Goal: Task Accomplishment & Management: Manage account settings

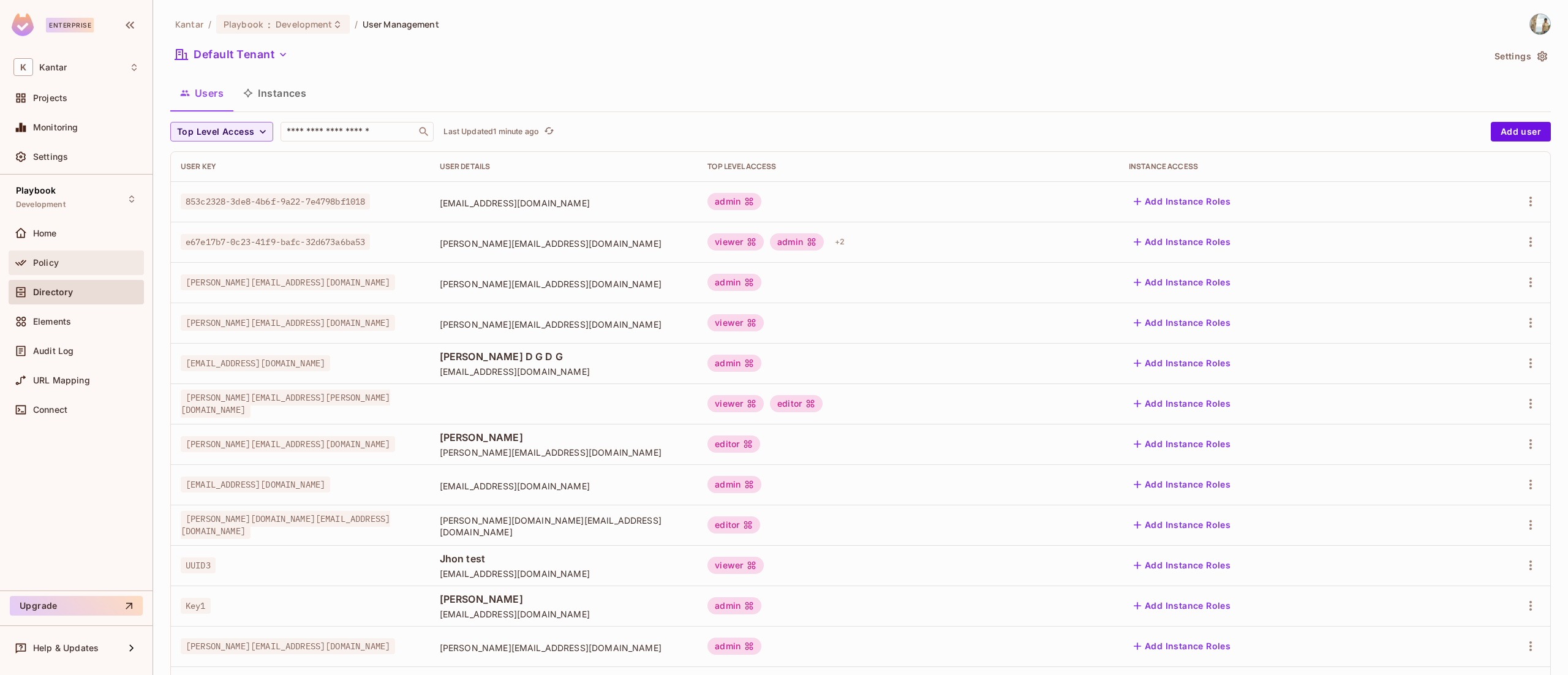
click at [59, 259] on div "Policy" at bounding box center [86, 263] width 106 height 10
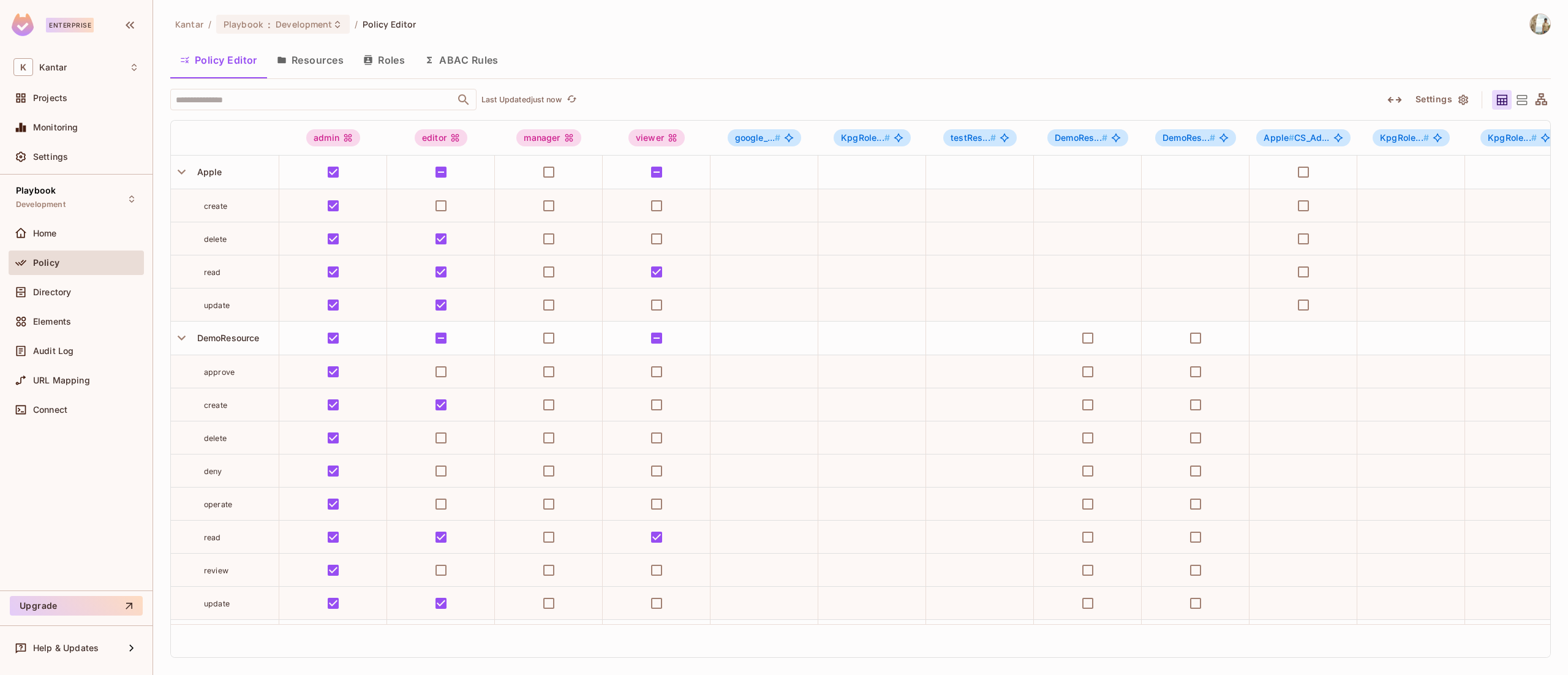
click at [328, 53] on button "Resources" at bounding box center [310, 60] width 86 height 31
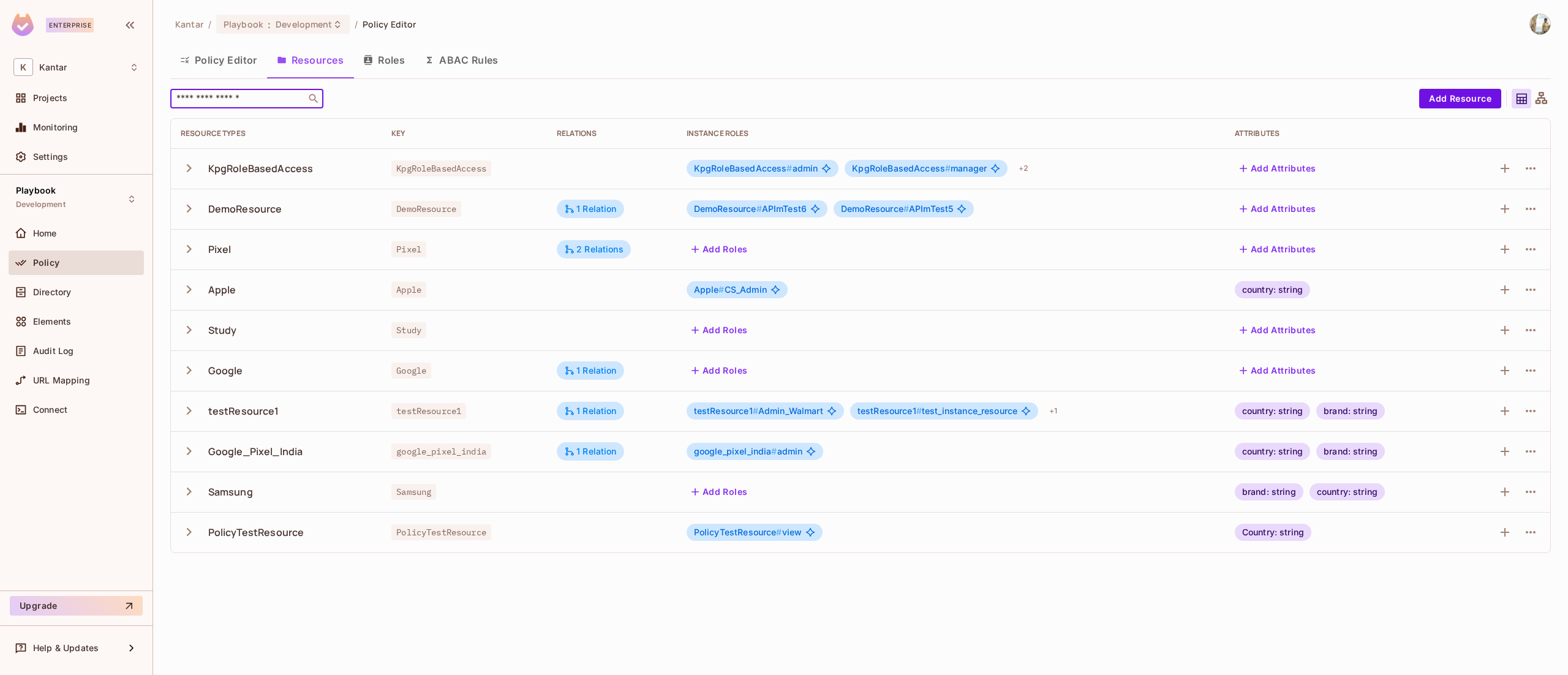
click at [253, 100] on input "text" at bounding box center [238, 98] width 128 height 12
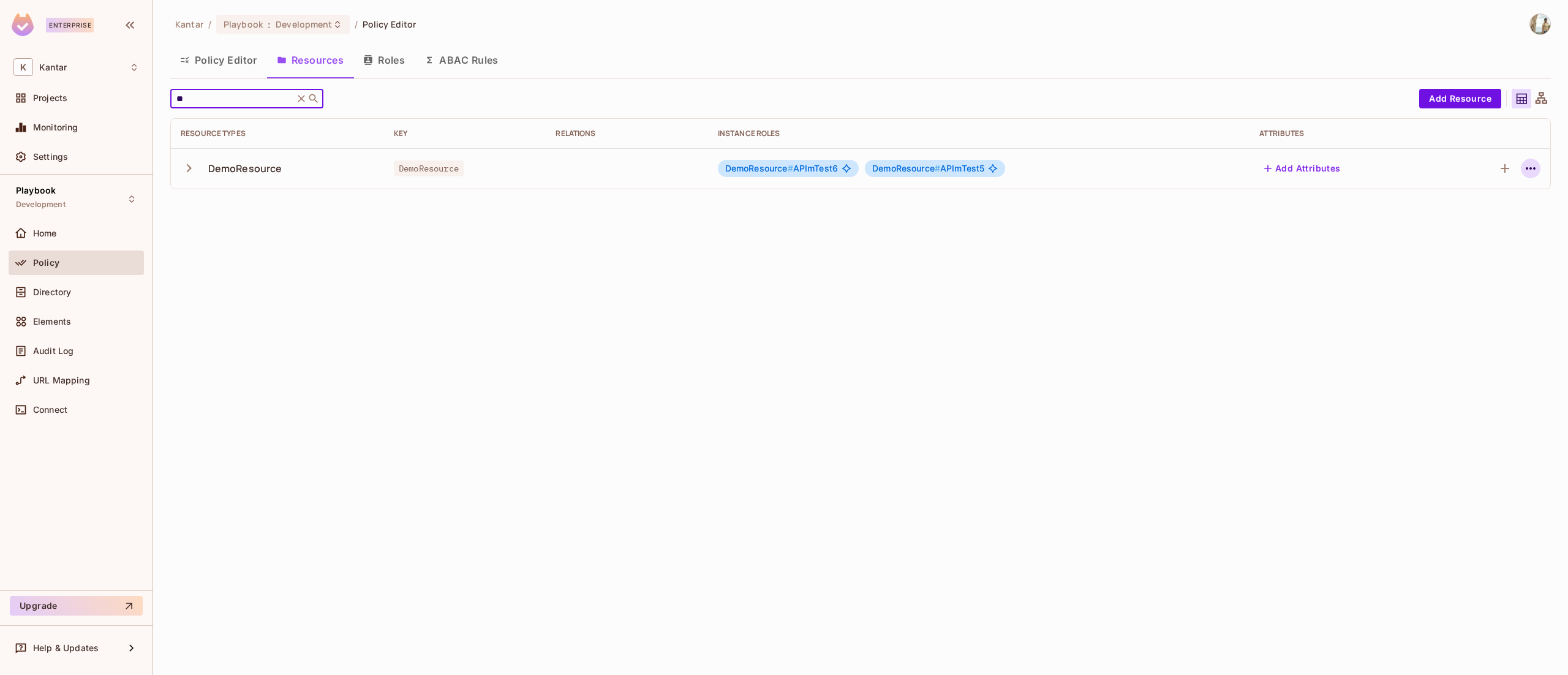
type input "**"
click at [1532, 171] on icon "button" at bounding box center [1531, 168] width 15 height 15
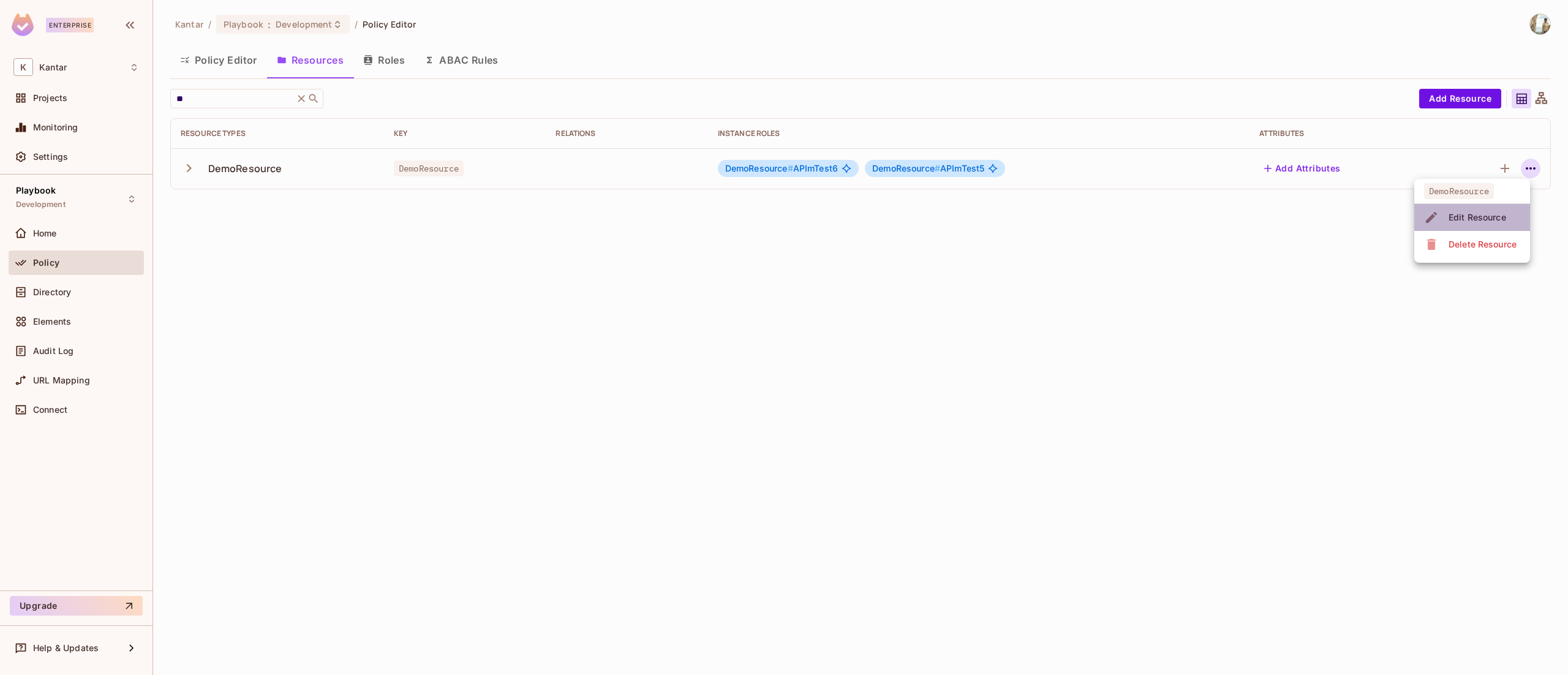
click at [1498, 217] on div "Edit Resource" at bounding box center [1477, 217] width 57 height 12
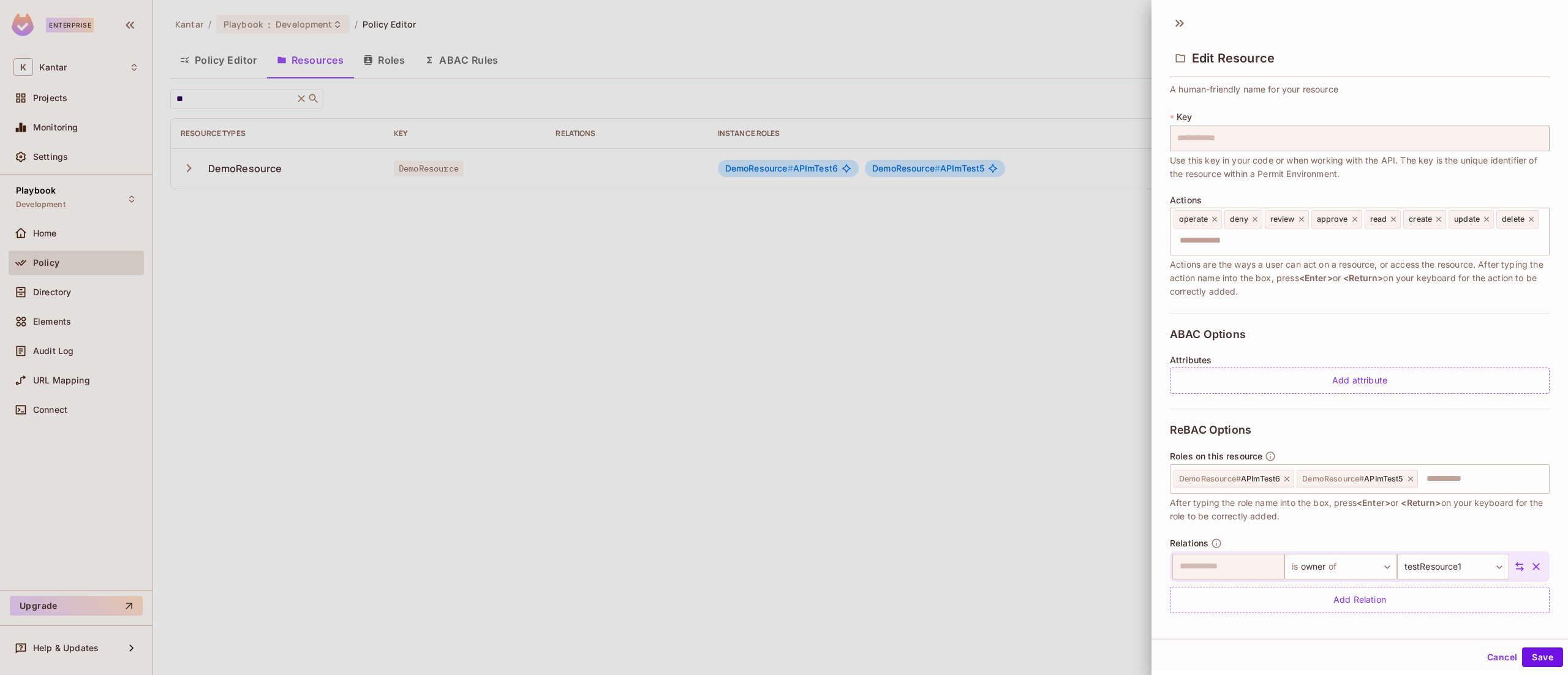
scroll to position [52, 0]
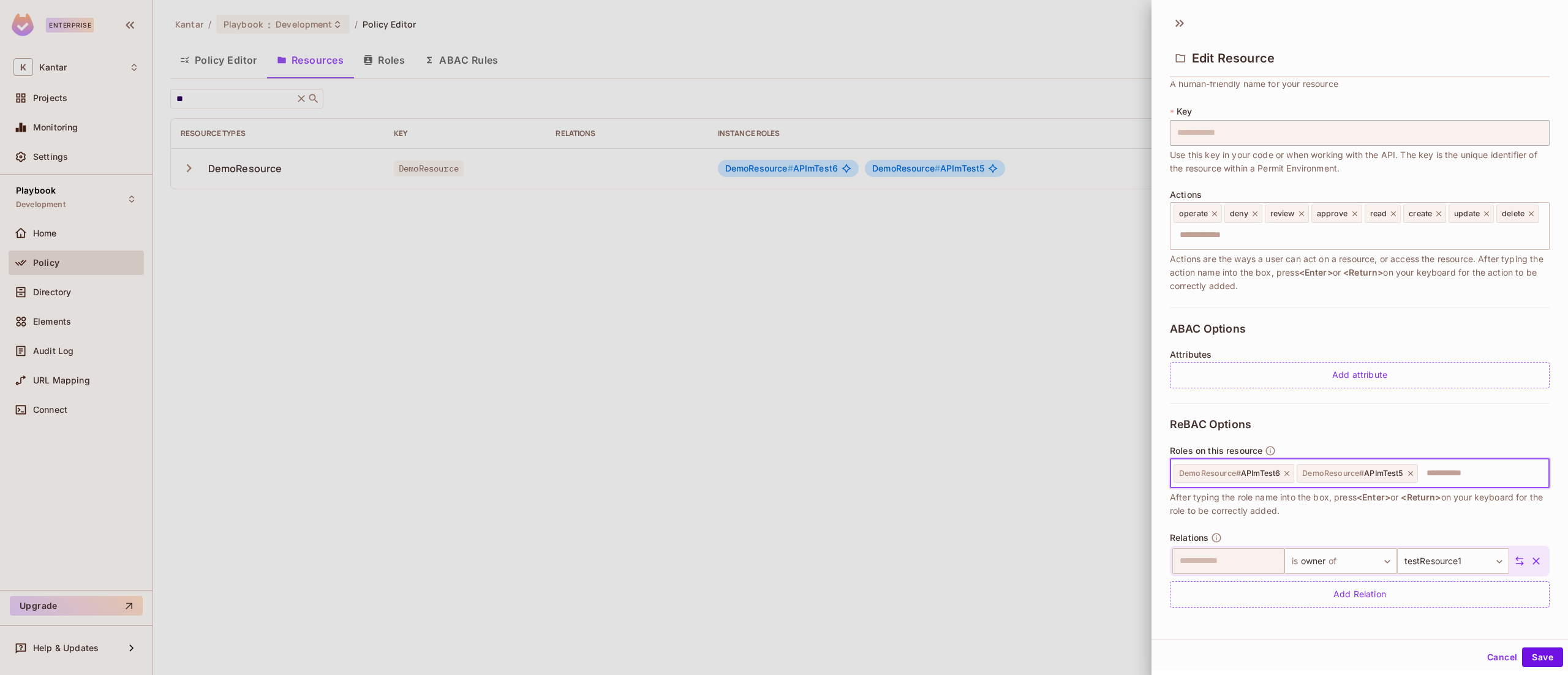
click at [1488, 478] on input "text" at bounding box center [1482, 474] width 125 height 24
click at [1410, 470] on icon at bounding box center [1410, 474] width 9 height 9
click at [1285, 473] on icon at bounding box center [1287, 474] width 9 height 9
click at [1522, 660] on button "Save" at bounding box center [1542, 657] width 41 height 19
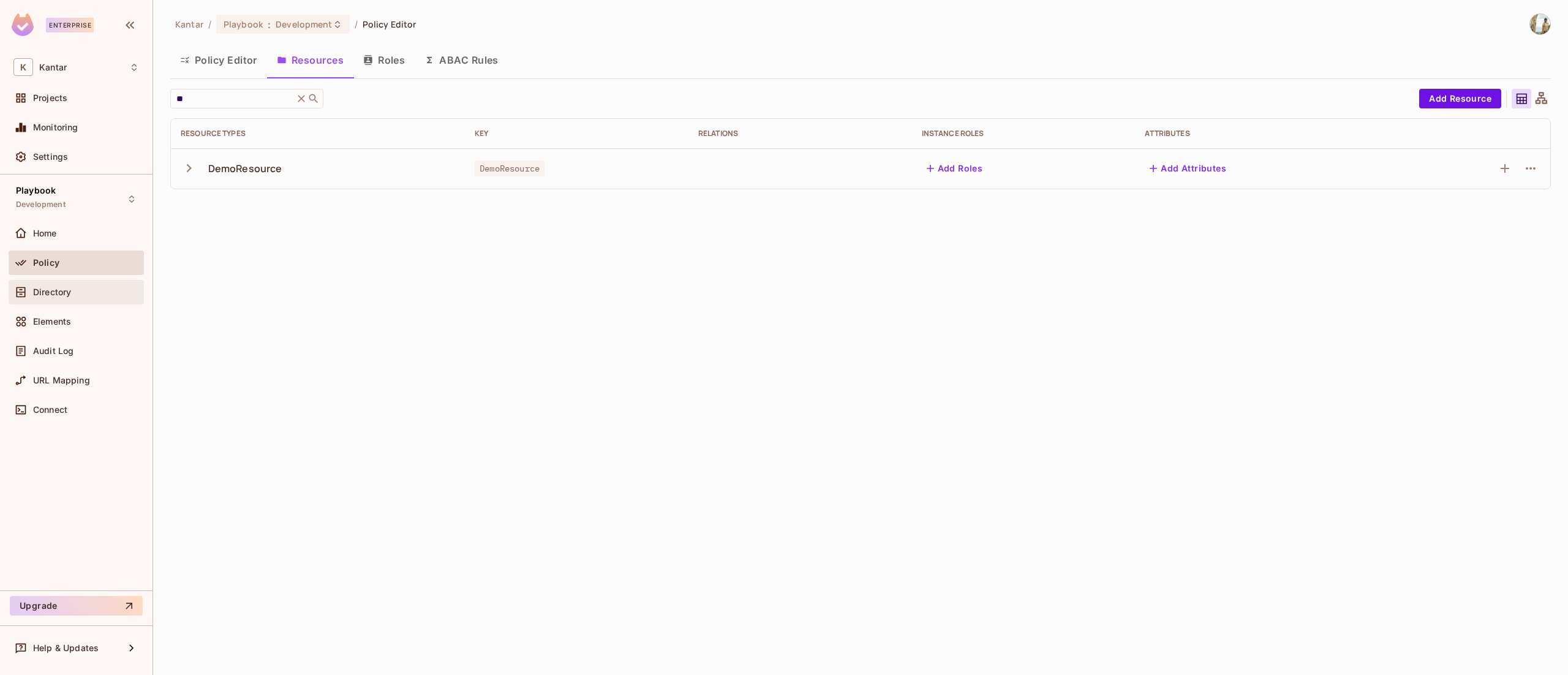
click at [67, 298] on div "Directory" at bounding box center [76, 293] width 125 height 15
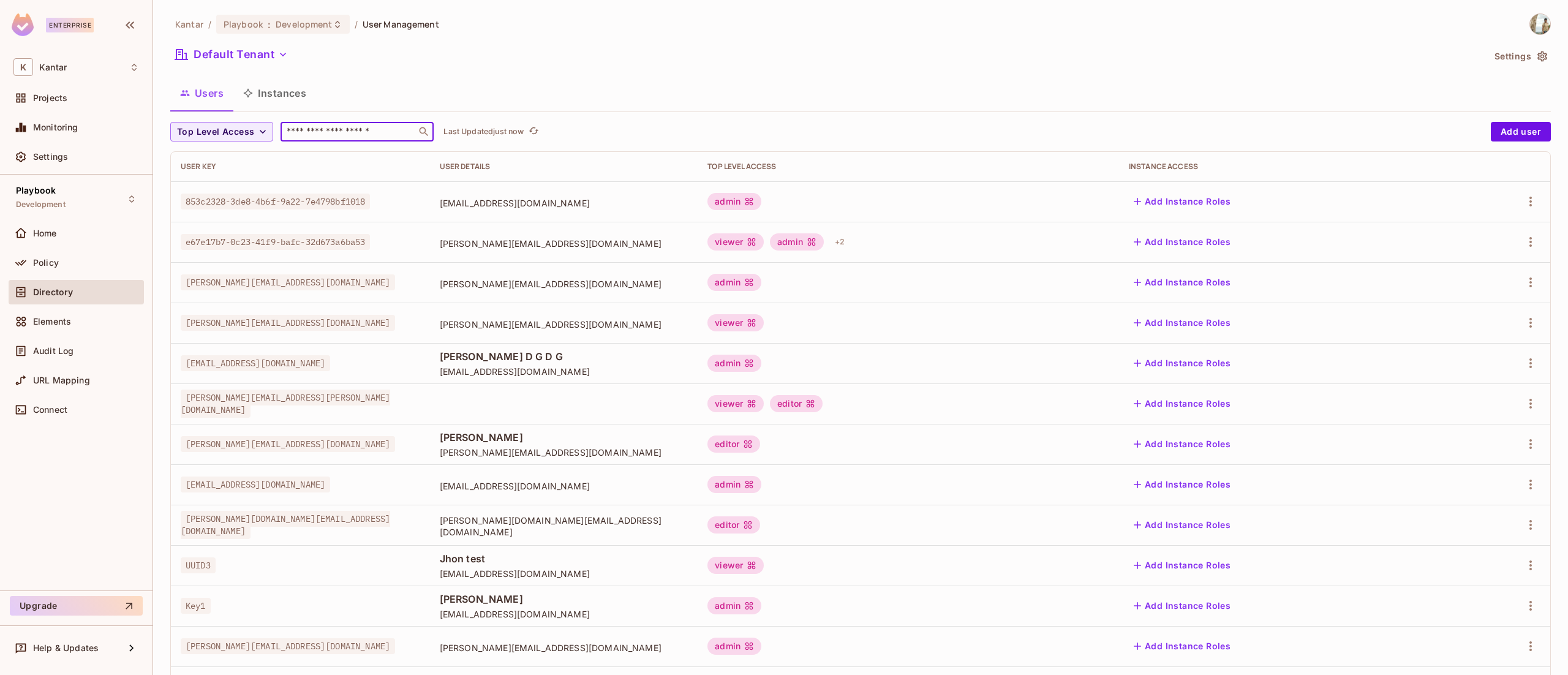
click at [356, 133] on input "text" at bounding box center [348, 131] width 128 height 12
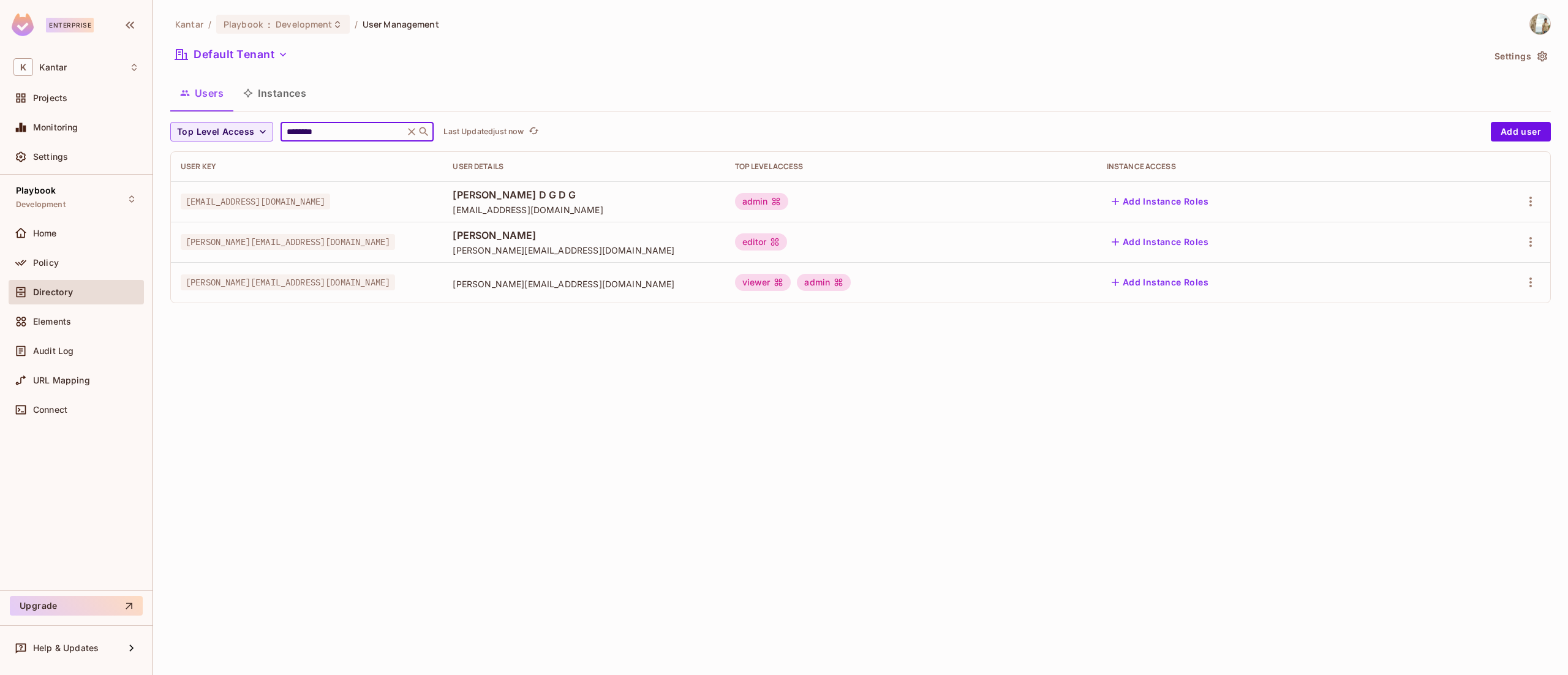
type input "********"
click at [280, 321] on div "Kantar / Playbook : Development / User Management Default Tenant Settings Users…" at bounding box center [860, 337] width 1415 height 675
click at [1529, 288] on icon "button" at bounding box center [1531, 282] width 15 height 15
click at [1487, 314] on li "Edit" at bounding box center [1478, 310] width 108 height 27
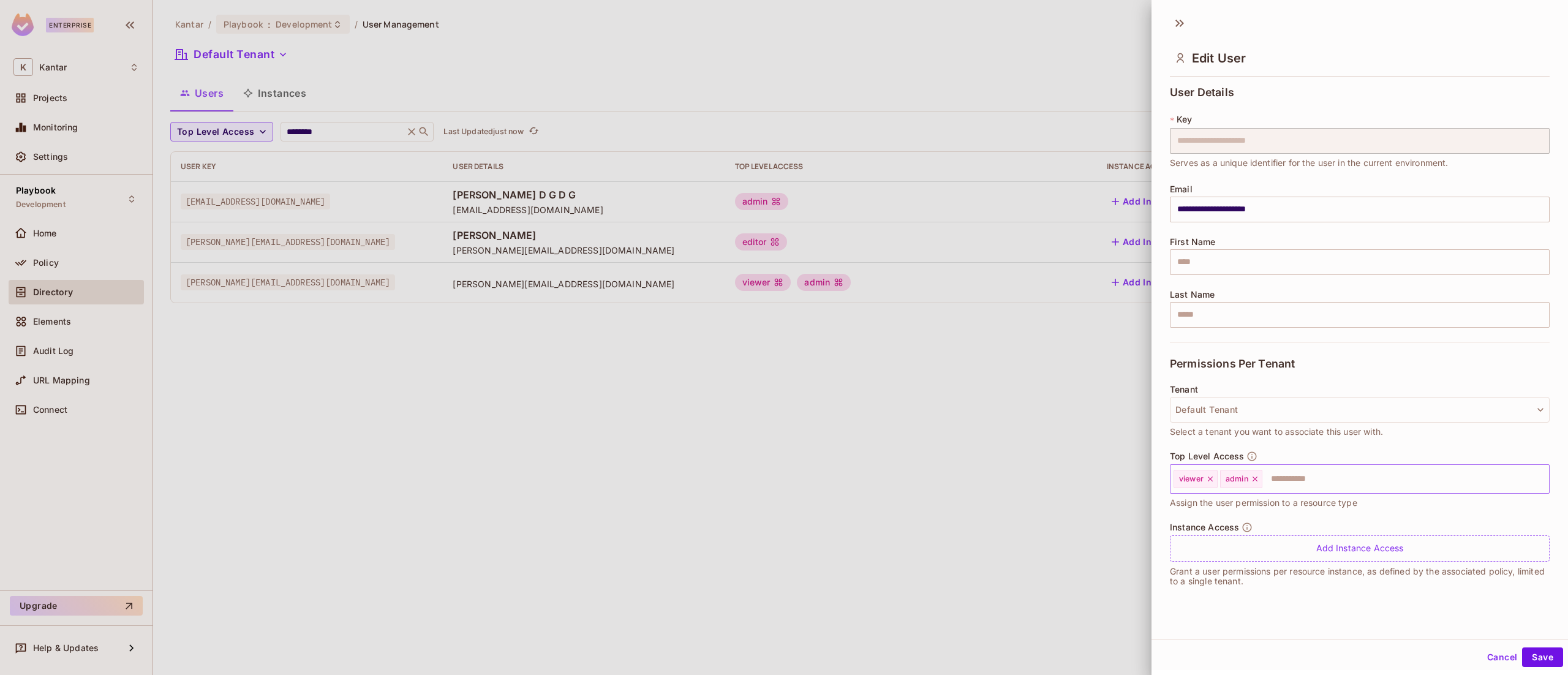
click at [1255, 479] on icon at bounding box center [1255, 479] width 5 height 5
click at [1532, 656] on button "Save" at bounding box center [1542, 657] width 41 height 19
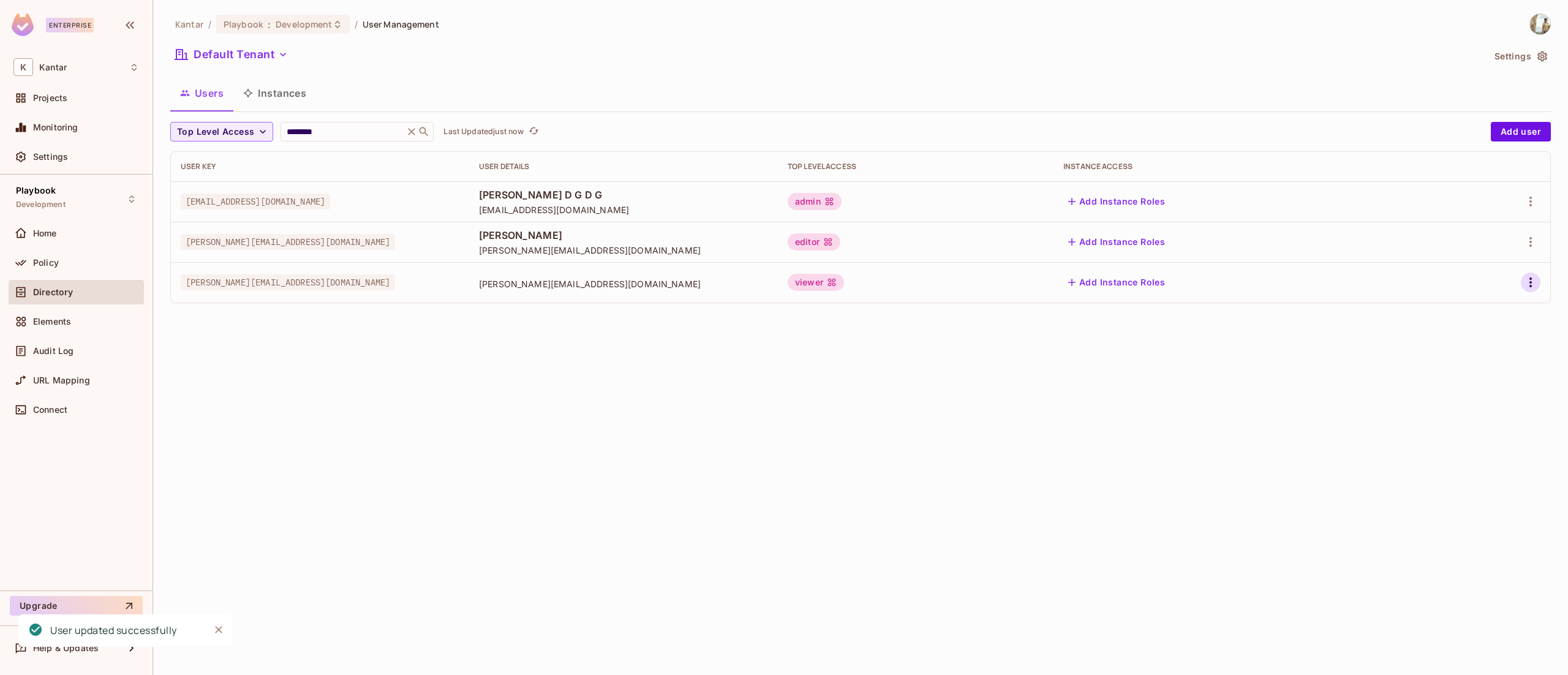
click at [1533, 276] on icon "button" at bounding box center [1531, 282] width 15 height 15
click at [1476, 315] on span "Edit" at bounding box center [1466, 311] width 24 height 19
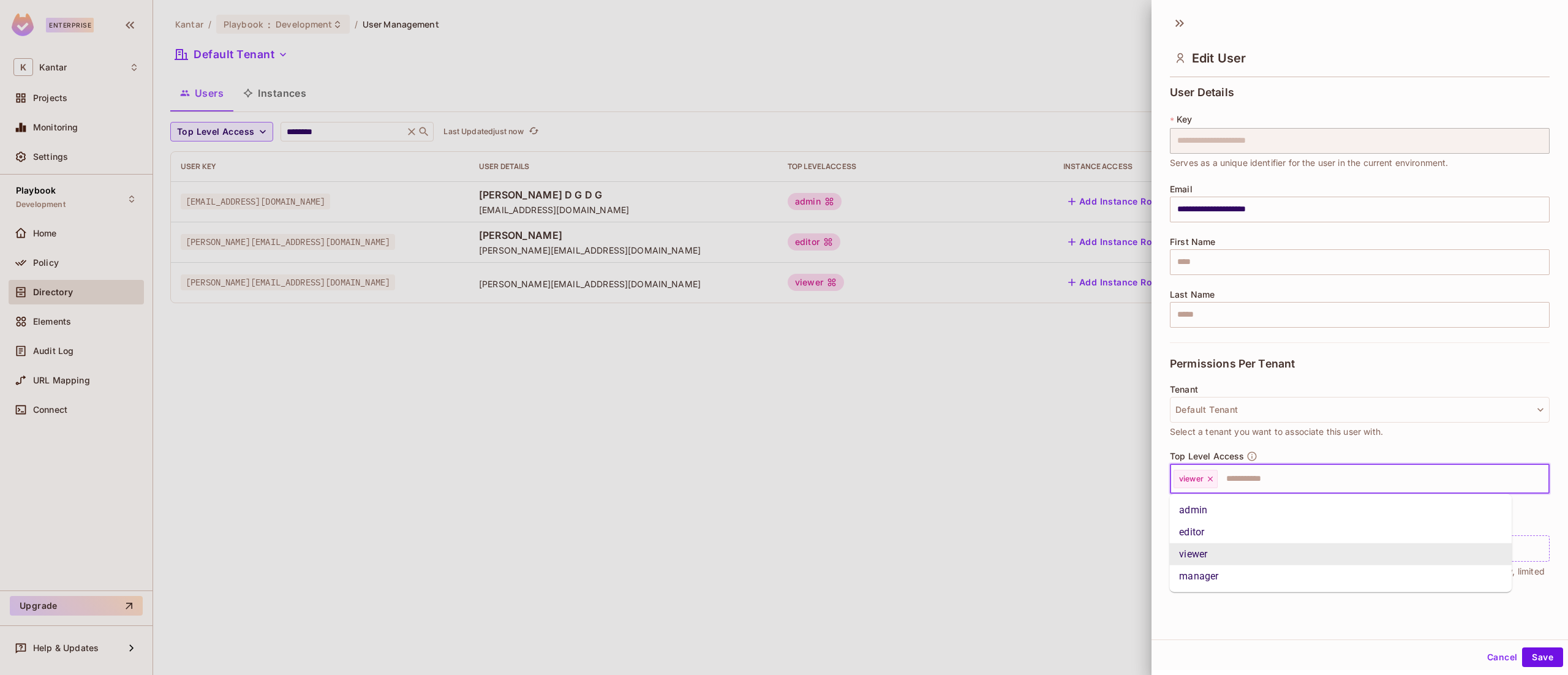
click at [1263, 473] on input "text" at bounding box center [1373, 479] width 307 height 24
click at [1272, 510] on li "admin" at bounding box center [1340, 510] width 343 height 22
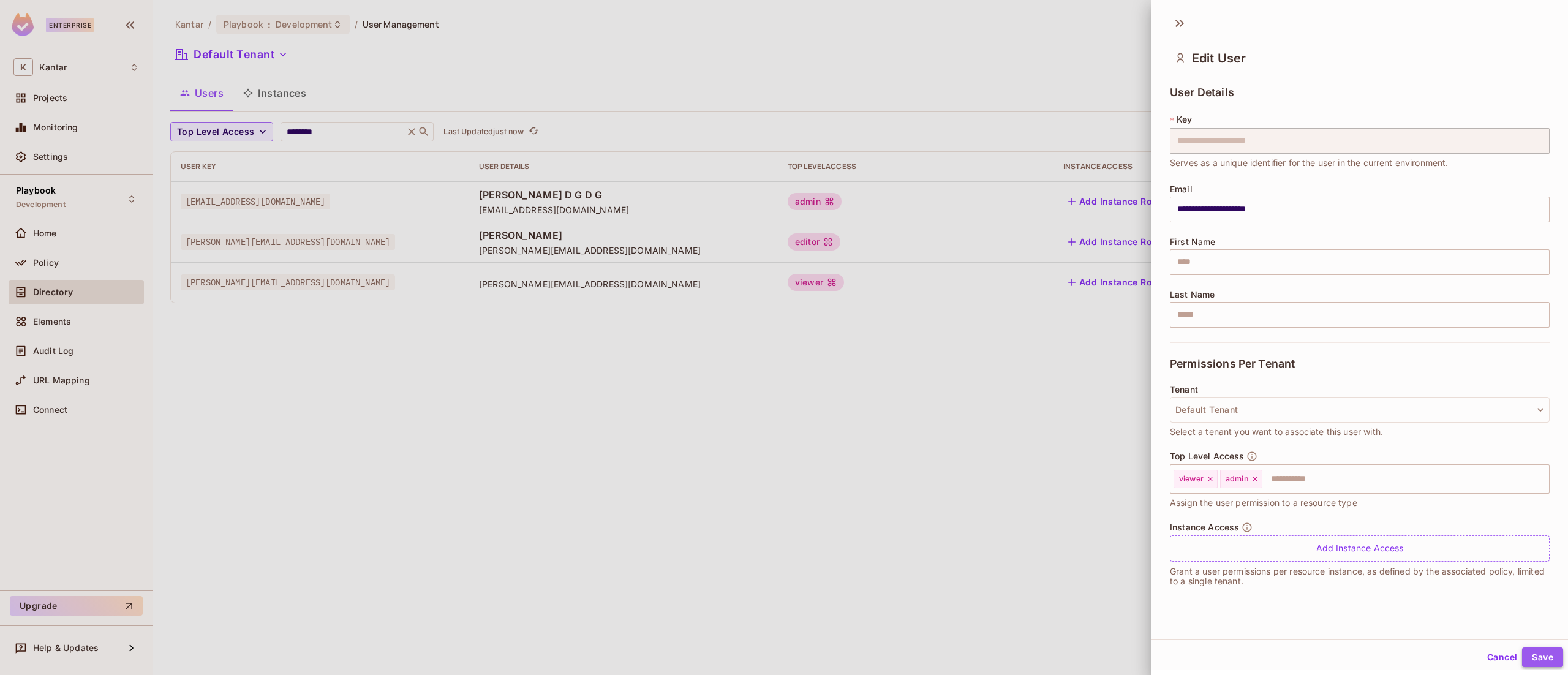
click at [1522, 659] on button "Save" at bounding box center [1542, 657] width 41 height 19
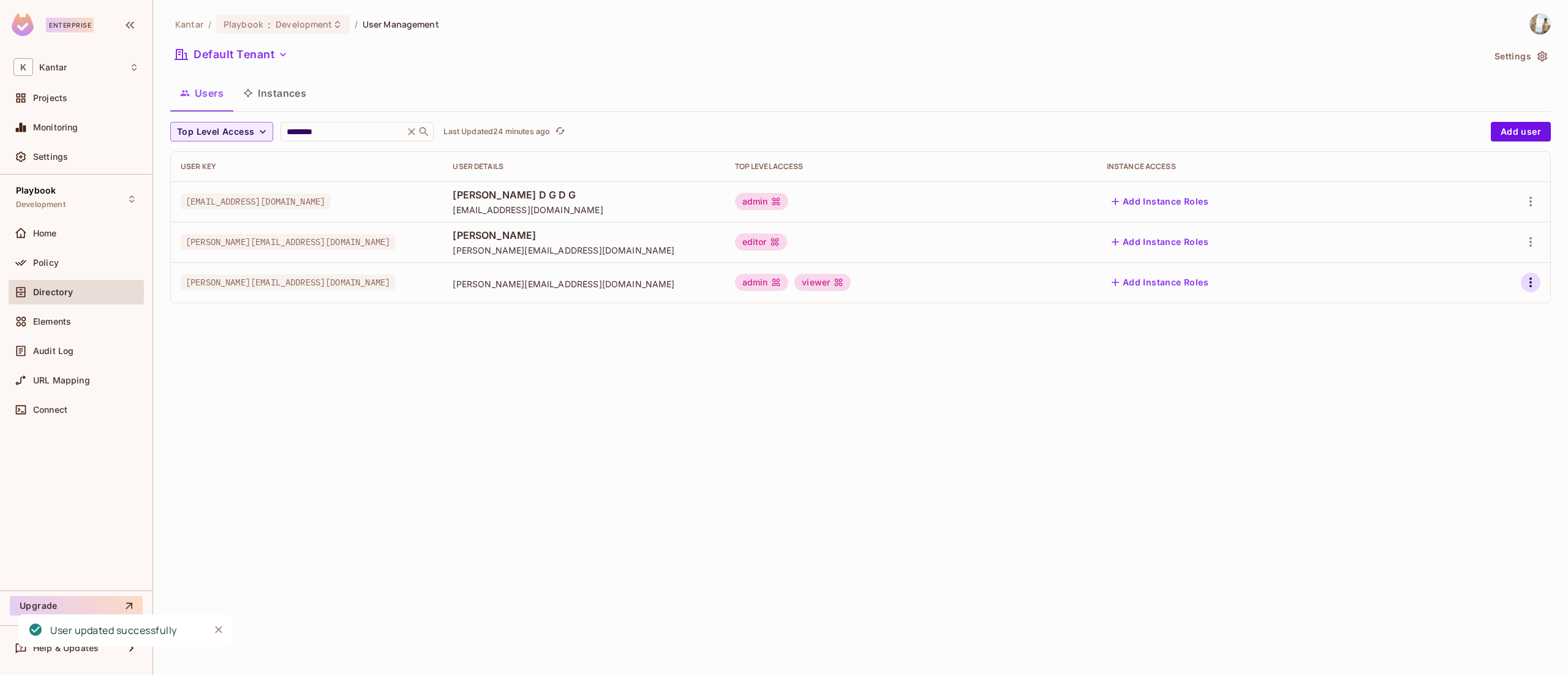
click at [1525, 287] on icon "button" at bounding box center [1531, 282] width 15 height 15
click at [1468, 308] on div "Edit" at bounding box center [1465, 311] width 16 height 12
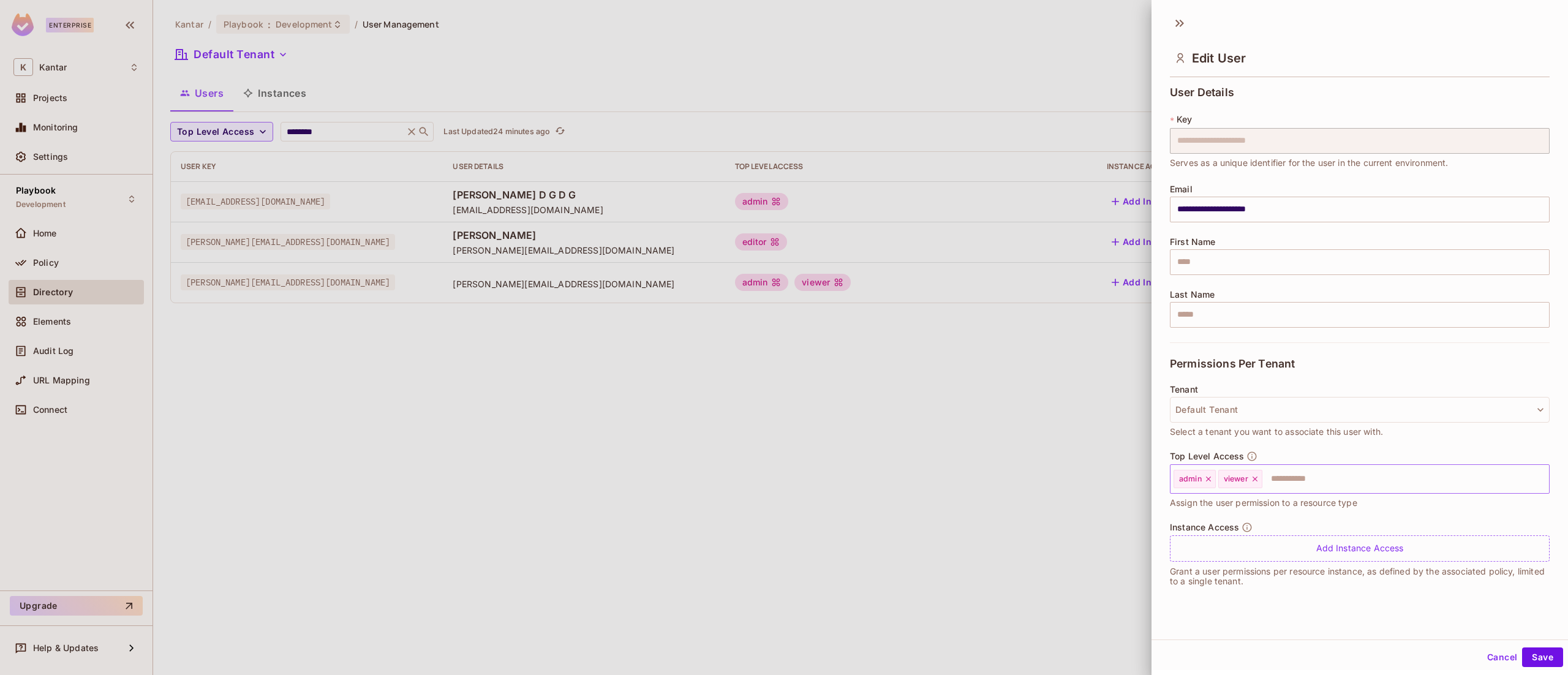
click at [1206, 482] on icon at bounding box center [1209, 479] width 9 height 9
click at [1526, 658] on button "Save" at bounding box center [1542, 657] width 41 height 19
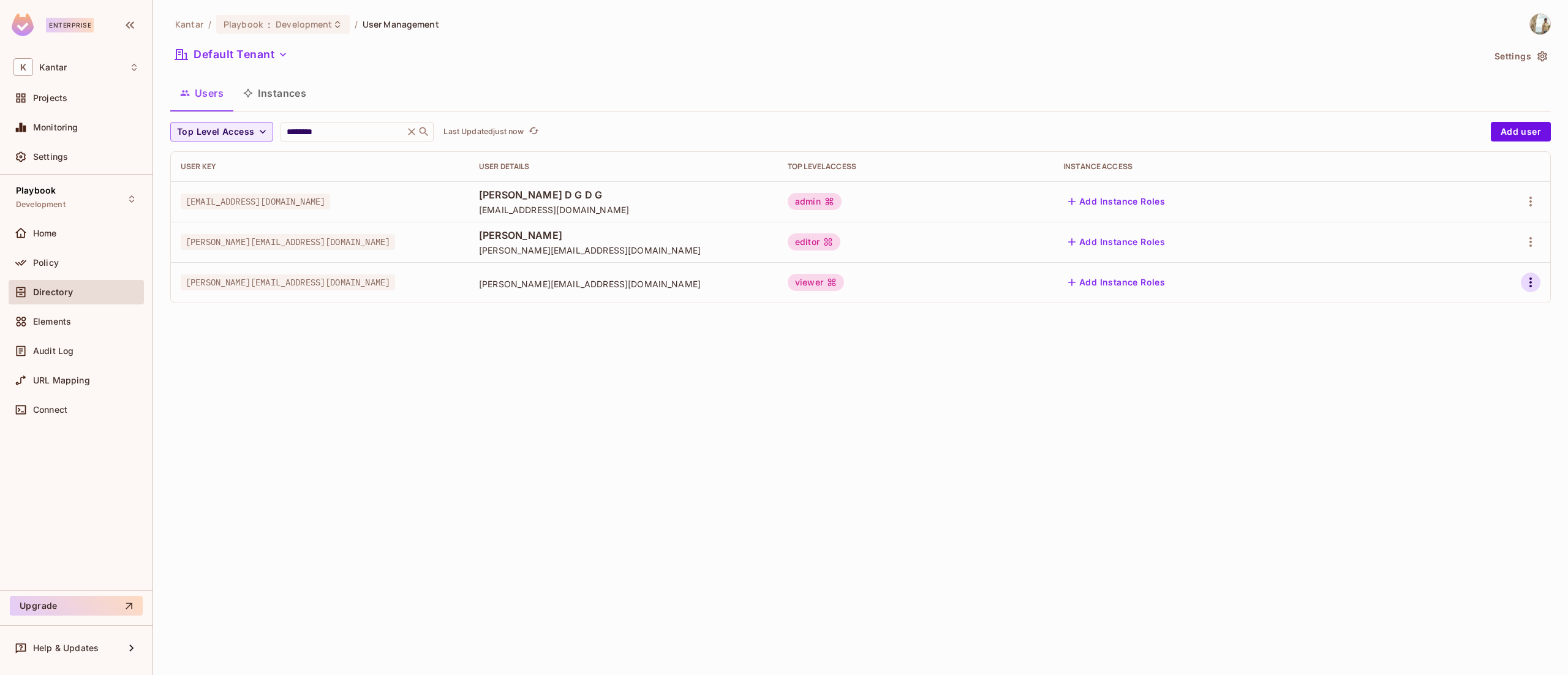
click at [1525, 289] on icon "button" at bounding box center [1531, 282] width 15 height 15
click at [1478, 308] on li "Edit" at bounding box center [1478, 310] width 108 height 27
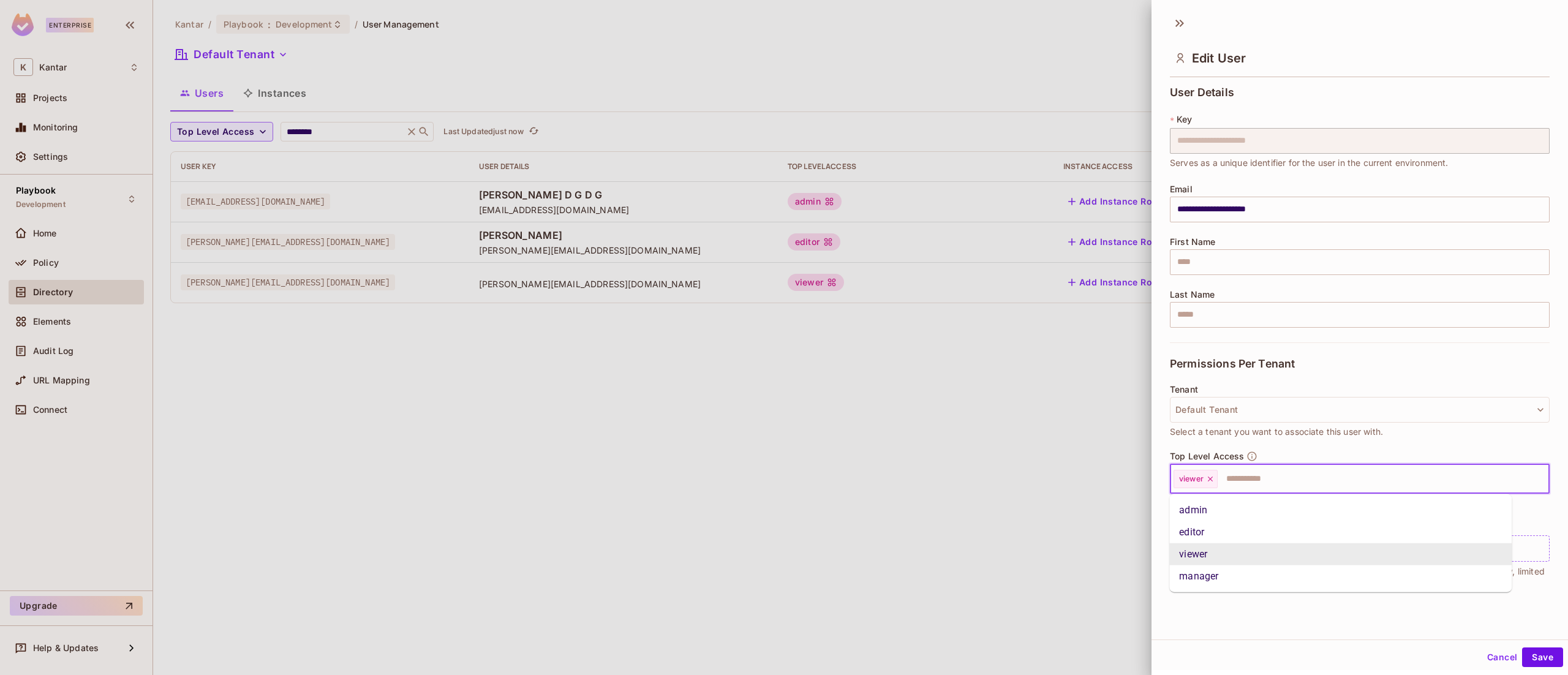
click at [1307, 478] on input "text" at bounding box center [1373, 479] width 307 height 24
click at [1289, 513] on li "admin" at bounding box center [1340, 510] width 343 height 22
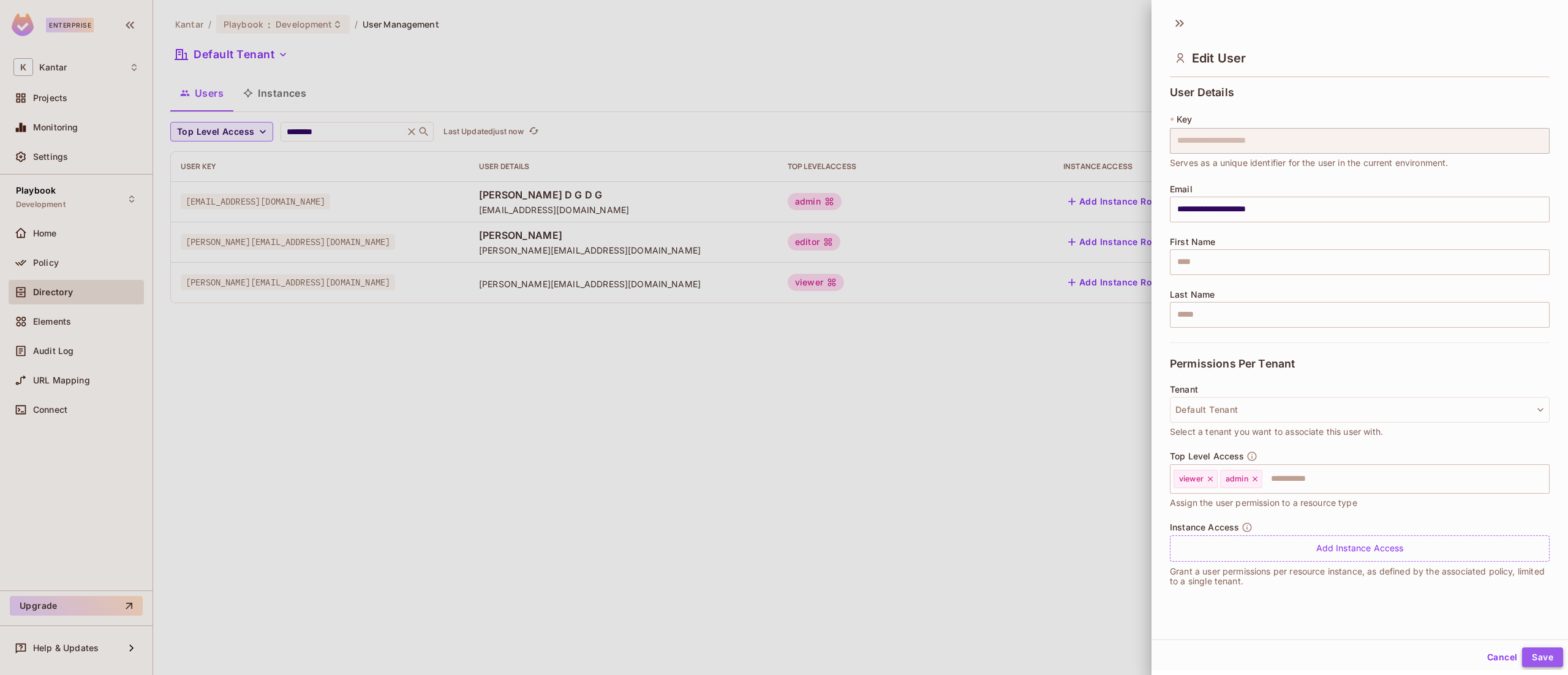
click at [1522, 656] on button "Save" at bounding box center [1542, 657] width 41 height 19
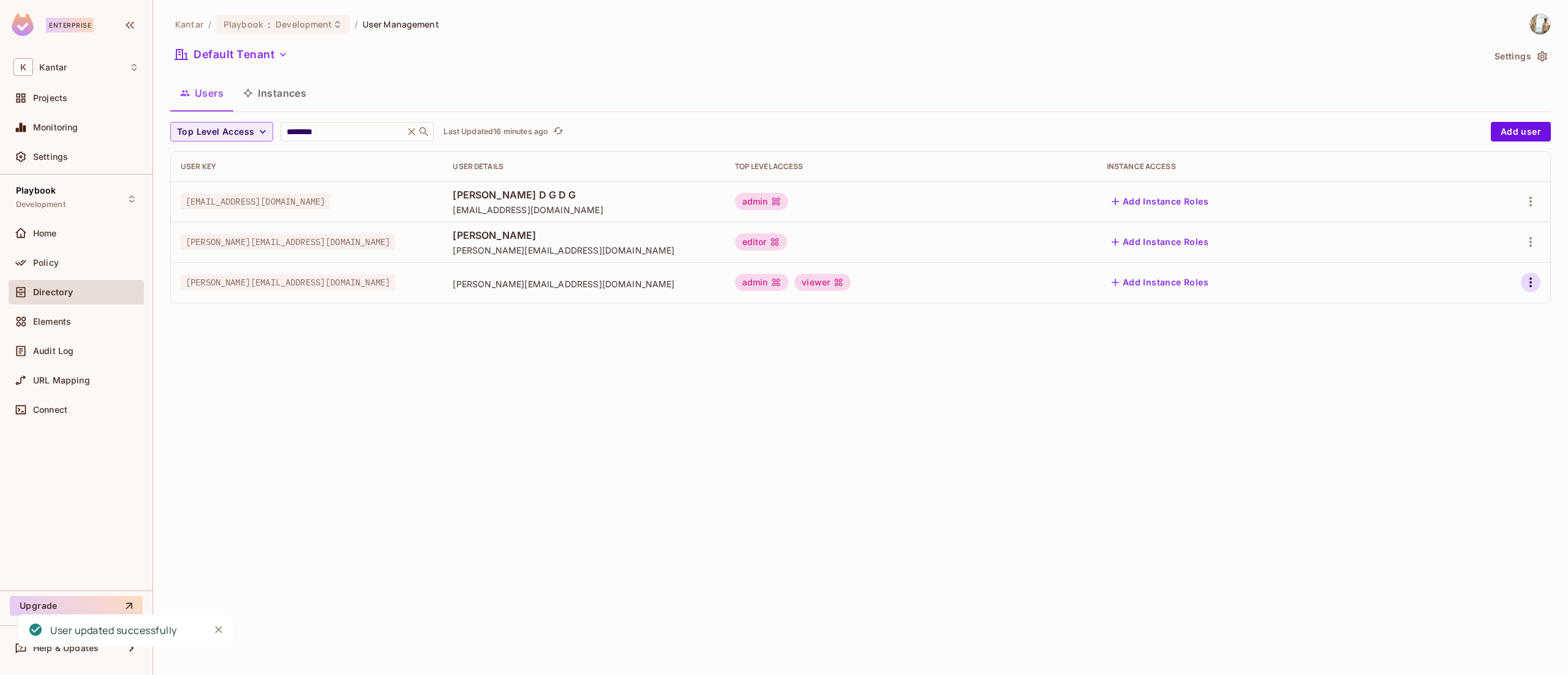
click at [1529, 280] on icon "button" at bounding box center [1530, 282] width 2 height 10
click at [1493, 313] on li "Edit" at bounding box center [1478, 310] width 108 height 27
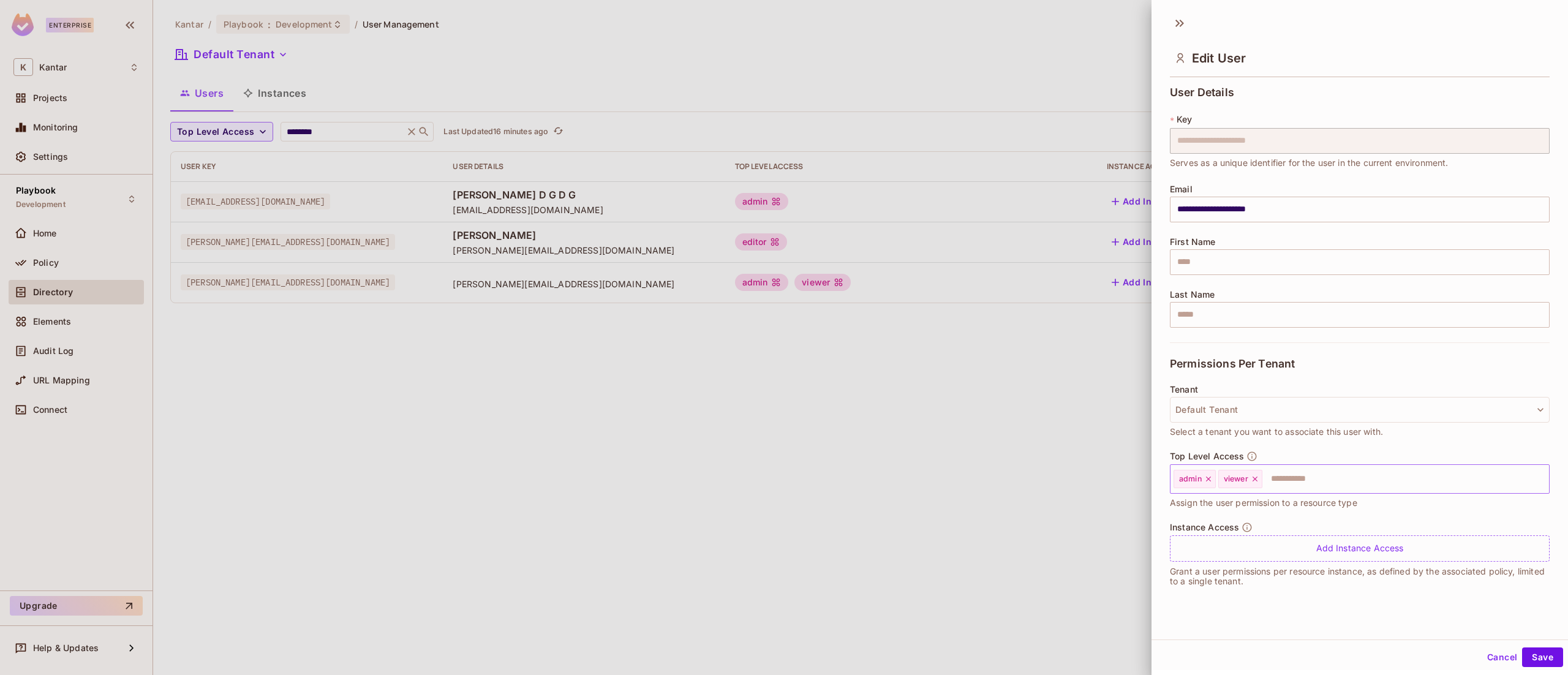
click at [1207, 480] on icon at bounding box center [1209, 479] width 9 height 9
click at [1531, 656] on button "Save" at bounding box center [1542, 657] width 41 height 19
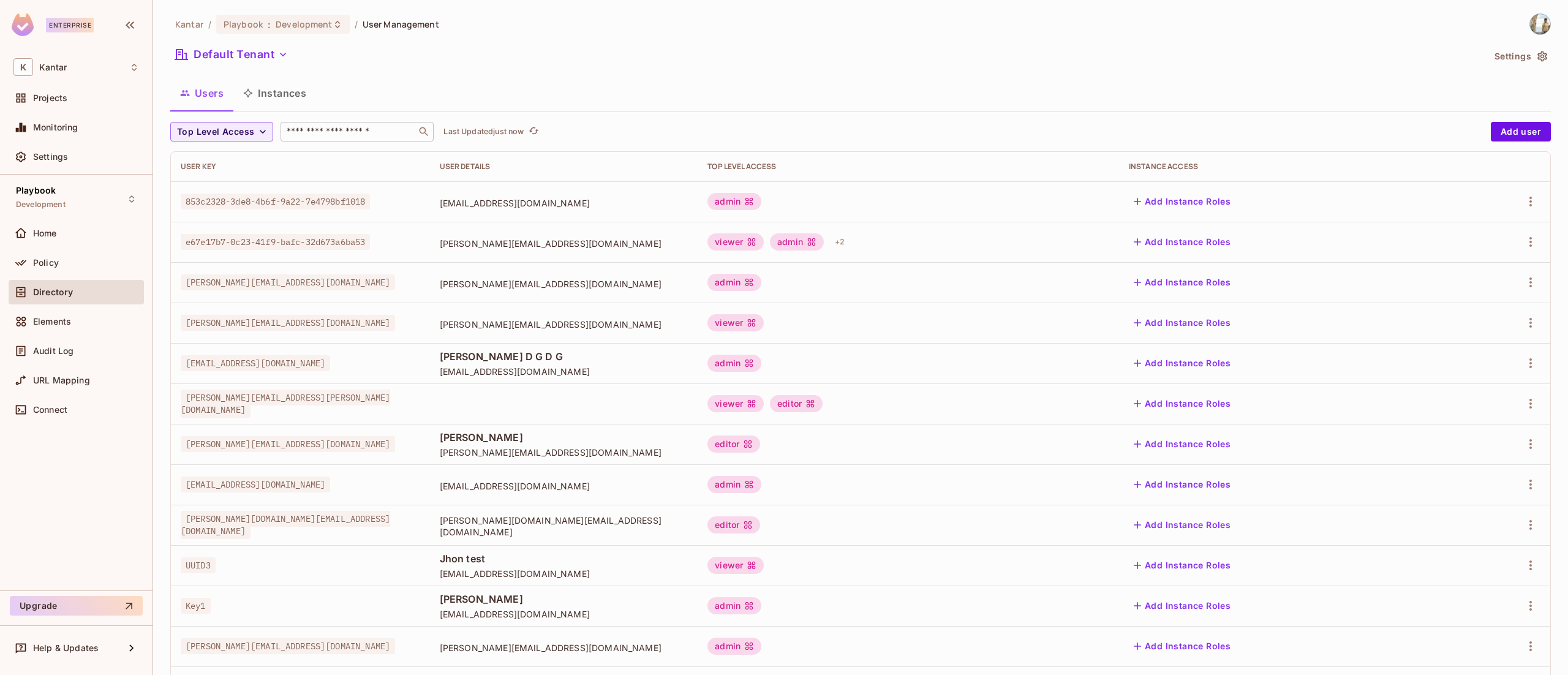
click at [364, 139] on div "​" at bounding box center [357, 132] width 153 height 19
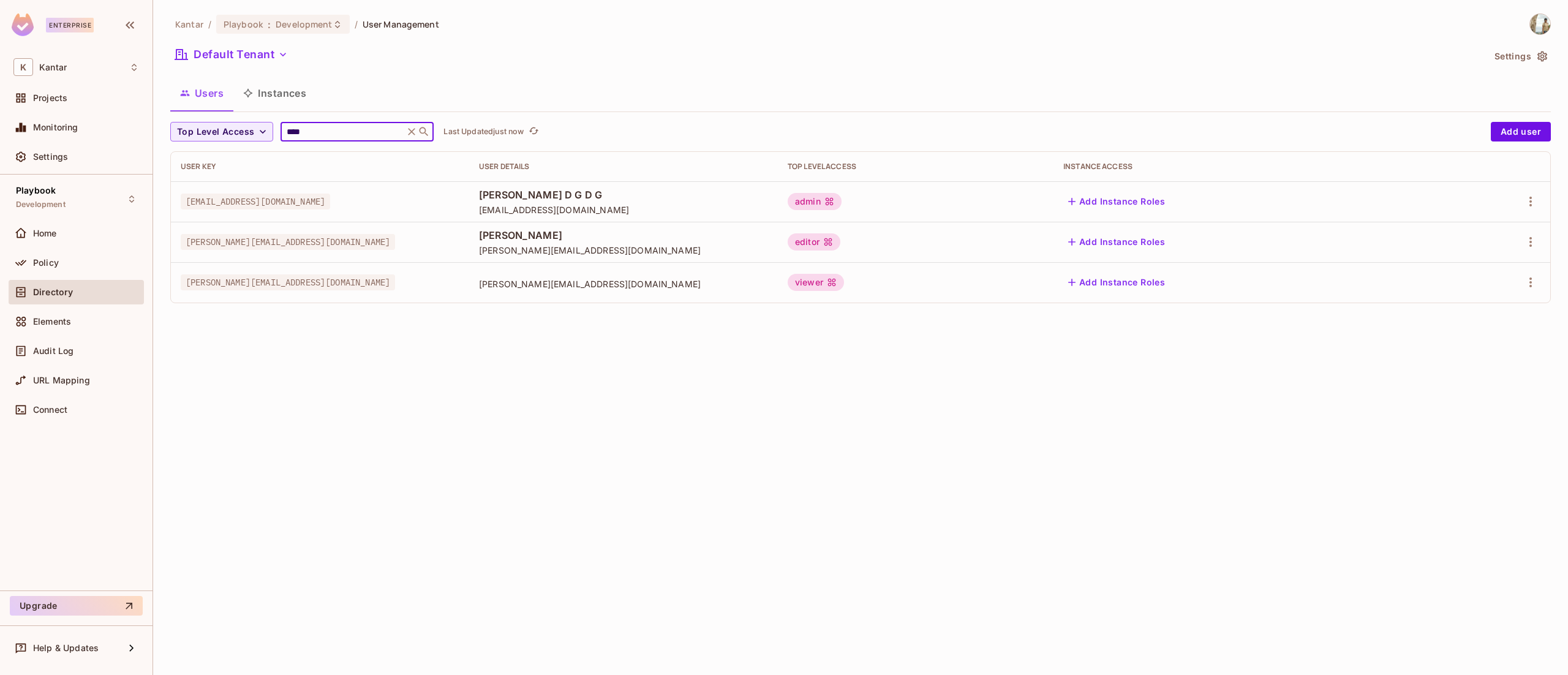
type input "****"
click at [917, 346] on div "Kantar / Playbook : Development / User Management Default Tenant Settings Users…" at bounding box center [860, 337] width 1415 height 675
click at [40, 269] on div "Policy" at bounding box center [76, 263] width 125 height 15
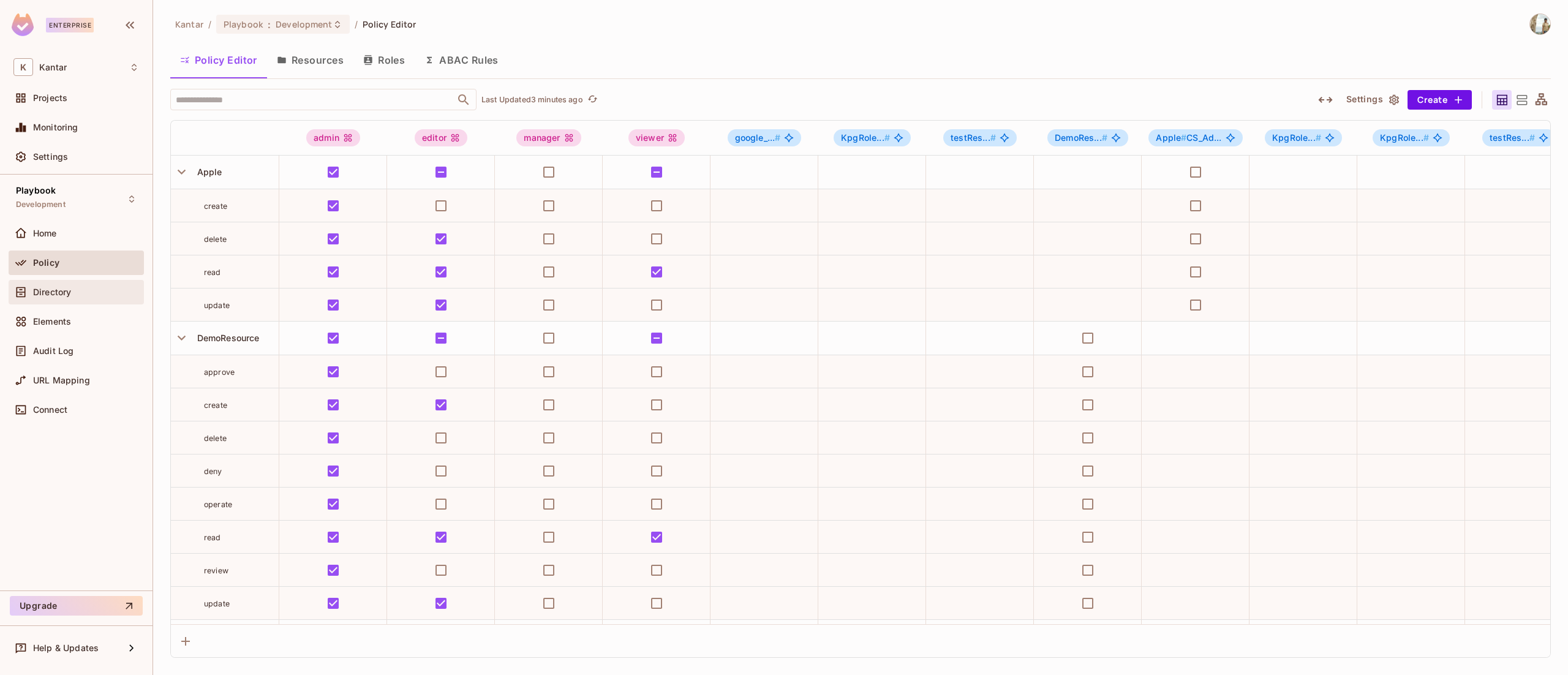
click at [69, 297] on div "Directory" at bounding box center [76, 293] width 125 height 15
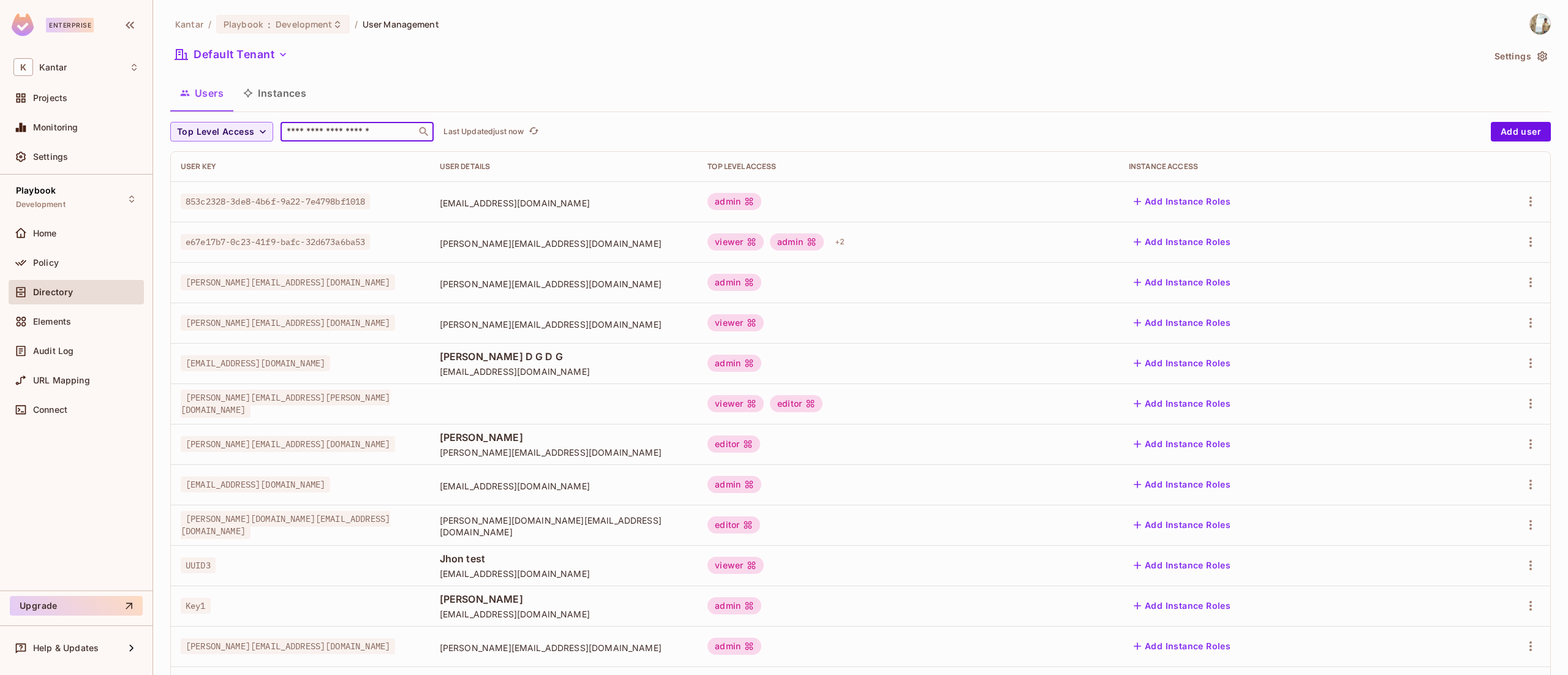
click at [389, 131] on input "text" at bounding box center [348, 131] width 128 height 12
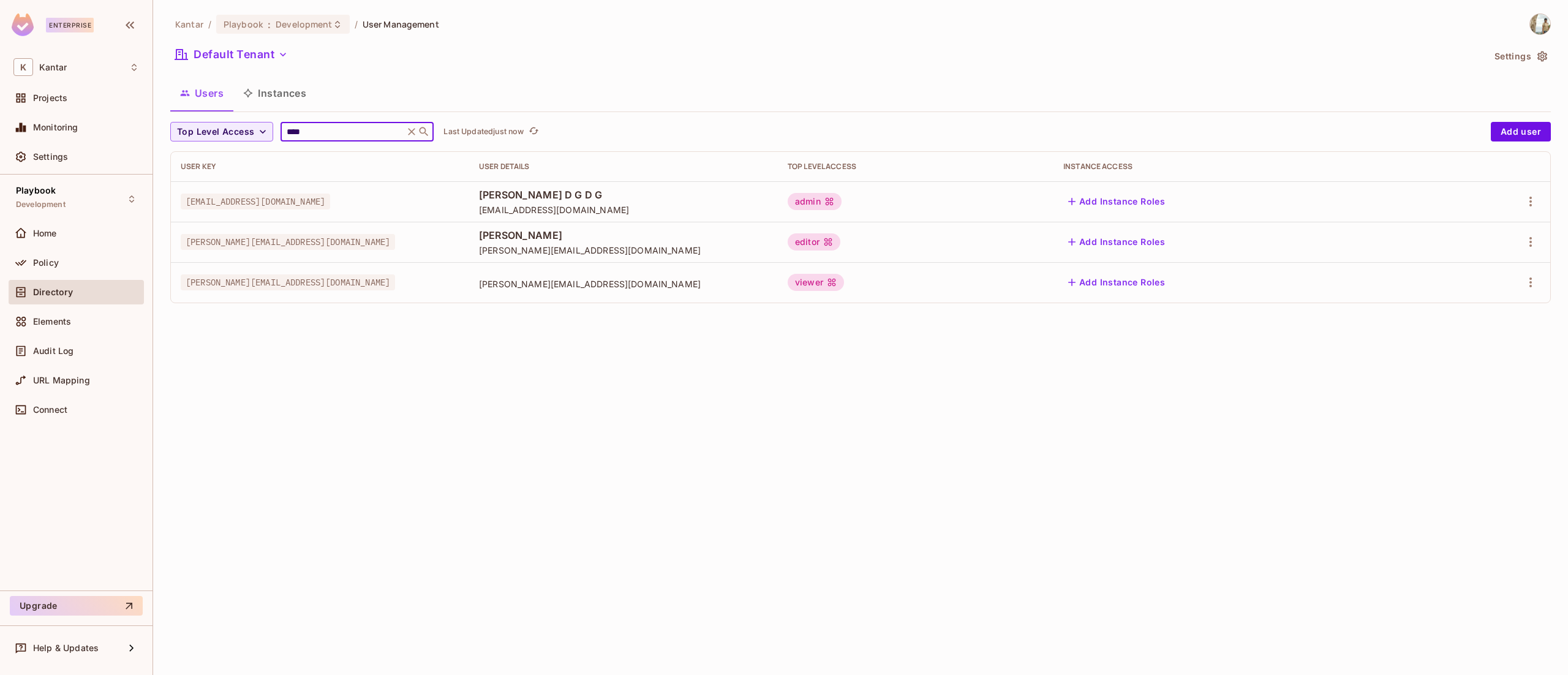
type input "****"
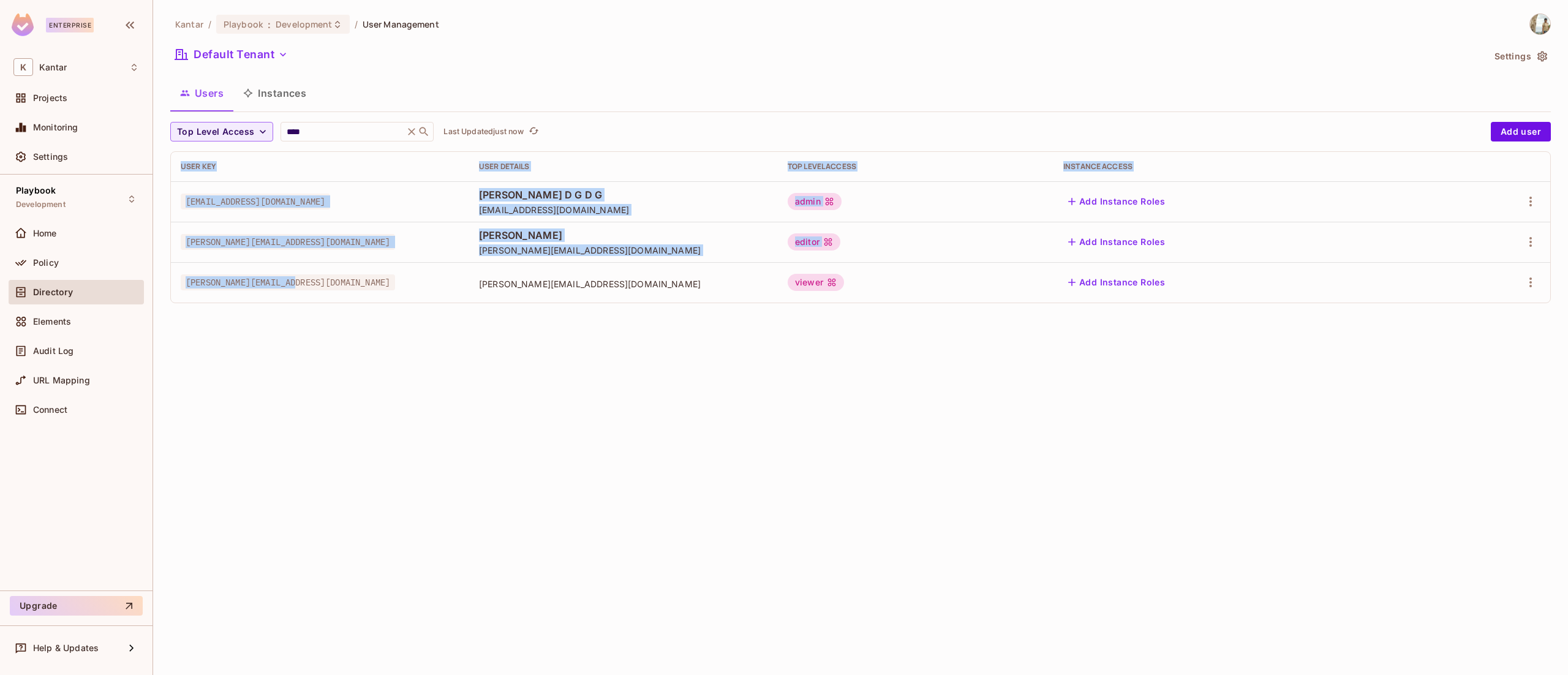
drag, startPoint x: 313, startPoint y: 288, endPoint x: 163, endPoint y: 292, distance: 150.1
click at [163, 292] on div "Kantar / Playbook : Development / User Management Default Tenant Settings Users…" at bounding box center [860, 337] width 1415 height 675
click at [189, 289] on span "[PERSON_NAME][EMAIL_ADDRESS][DOMAIN_NAME]" at bounding box center [288, 283] width 214 height 16
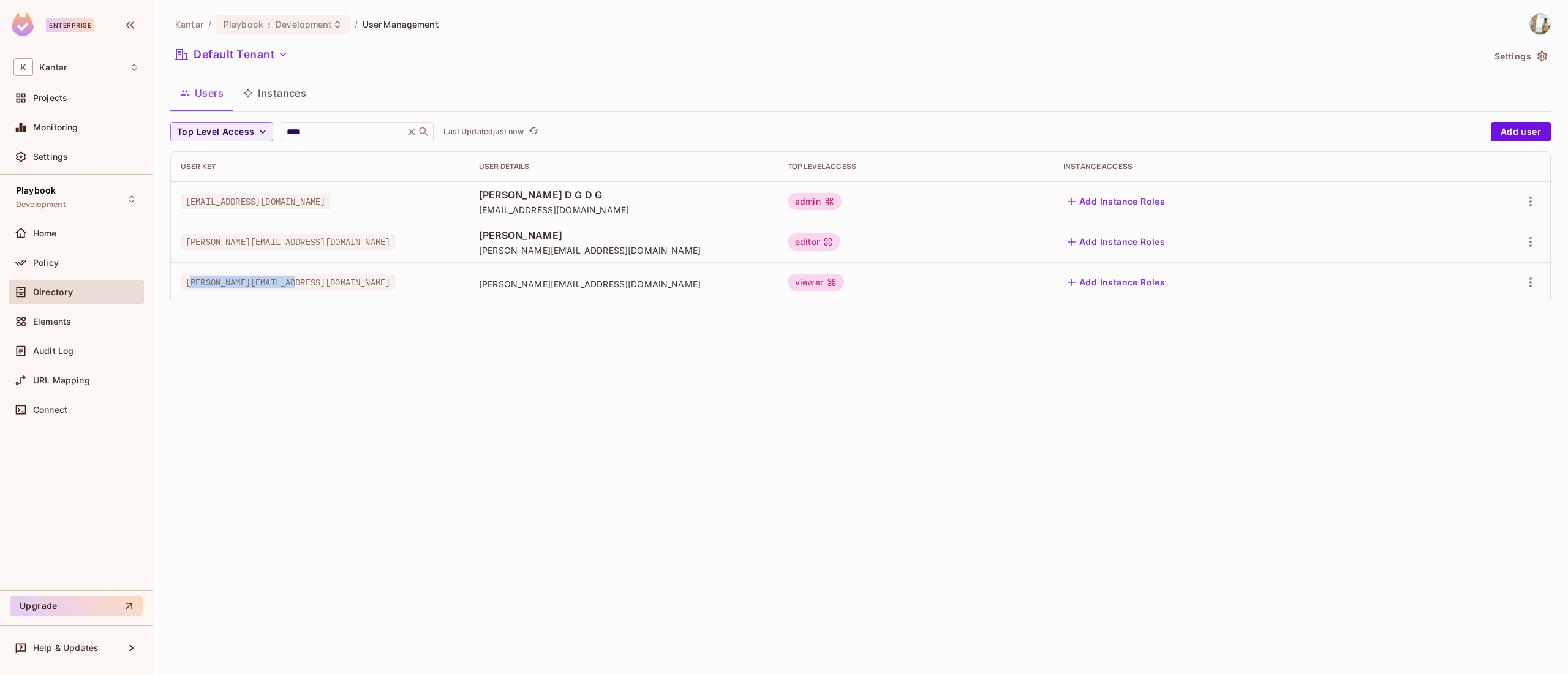
drag, startPoint x: 189, startPoint y: 289, endPoint x: 317, endPoint y: 285, distance: 128.1
click at [317, 285] on div "[PERSON_NAME][EMAIL_ADDRESS][DOMAIN_NAME]" at bounding box center [320, 282] width 279 height 12
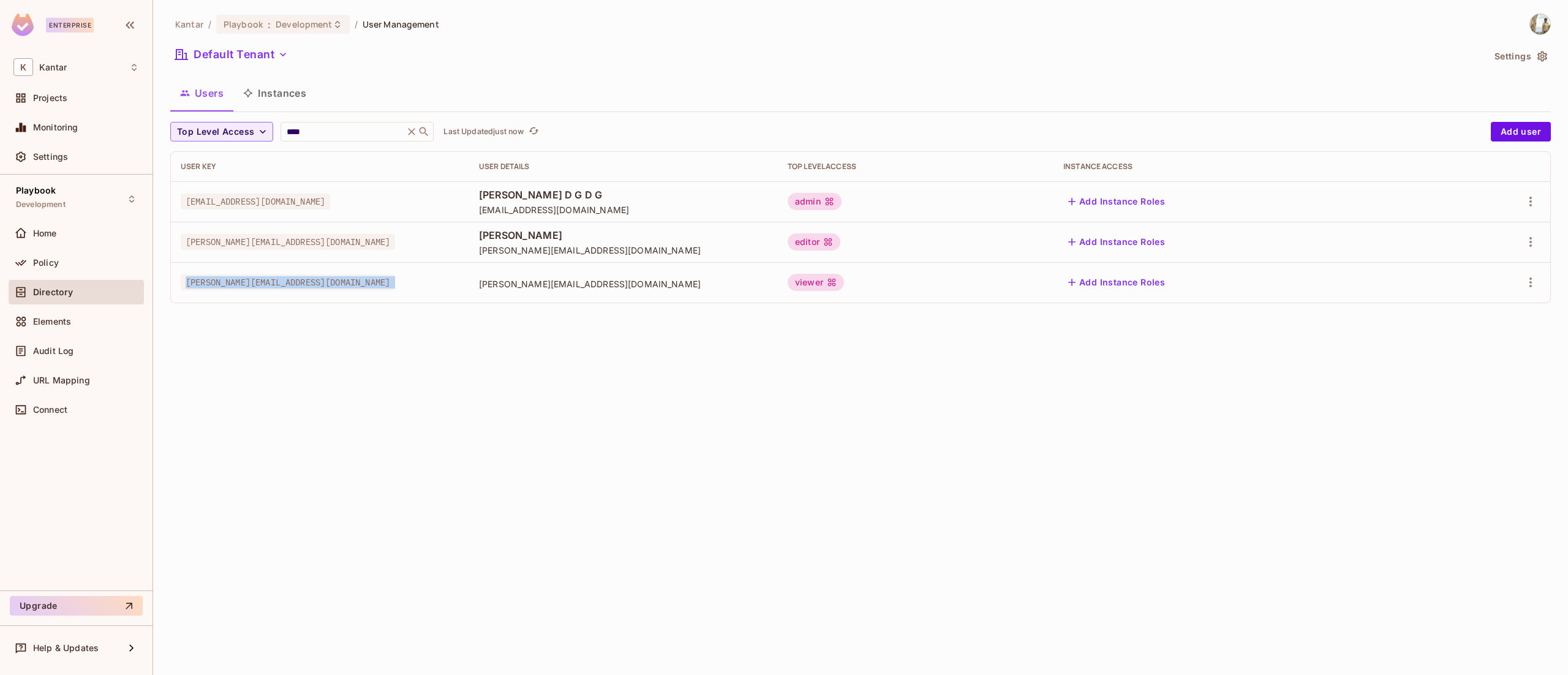
click at [317, 285] on div "[PERSON_NAME][EMAIL_ADDRESS][DOMAIN_NAME]" at bounding box center [320, 282] width 279 height 12
click at [285, 283] on span "[PERSON_NAME][EMAIL_ADDRESS][DOMAIN_NAME]" at bounding box center [288, 283] width 214 height 16
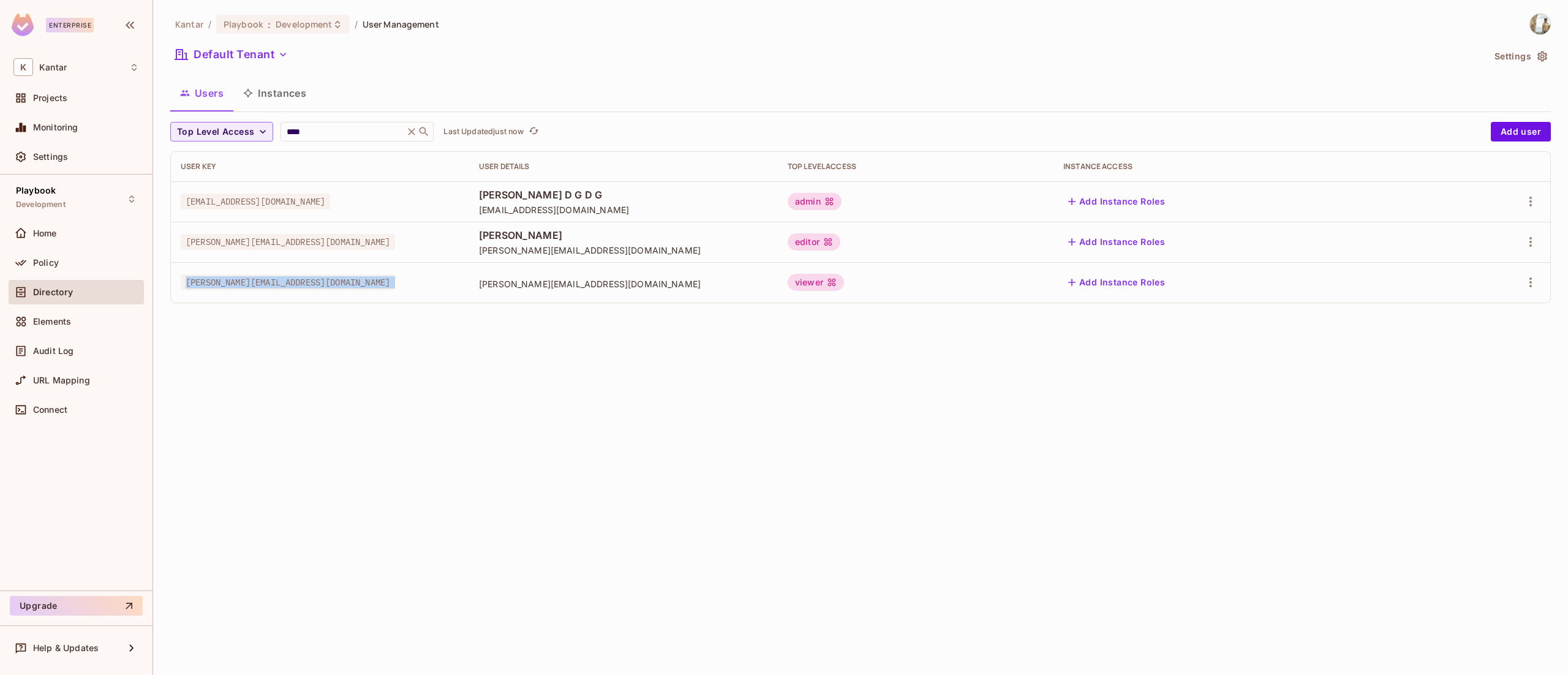
click at [285, 283] on span "[PERSON_NAME][EMAIL_ADDRESS][DOMAIN_NAME]" at bounding box center [288, 283] width 214 height 16
copy tr "[PERSON_NAME][EMAIL_ADDRESS][DOMAIN_NAME]"
click at [1529, 289] on icon "button" at bounding box center [1531, 282] width 15 height 15
click at [1455, 318] on span "Edit" at bounding box center [1466, 311] width 24 height 19
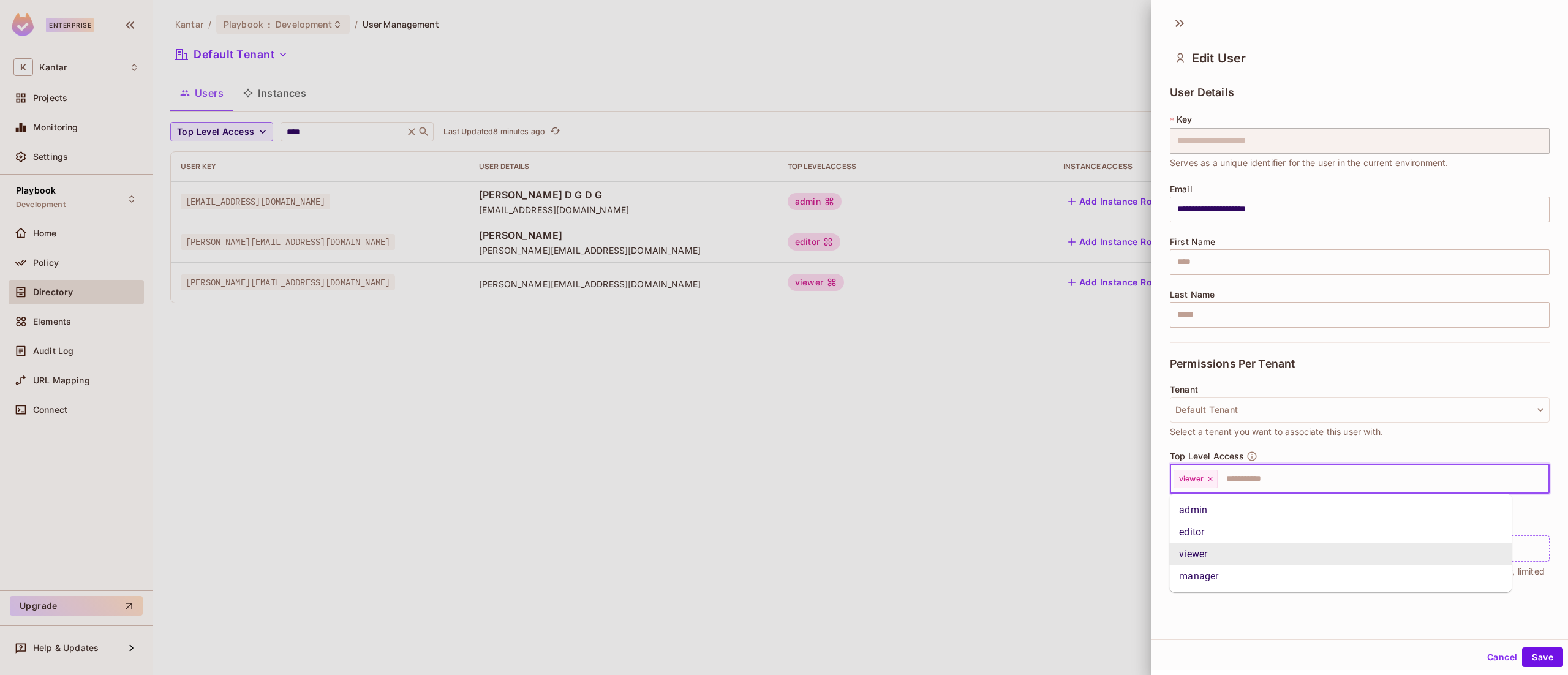
click at [1258, 490] on input "text" at bounding box center [1373, 479] width 307 height 24
type input "**"
click at [1253, 500] on li "admin" at bounding box center [1340, 510] width 343 height 22
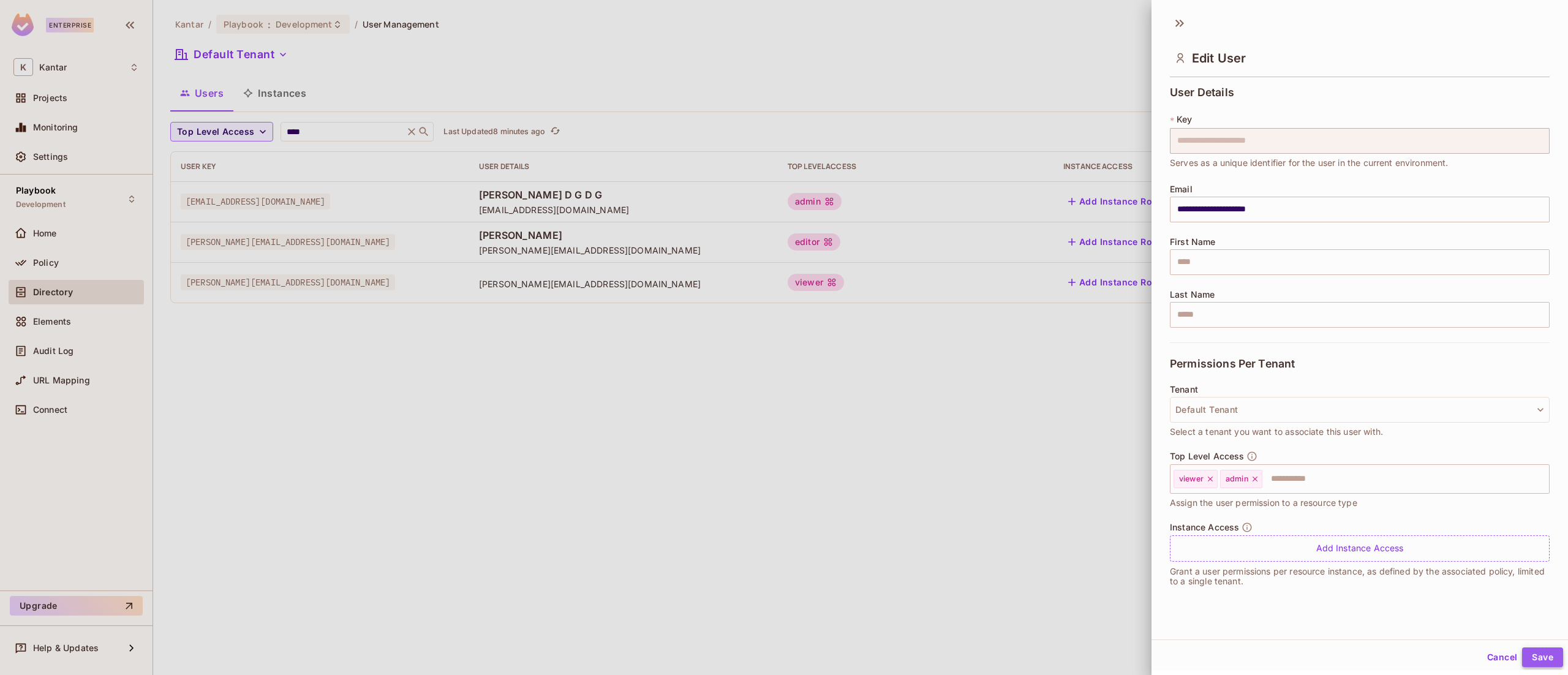
click at [1522, 663] on button "Save" at bounding box center [1542, 657] width 41 height 19
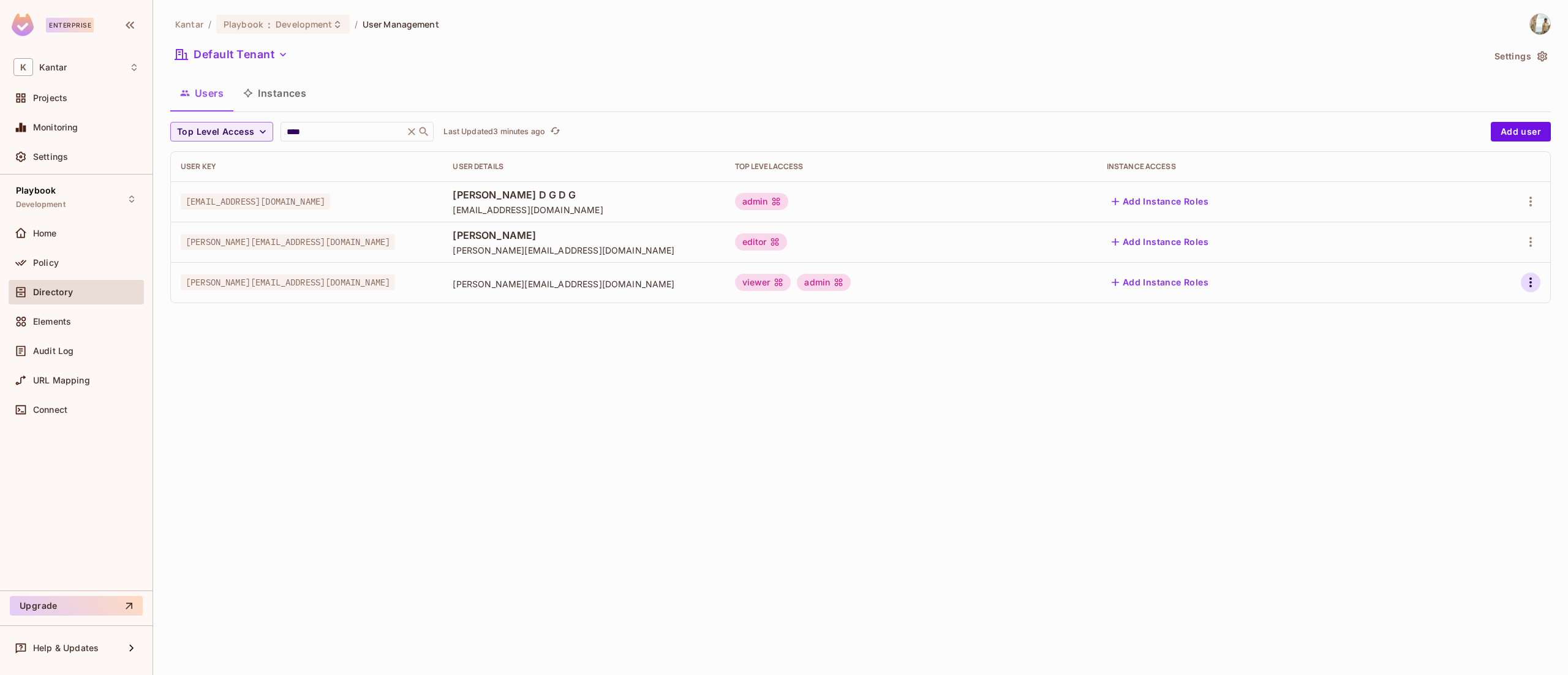
click at [1532, 291] on button "button" at bounding box center [1531, 282] width 19 height 19
click at [1470, 323] on li "Edit" at bounding box center [1478, 310] width 108 height 27
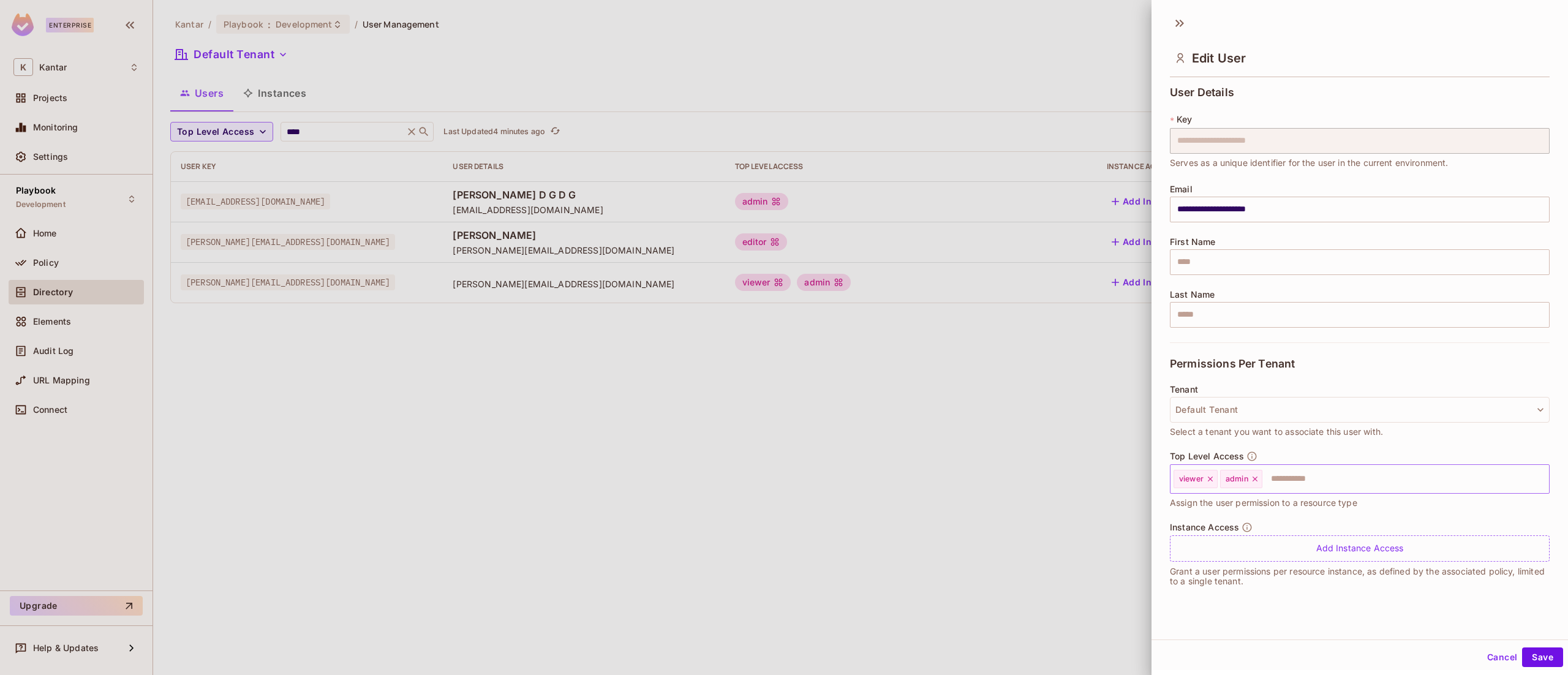
click at [1259, 478] on icon at bounding box center [1255, 479] width 9 height 9
click at [1529, 664] on button "Save" at bounding box center [1542, 657] width 41 height 19
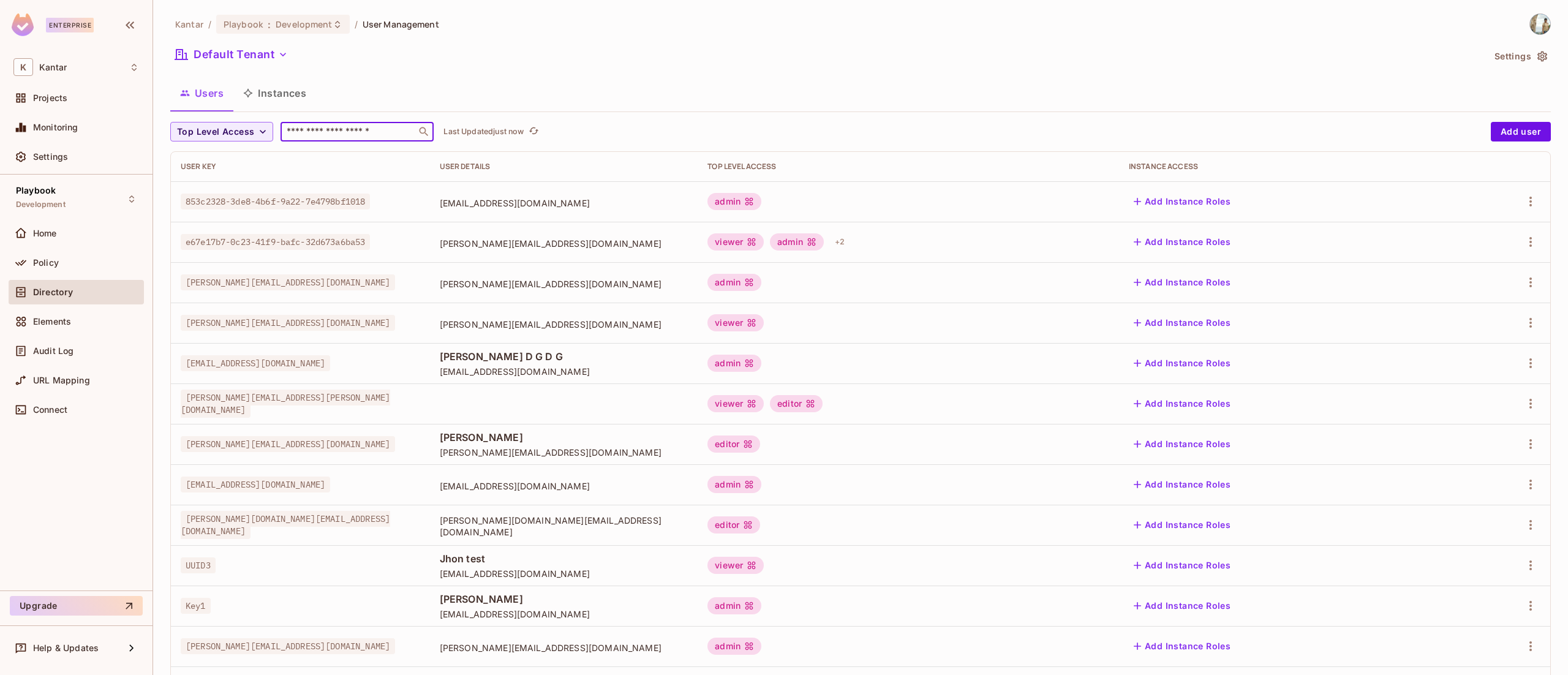
click at [361, 135] on input "text" at bounding box center [348, 131] width 128 height 12
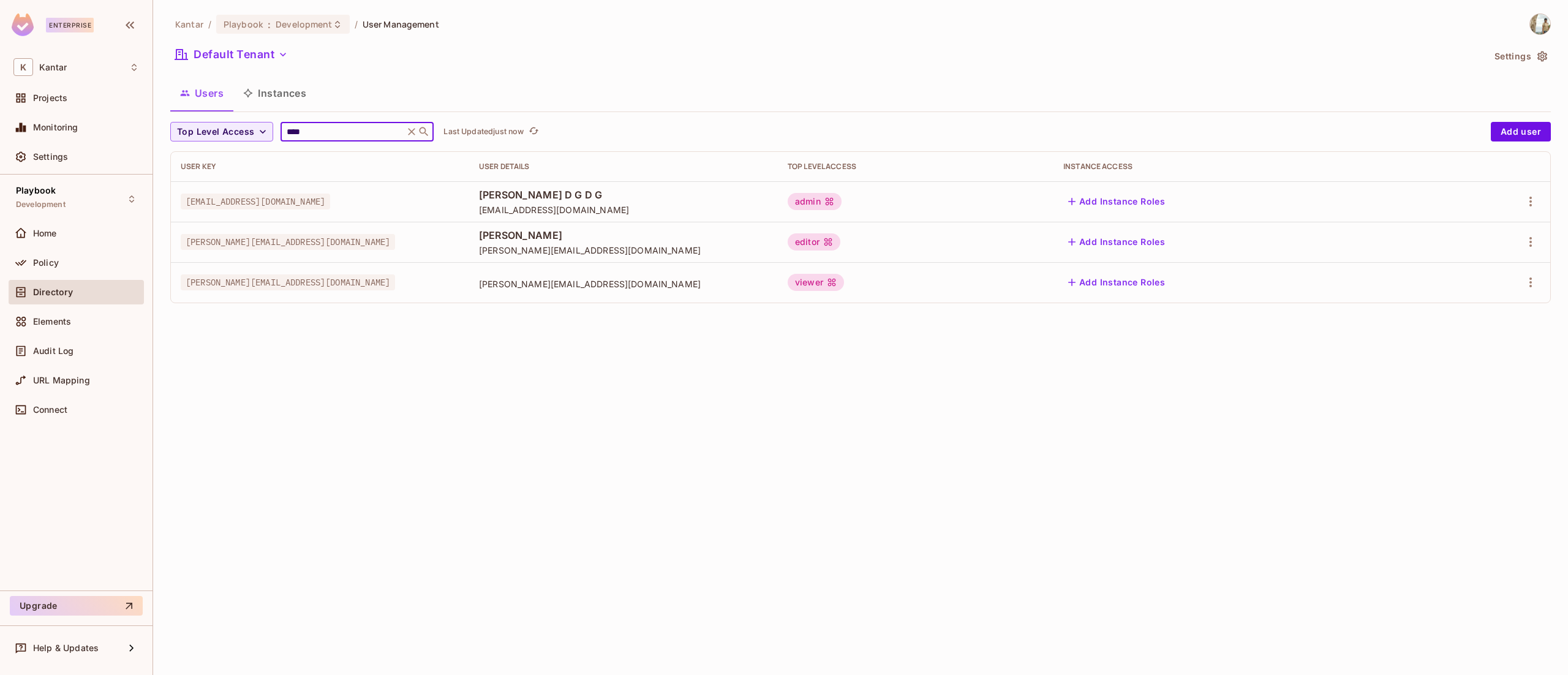
type input "****"
click at [478, 421] on div "Kantar / Playbook : Development / User Management Default Tenant Settings Users…" at bounding box center [860, 337] width 1415 height 675
click at [1528, 285] on icon "button" at bounding box center [1531, 282] width 15 height 15
click at [1490, 314] on li "Edit" at bounding box center [1478, 310] width 108 height 27
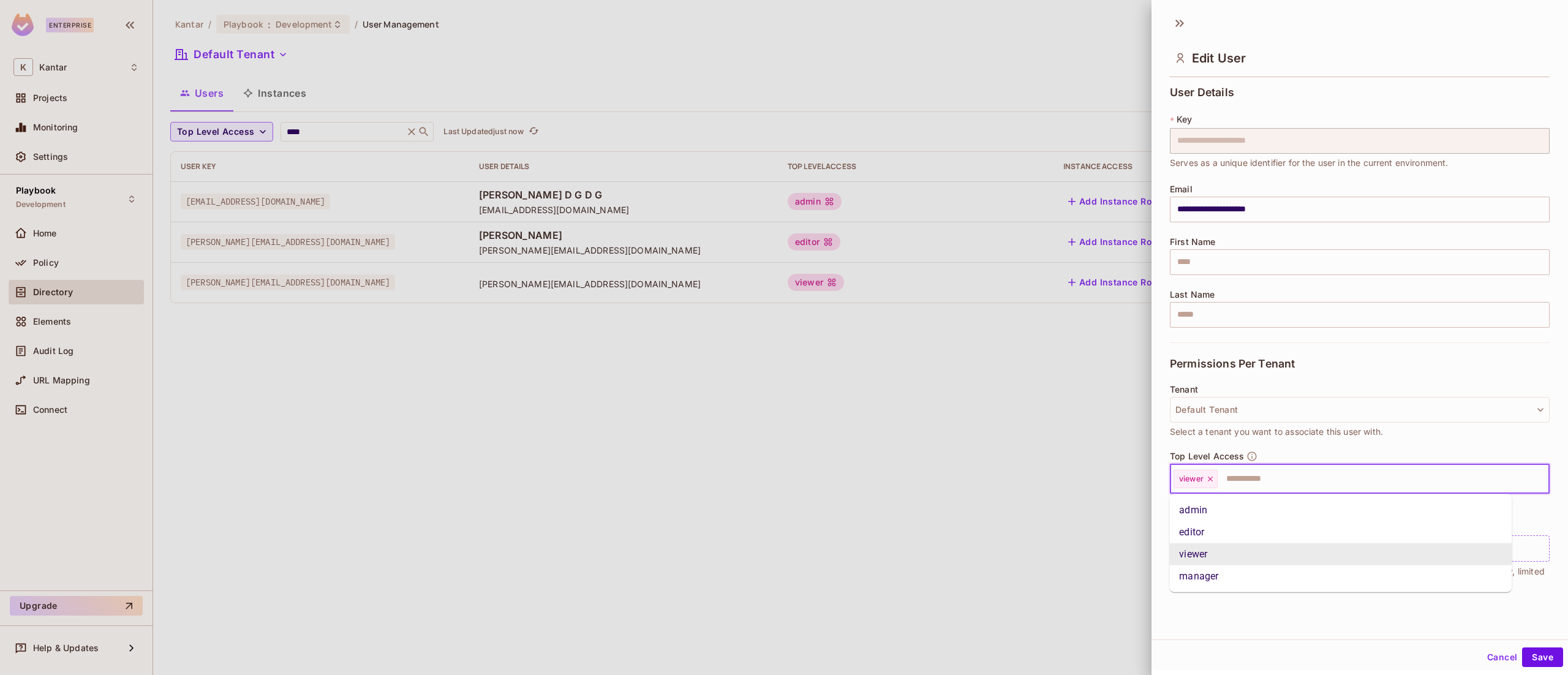
click at [1314, 484] on input "text" at bounding box center [1373, 479] width 307 height 24
click at [1274, 514] on li "admin" at bounding box center [1340, 510] width 343 height 22
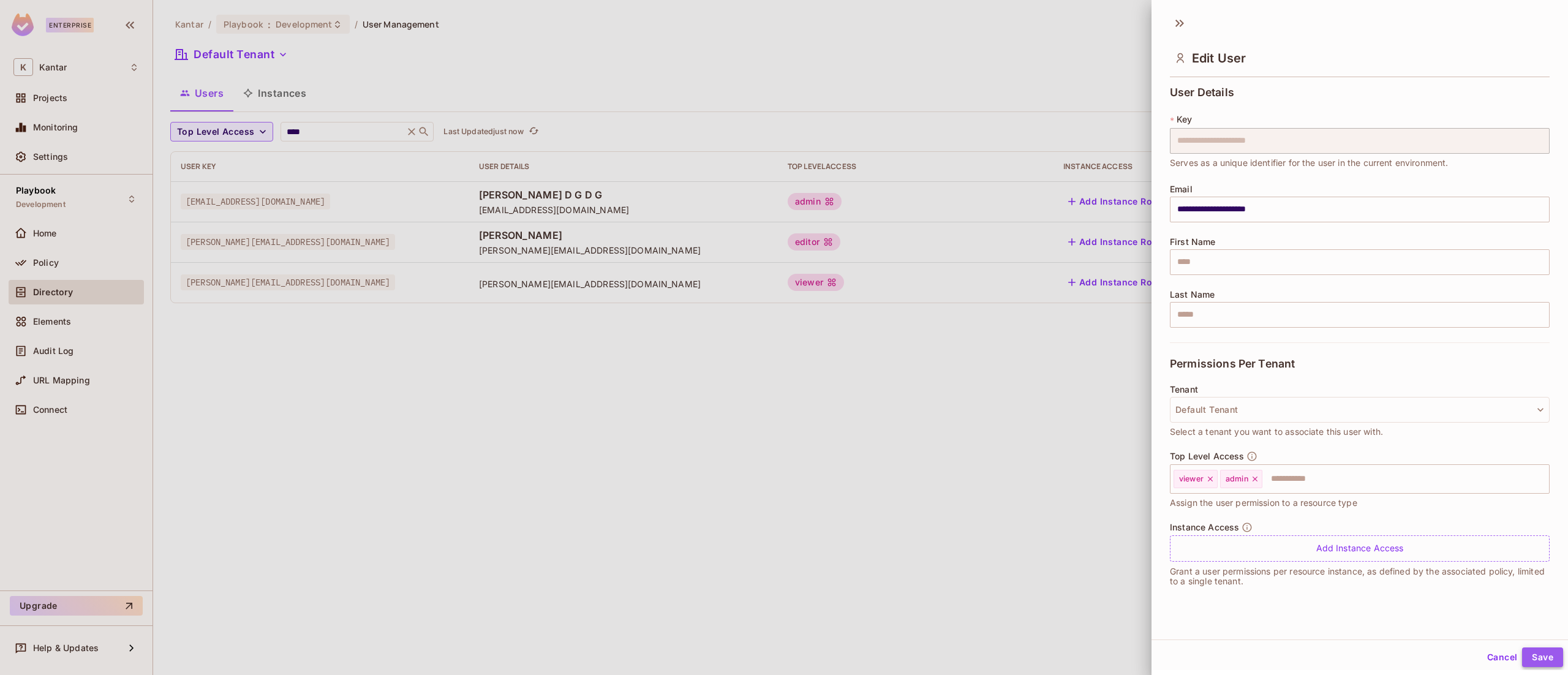
click at [1528, 660] on button "Save" at bounding box center [1542, 657] width 41 height 19
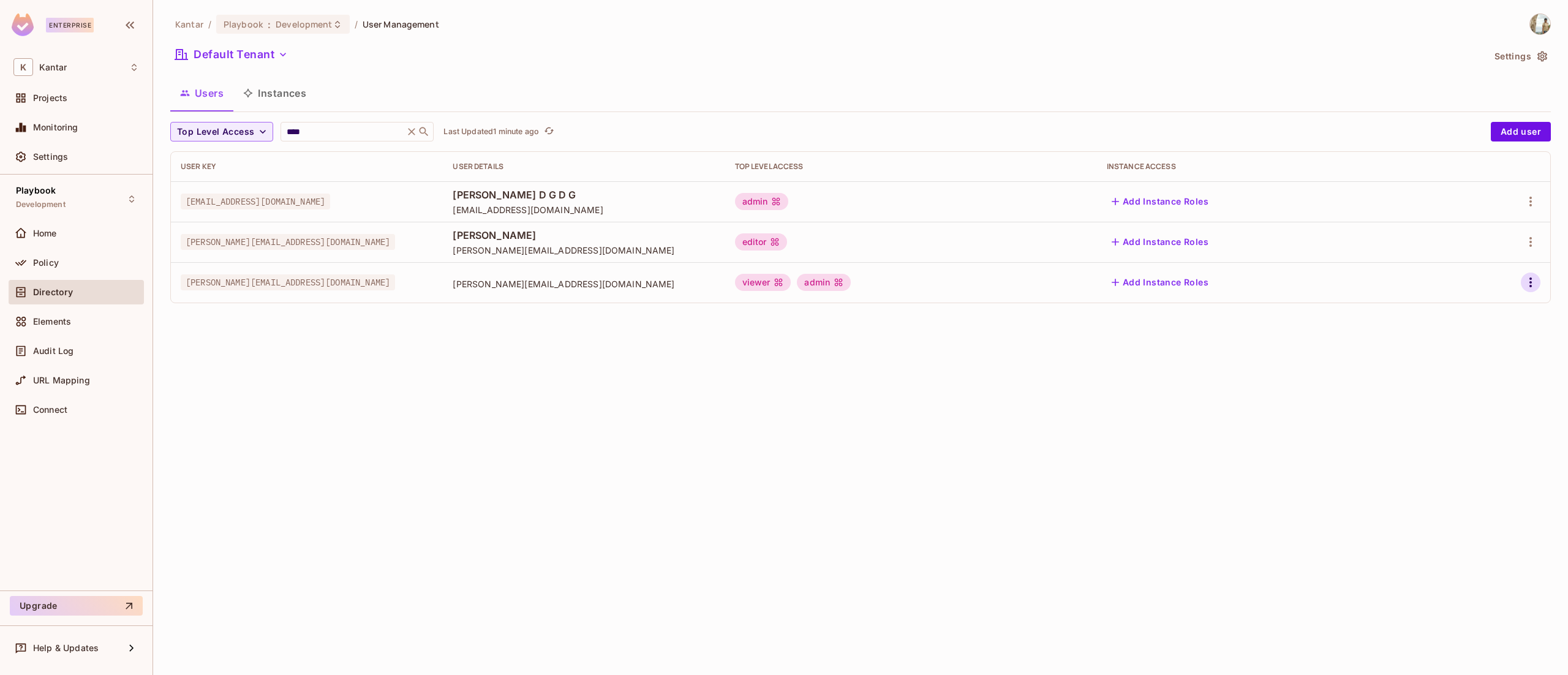
click at [1532, 279] on icon "button" at bounding box center [1531, 282] width 15 height 15
click at [1475, 310] on span "Edit" at bounding box center [1466, 311] width 24 height 19
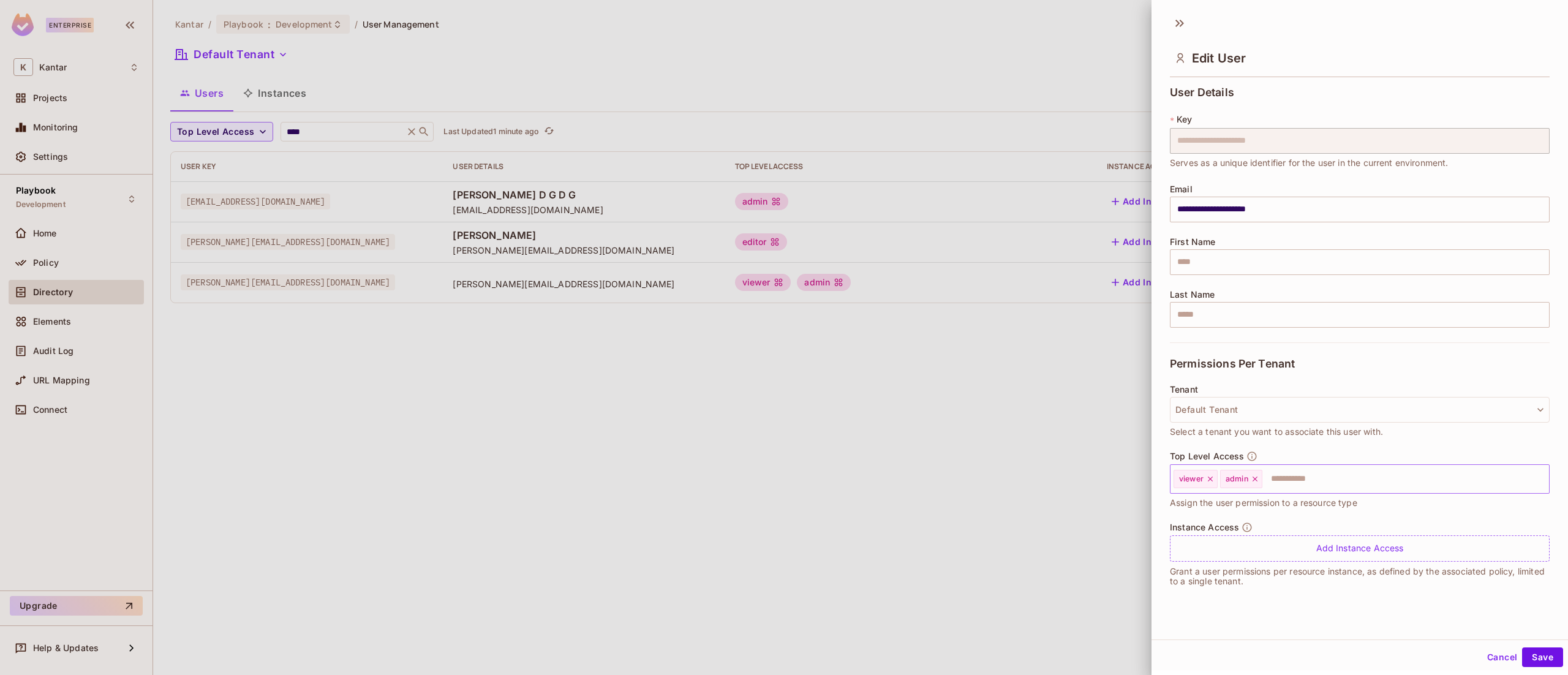
click at [1258, 479] on icon at bounding box center [1255, 479] width 9 height 9
click at [1522, 651] on button "Save" at bounding box center [1542, 657] width 41 height 19
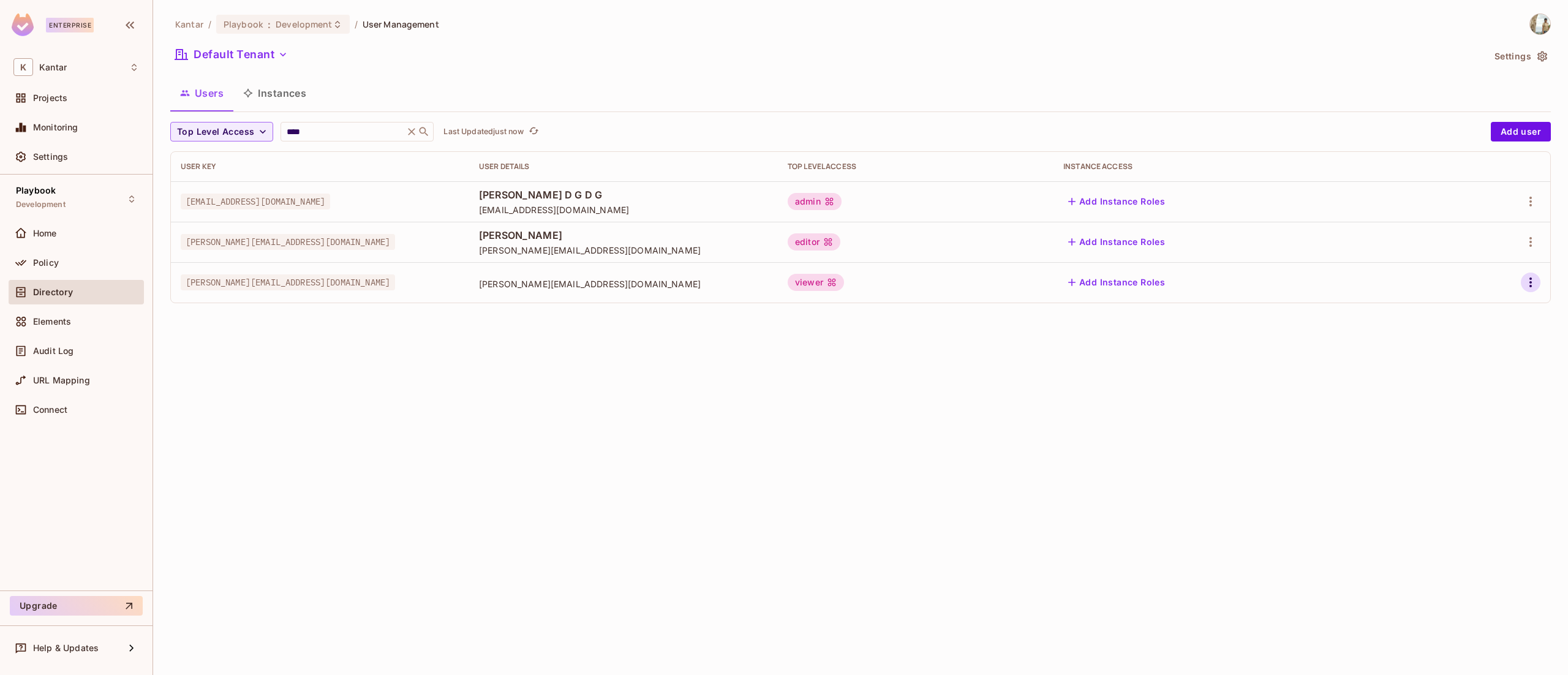
click at [1533, 292] on button "button" at bounding box center [1531, 282] width 19 height 19
click at [1481, 319] on li "Edit" at bounding box center [1478, 310] width 108 height 27
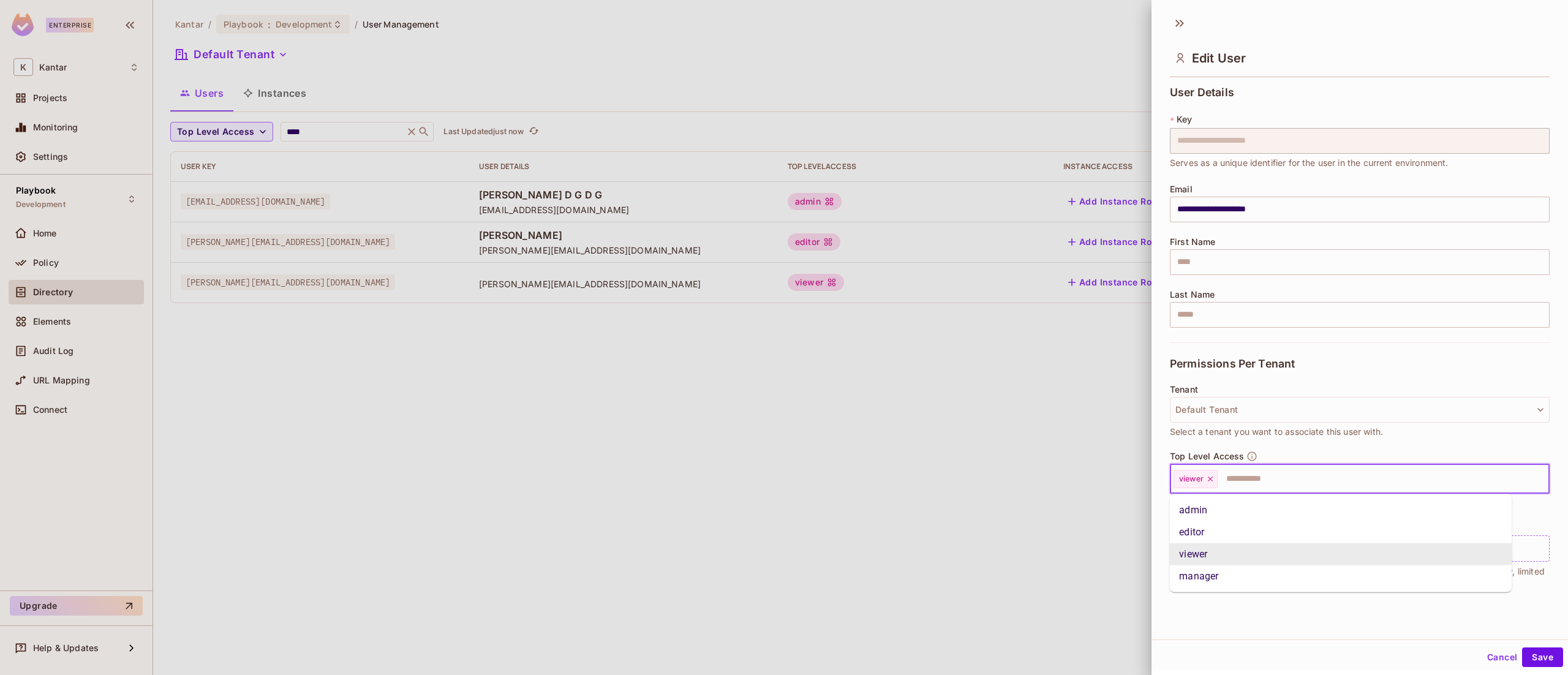
click at [1250, 483] on input "text" at bounding box center [1373, 479] width 307 height 24
type input "*****"
click at [1245, 511] on li "admin" at bounding box center [1340, 510] width 343 height 22
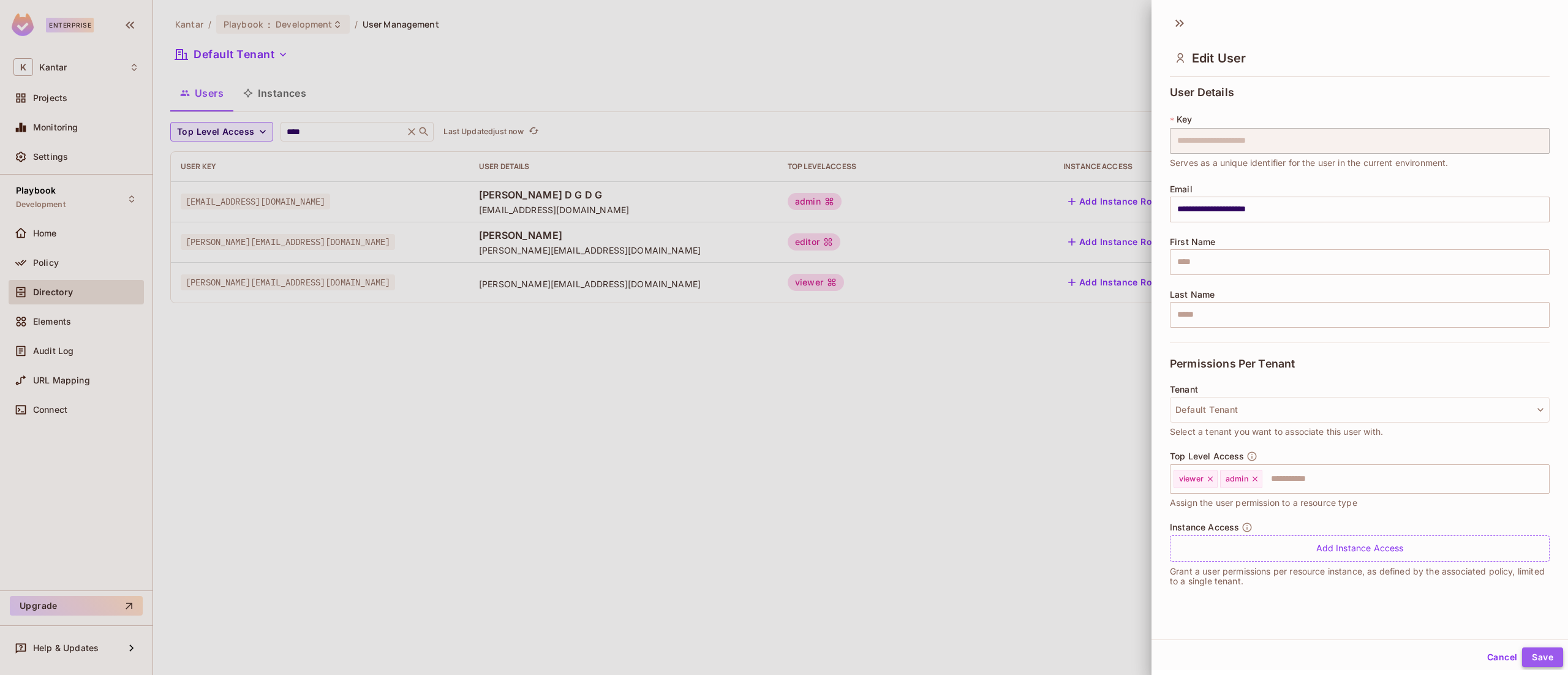
click at [1522, 660] on button "Save" at bounding box center [1542, 657] width 41 height 19
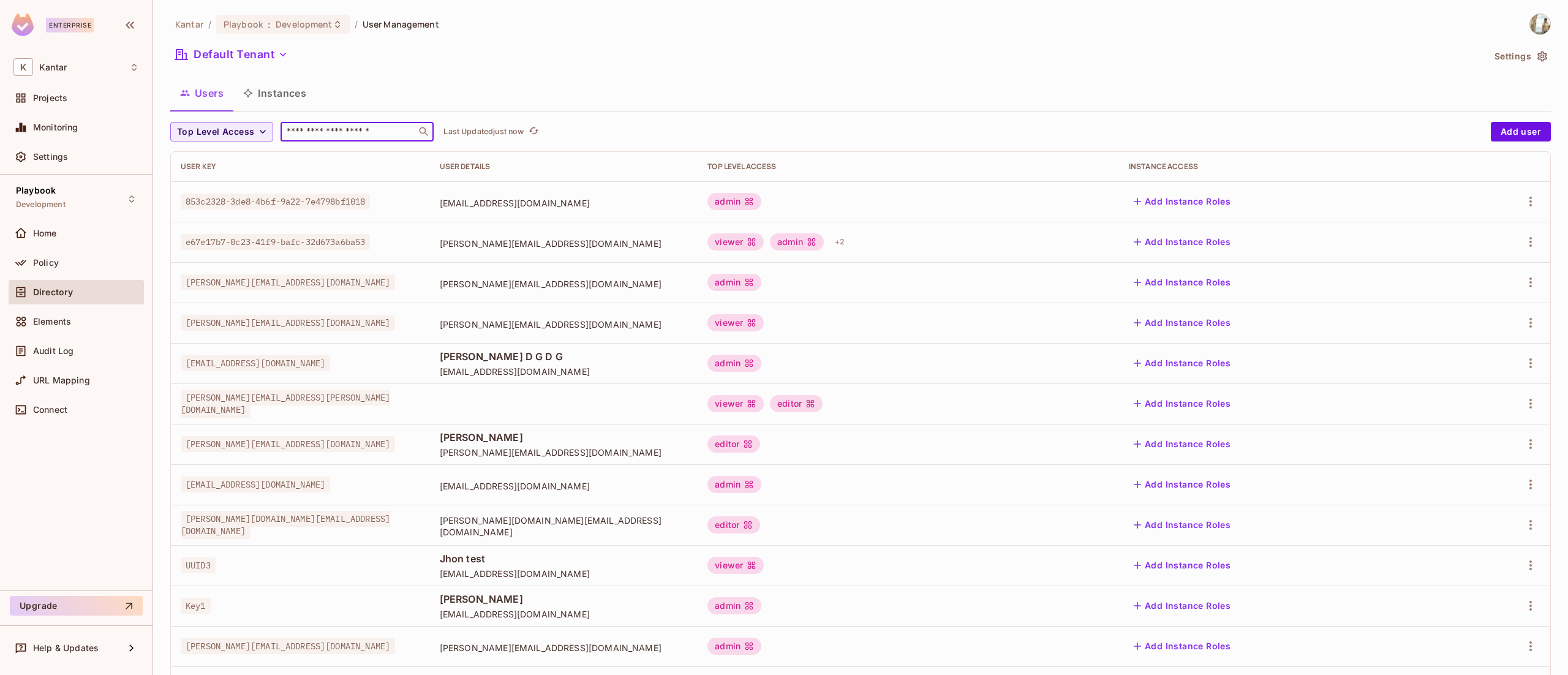
click at [306, 128] on input "text" at bounding box center [348, 131] width 128 height 12
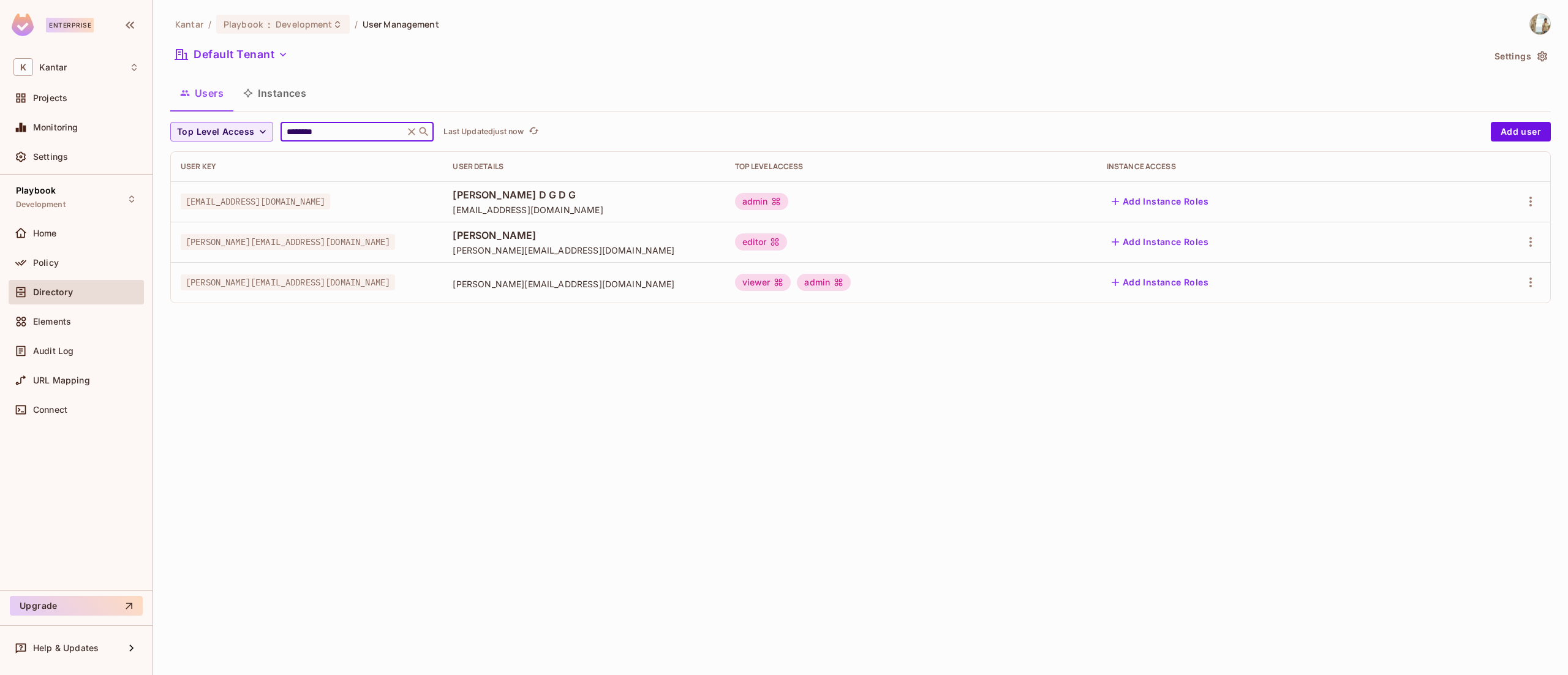
type input "********"
click at [113, 264] on div "Policy" at bounding box center [86, 263] width 106 height 10
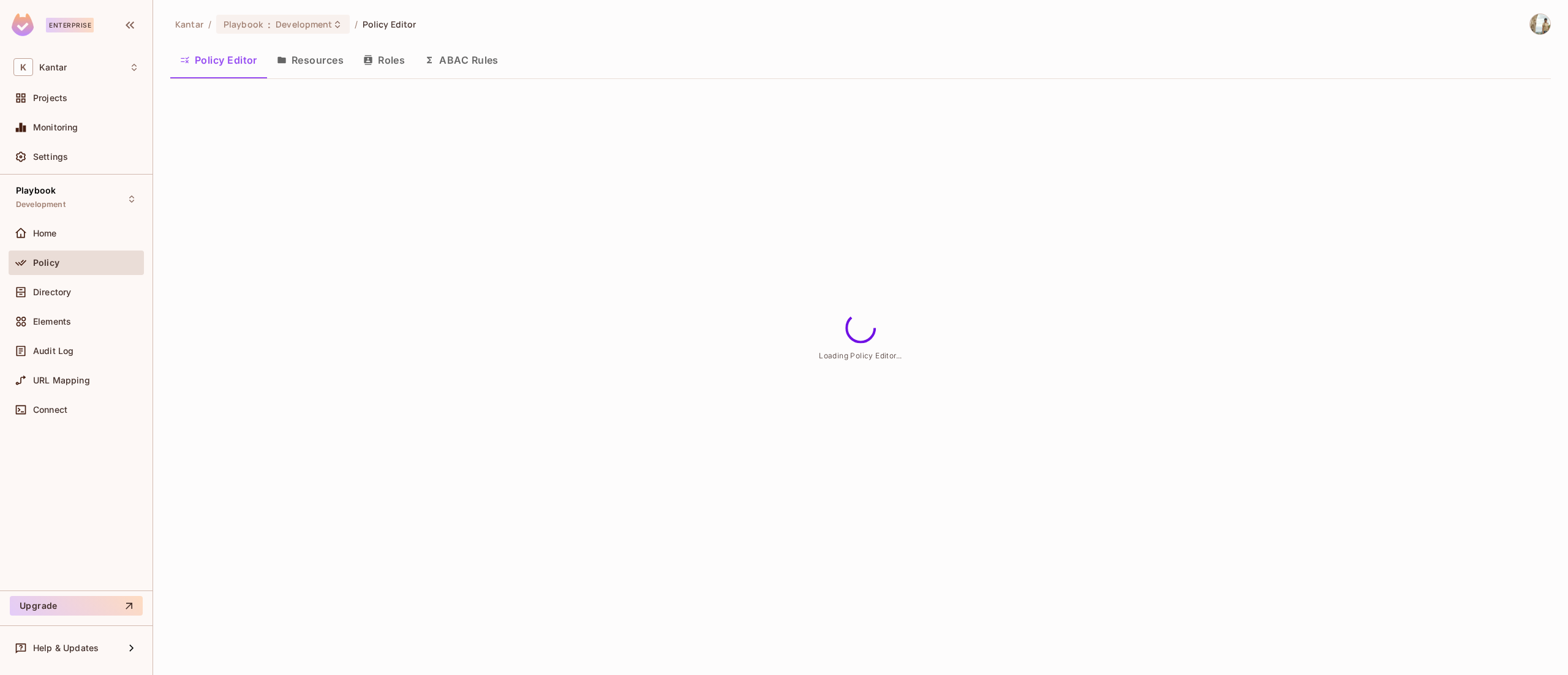
click at [322, 61] on button "Resources" at bounding box center [310, 60] width 86 height 31
drag, startPoint x: 322, startPoint y: 61, endPoint x: 232, endPoint y: 61, distance: 90.0
click at [232, 61] on div "Policy Editor Resources Roles ABAC Rules" at bounding box center [860, 60] width 1381 height 31
click at [232, 61] on button "Policy Editor" at bounding box center [219, 60] width 97 height 31
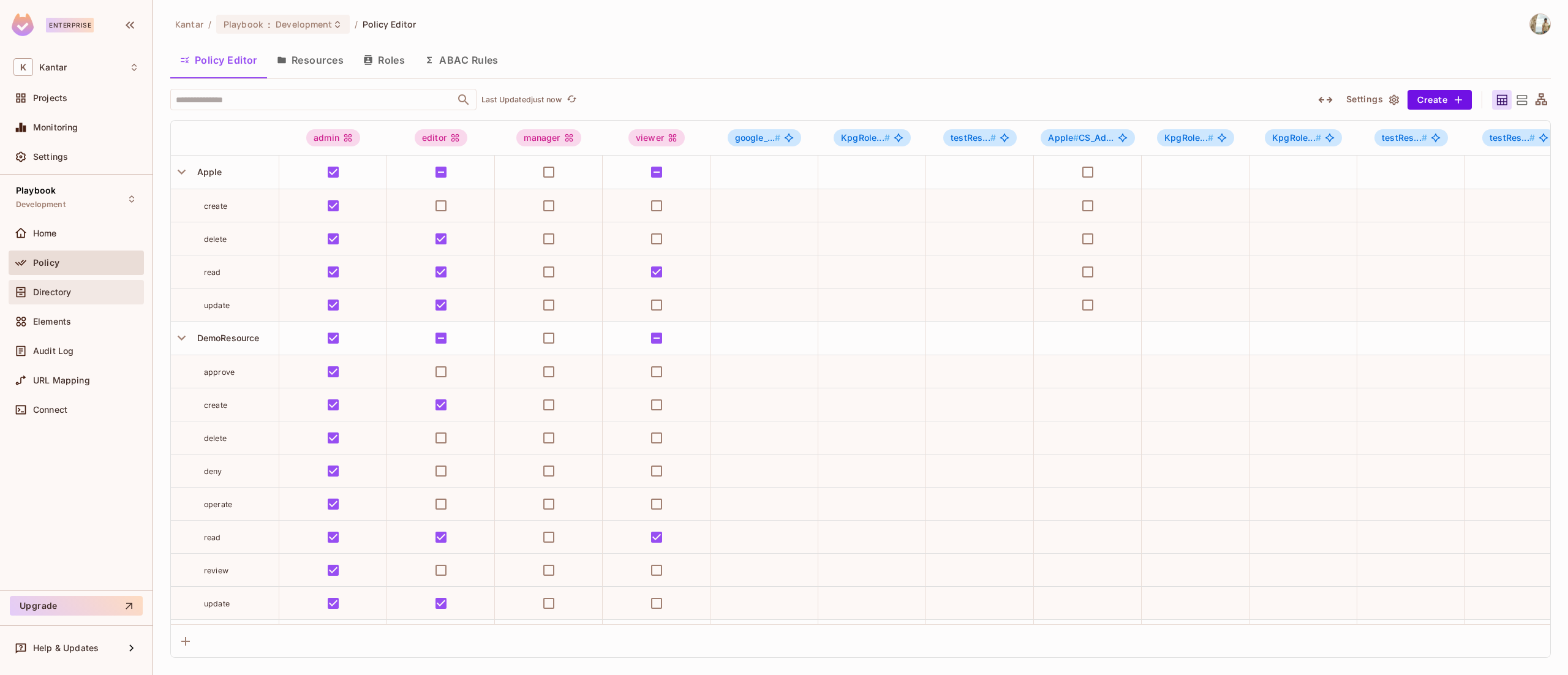
click at [52, 289] on span "Directory" at bounding box center [52, 293] width 38 height 10
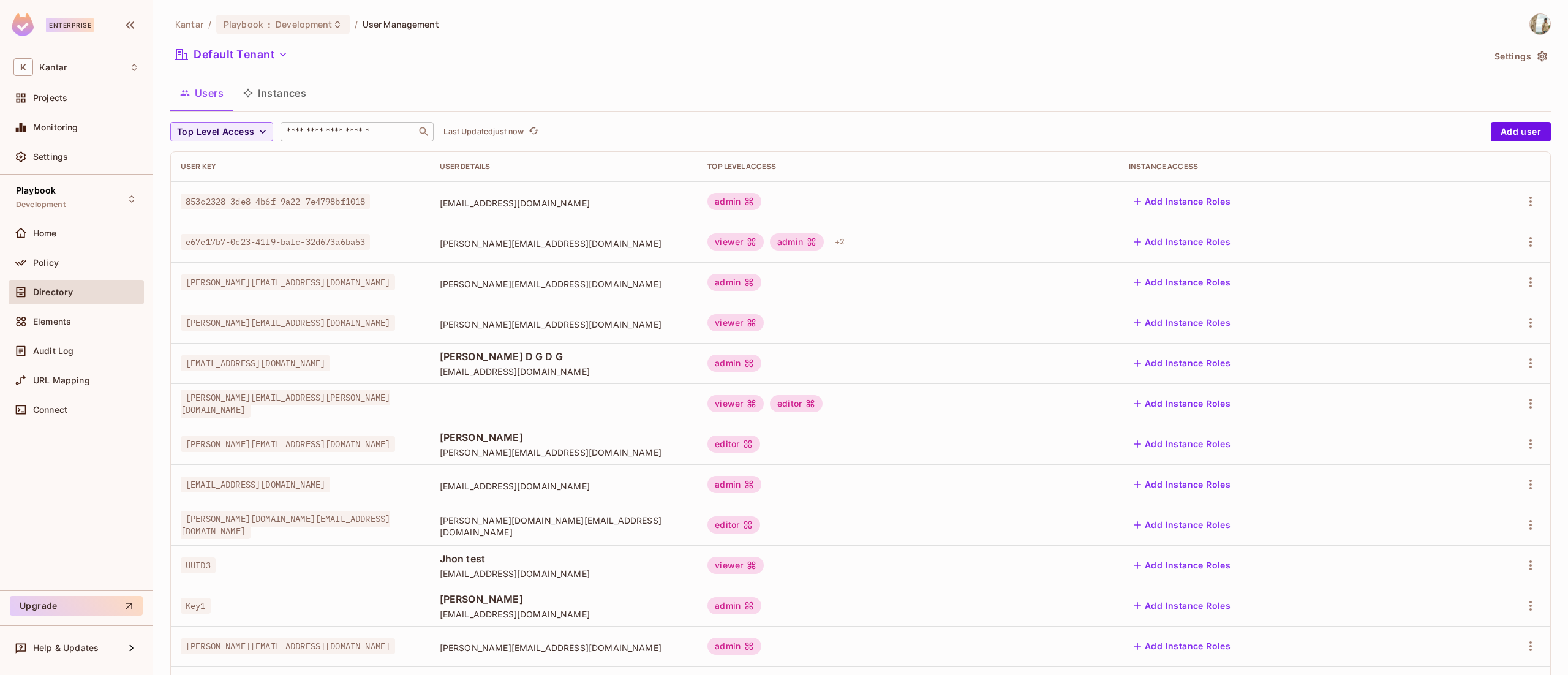
click at [329, 124] on div "​" at bounding box center [357, 132] width 153 height 19
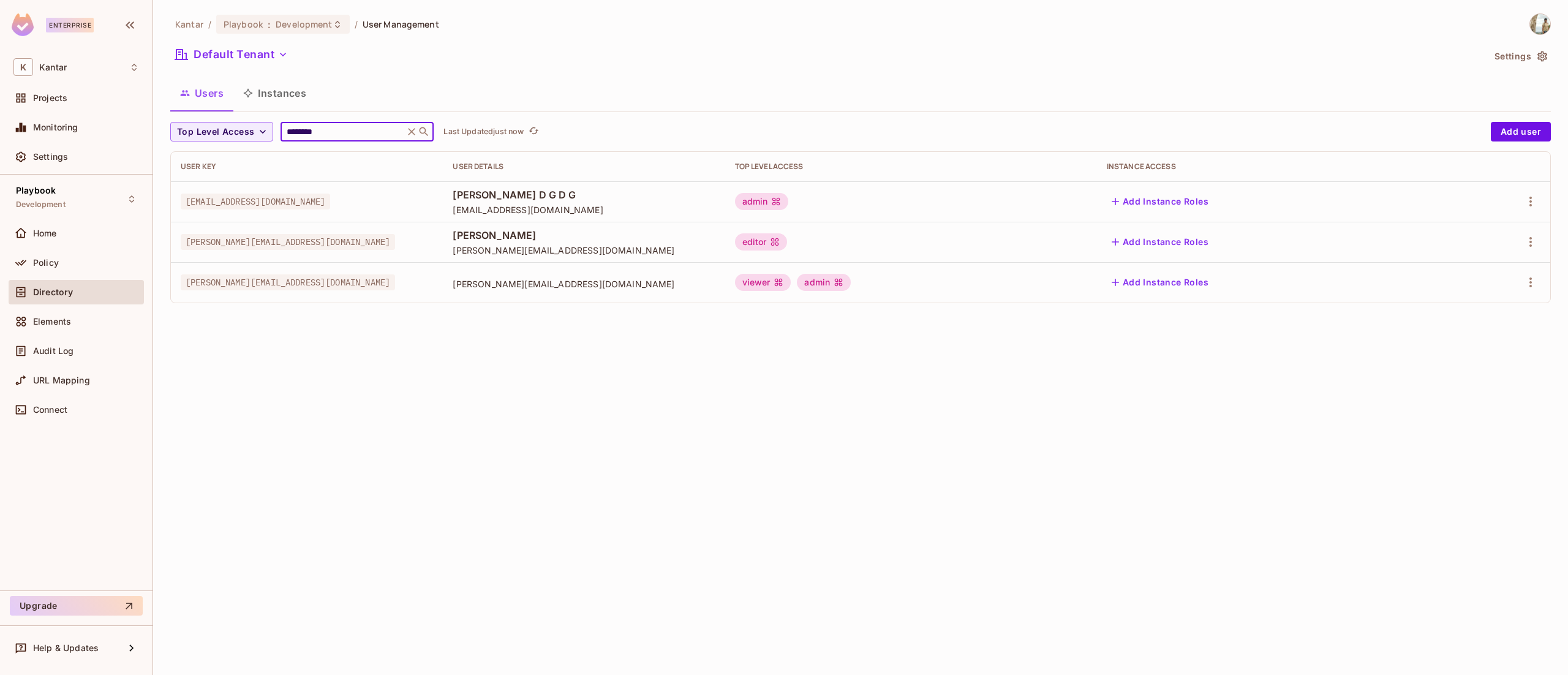
type input "********"
click at [1523, 275] on div at bounding box center [1496, 282] width 87 height 19
click at [1529, 288] on icon "button" at bounding box center [1531, 282] width 15 height 15
click at [1480, 299] on li "Edit" at bounding box center [1478, 310] width 108 height 27
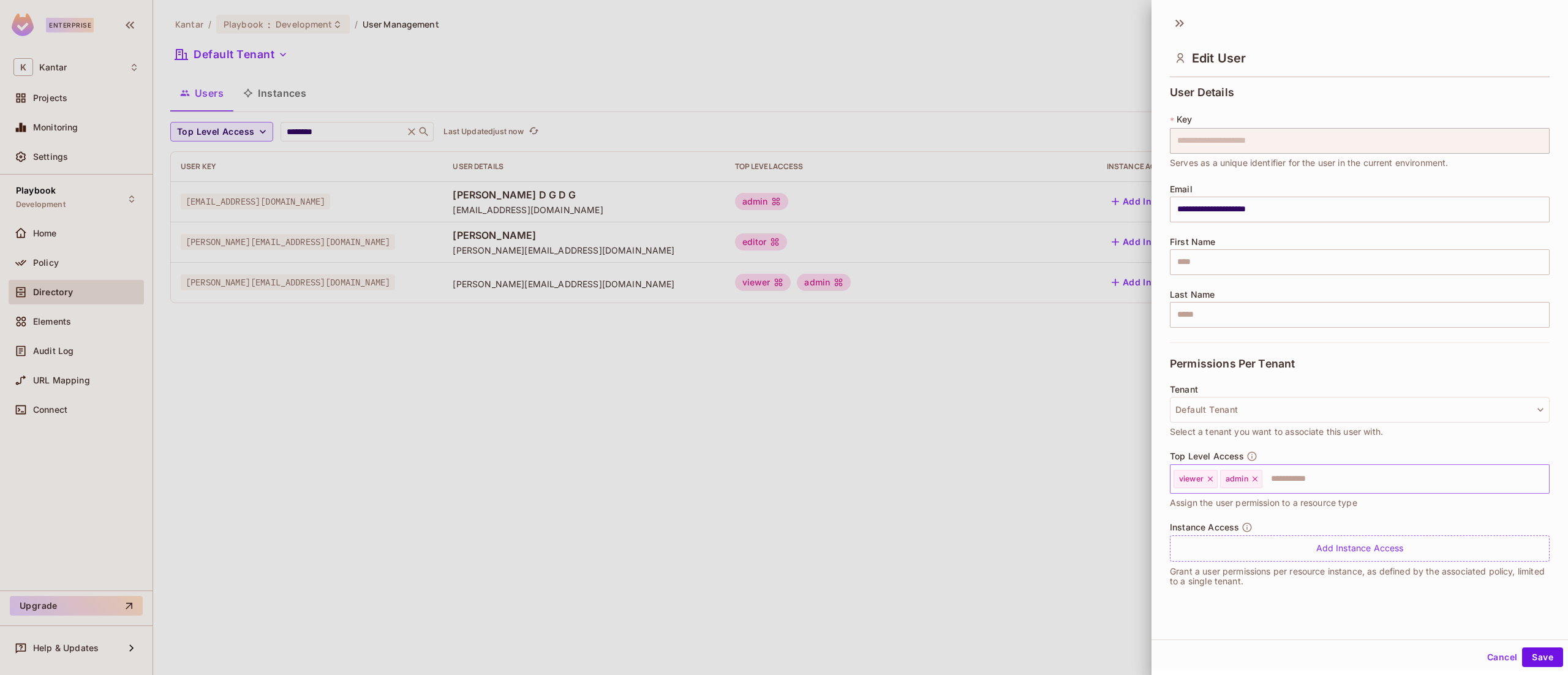
click at [1255, 480] on icon at bounding box center [1255, 479] width 9 height 9
click at [1522, 660] on button "Save" at bounding box center [1542, 657] width 41 height 19
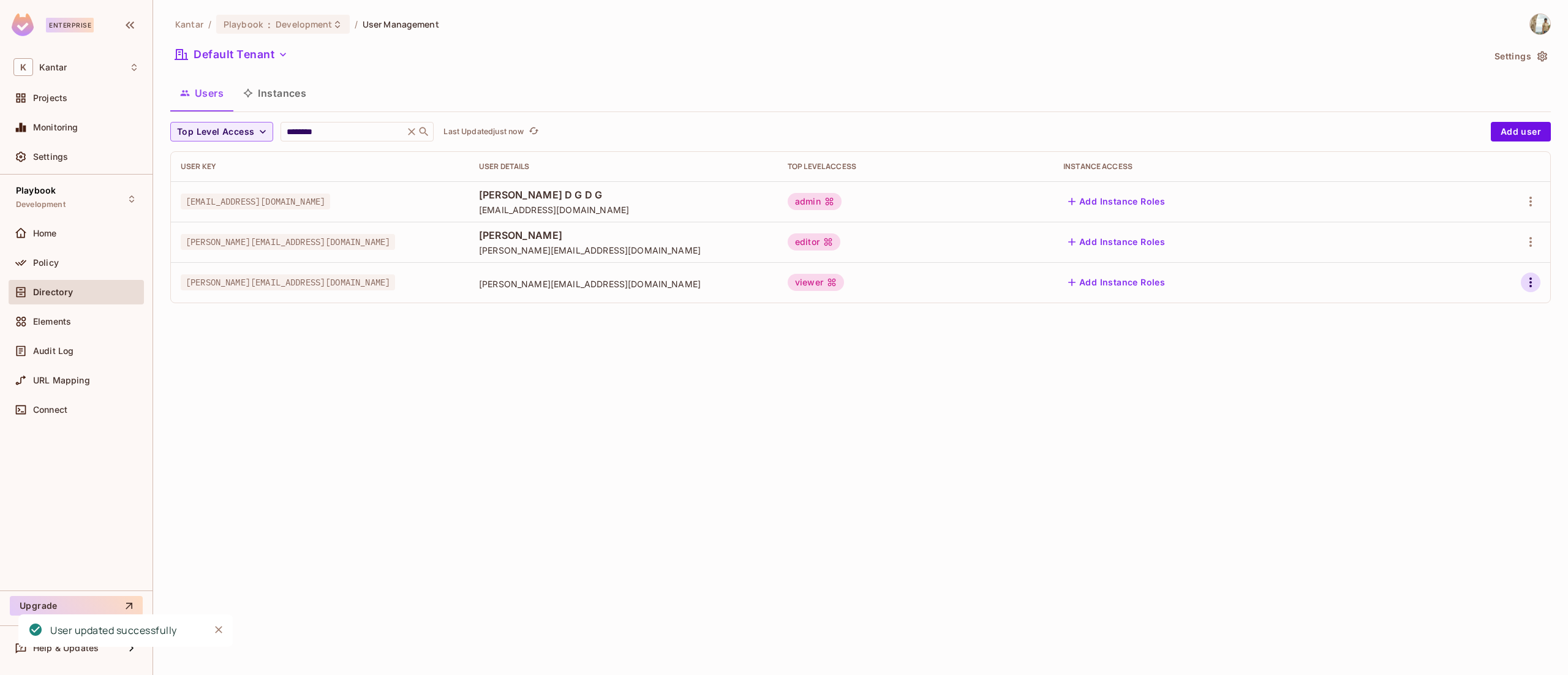
click at [1531, 285] on icon "button" at bounding box center [1531, 282] width 15 height 15
click at [1482, 295] on ul "Edit Edit Attributes Delete User" at bounding box center [1478, 338] width 108 height 91
click at [1468, 309] on div "Edit" at bounding box center [1465, 311] width 16 height 12
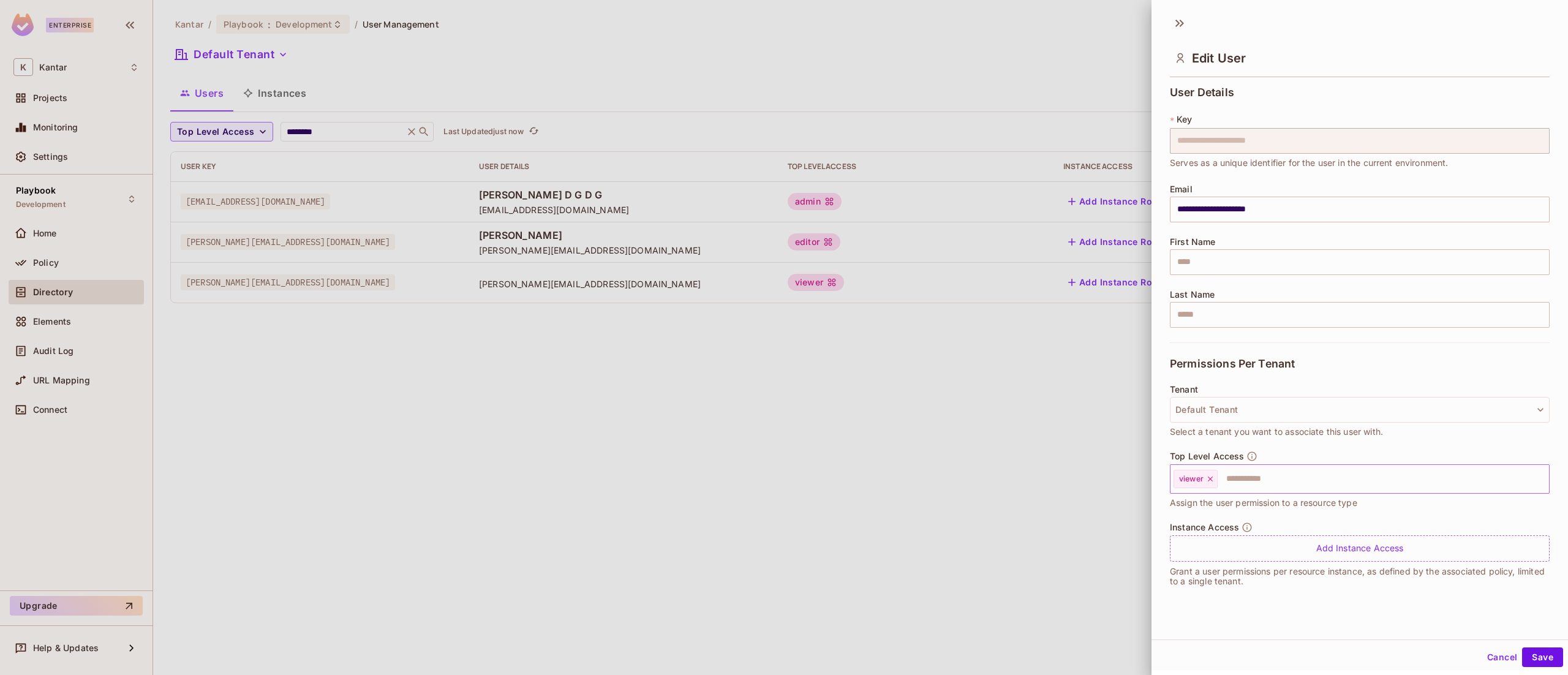
click at [1208, 483] on icon at bounding box center [1210, 479] width 9 height 9
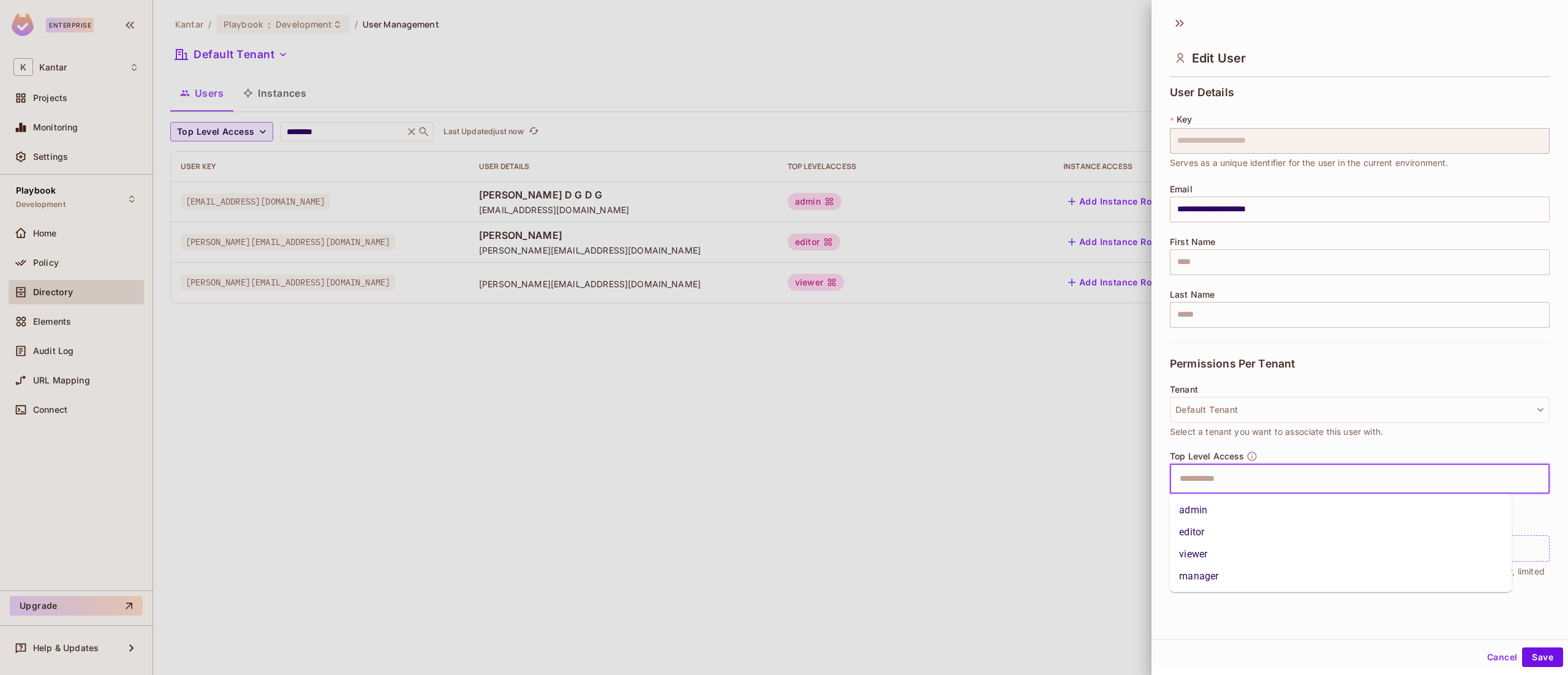
click at [1208, 483] on input "text" at bounding box center [1348, 479] width 353 height 24
click at [1212, 509] on li "admin" at bounding box center [1340, 510] width 343 height 22
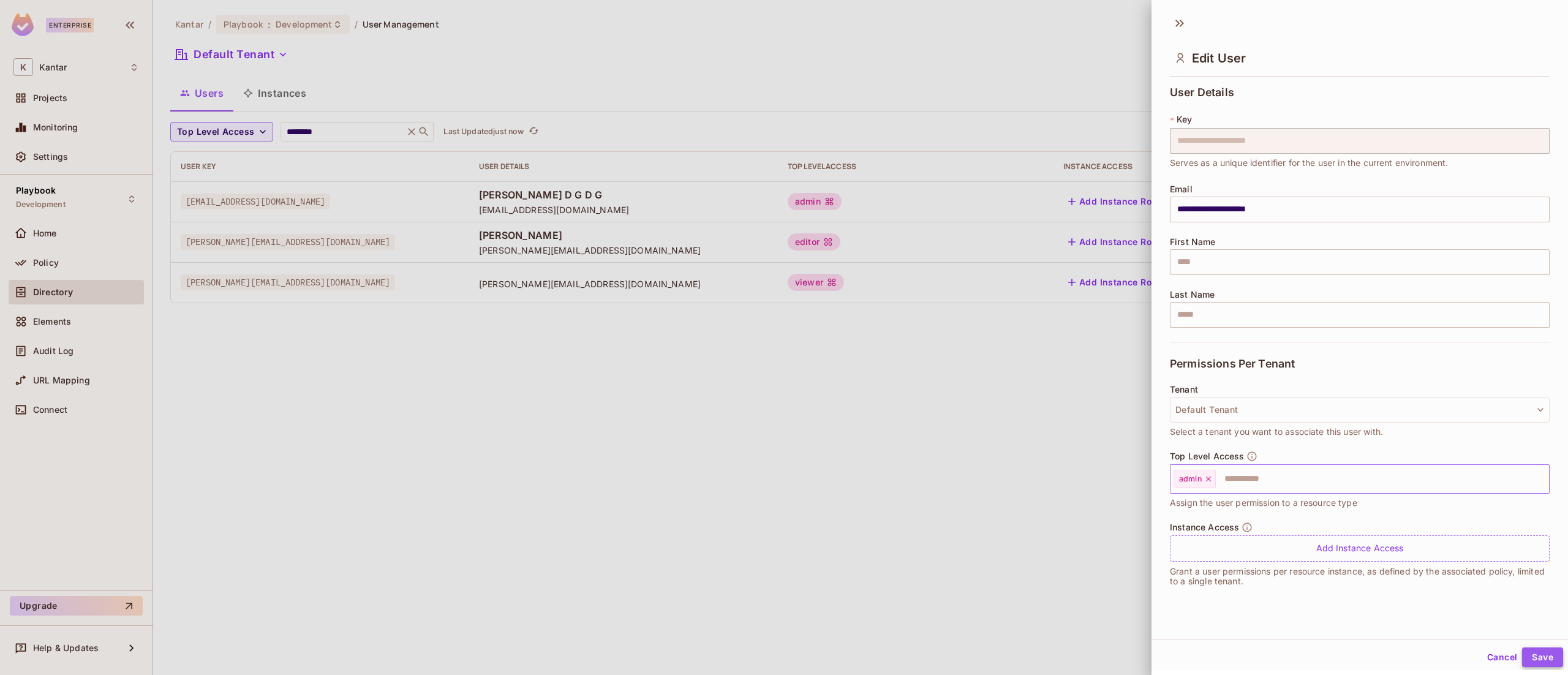
click at [1522, 657] on button "Save" at bounding box center [1542, 657] width 41 height 19
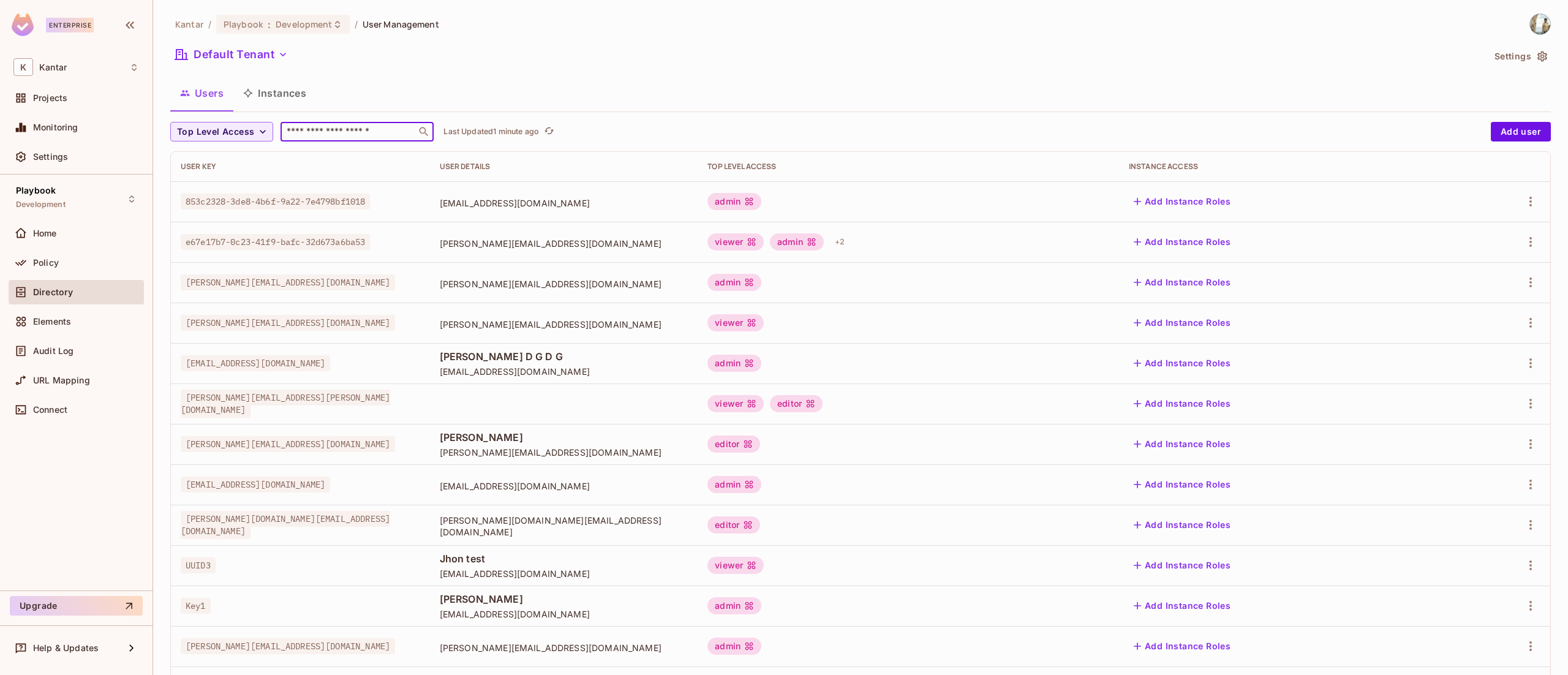
click at [375, 137] on input "text" at bounding box center [348, 131] width 128 height 12
click at [344, 130] on input "text" at bounding box center [348, 131] width 128 height 12
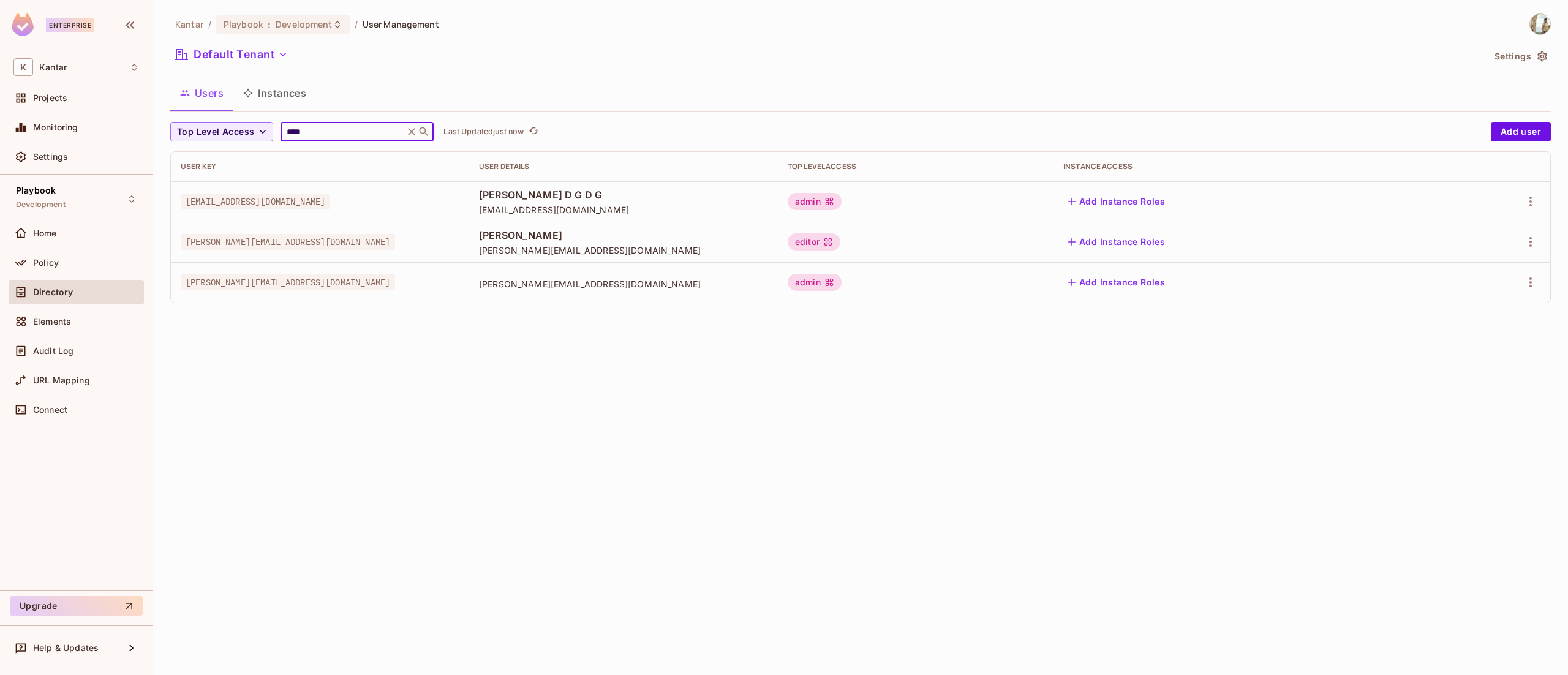
type input "****"
click at [353, 386] on div "Kantar / Playbook : Development / User Management Default Tenant Settings Users…" at bounding box center [860, 337] width 1415 height 675
click at [1524, 281] on icon "button" at bounding box center [1531, 282] width 15 height 15
click at [1494, 306] on li "Edit" at bounding box center [1478, 310] width 108 height 27
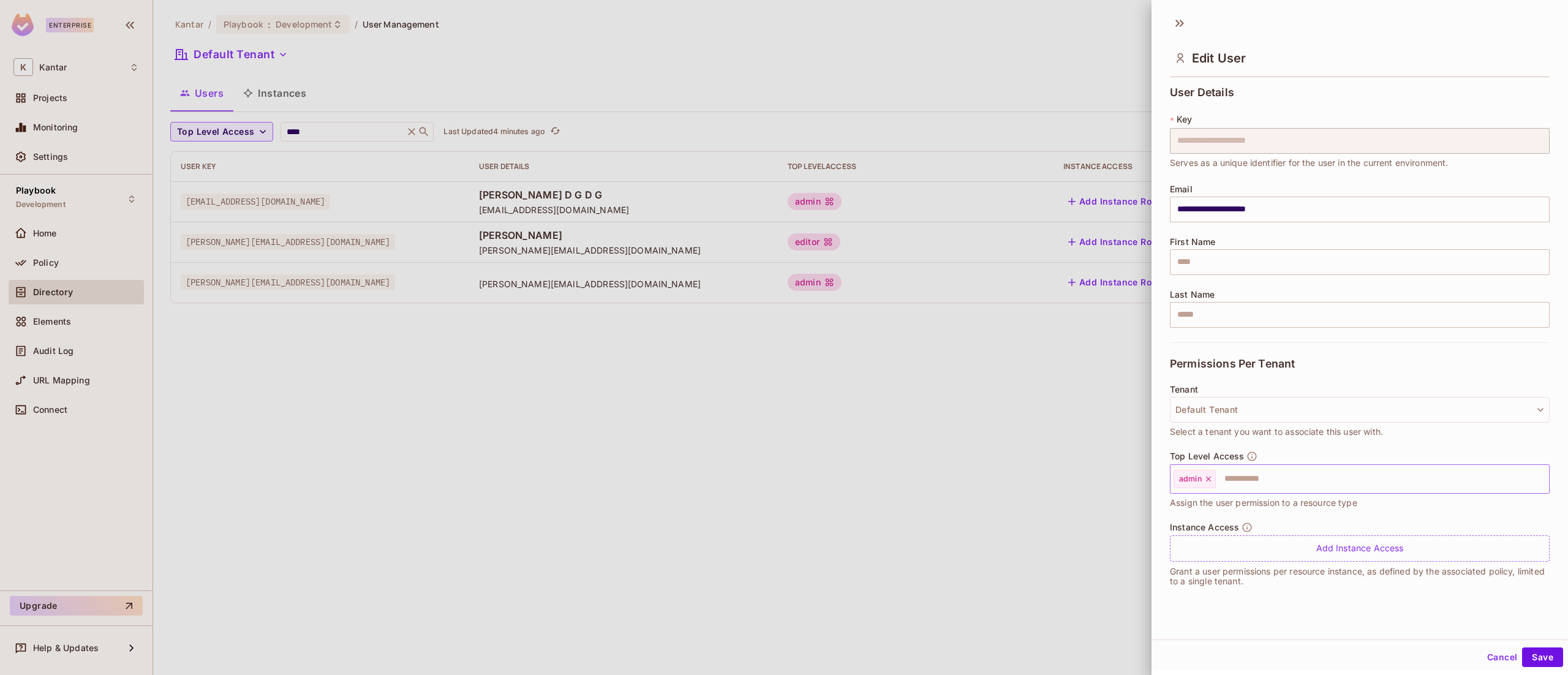
click at [1209, 480] on icon at bounding box center [1209, 479] width 5 height 5
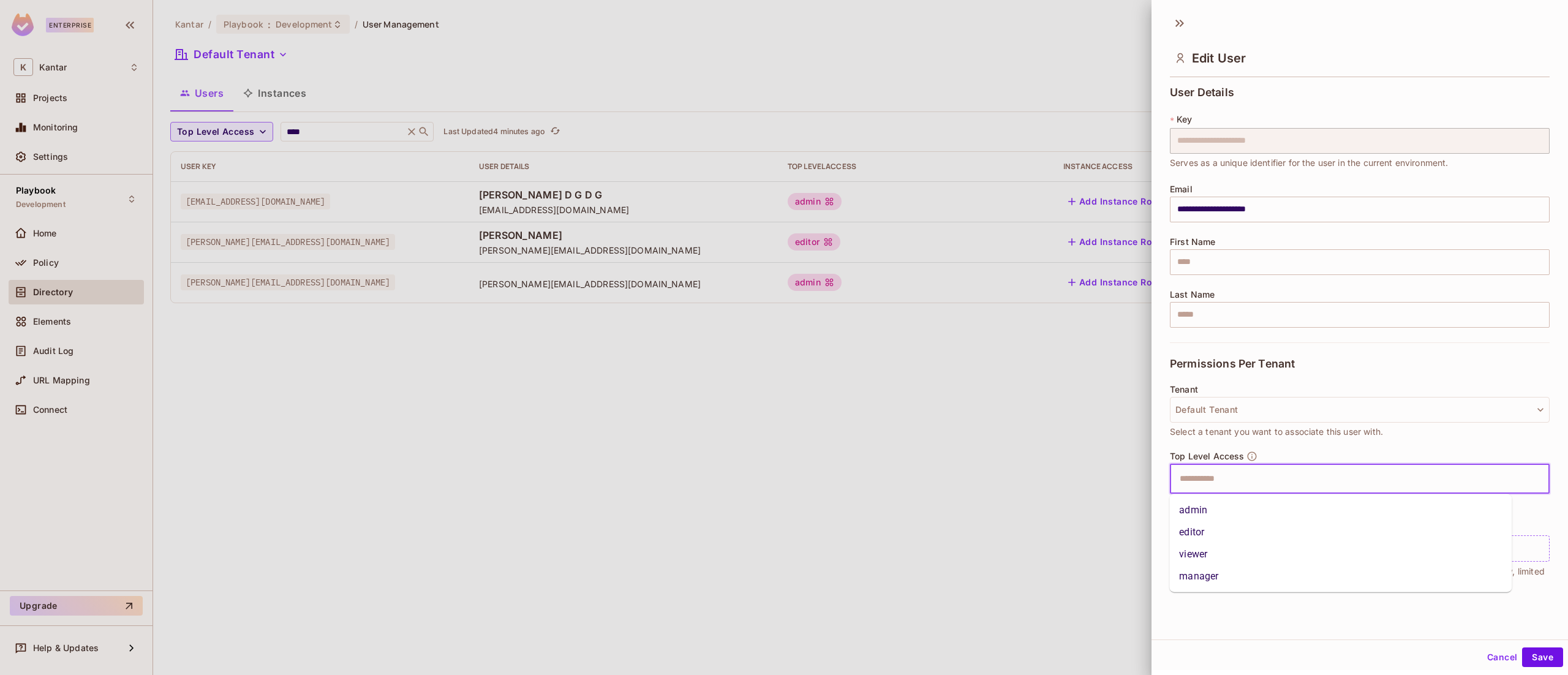
click at [1209, 480] on input "text" at bounding box center [1348, 479] width 353 height 24
click at [1219, 559] on li "viewer" at bounding box center [1340, 554] width 343 height 22
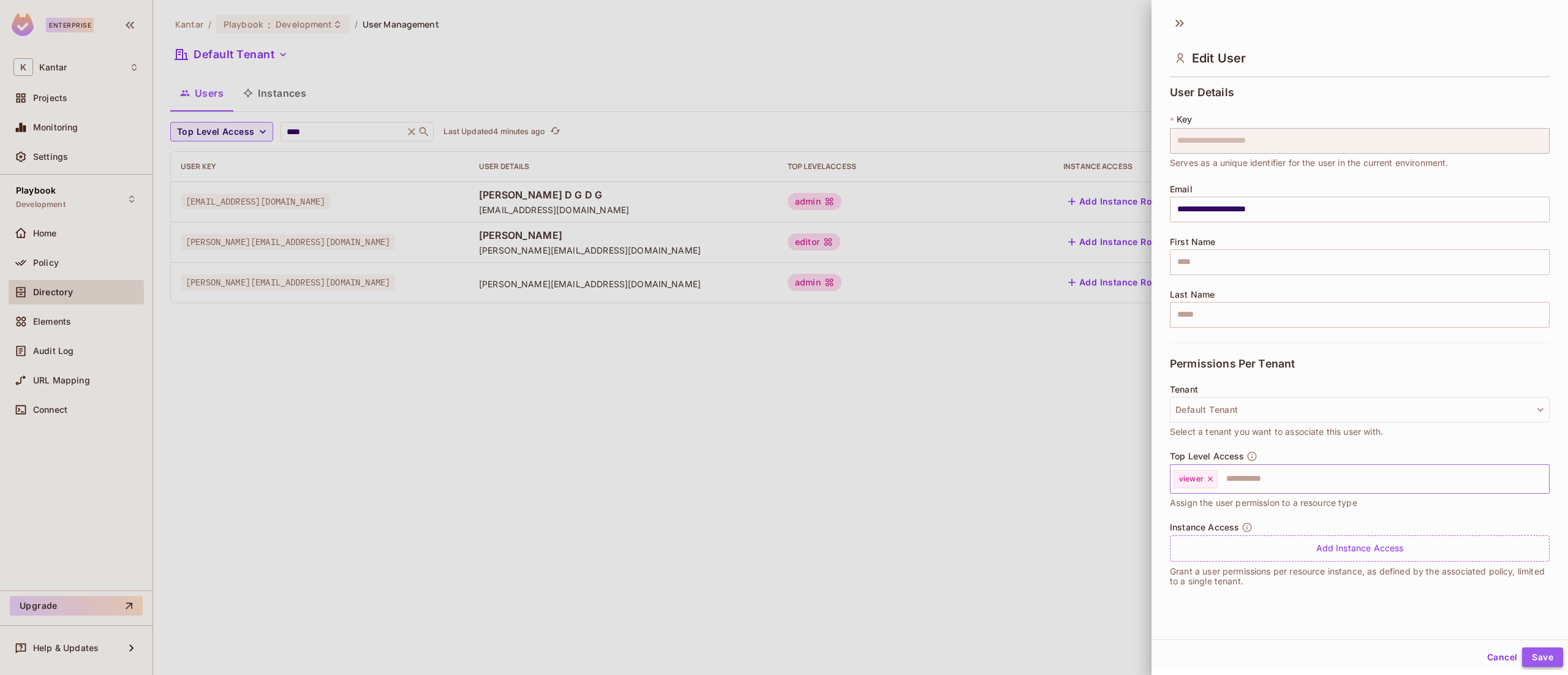
click at [1528, 659] on button "Save" at bounding box center [1542, 657] width 41 height 19
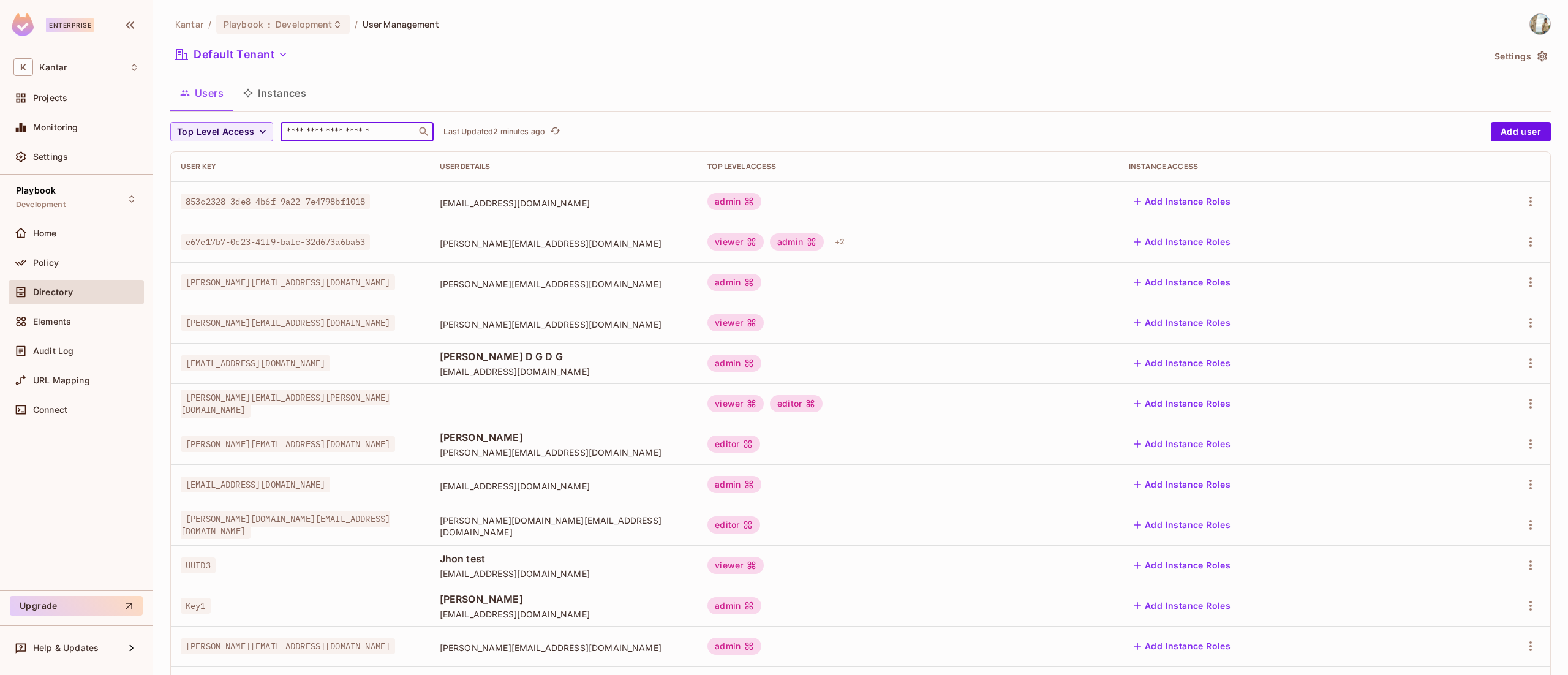
click at [354, 131] on input "text" at bounding box center [348, 131] width 128 height 12
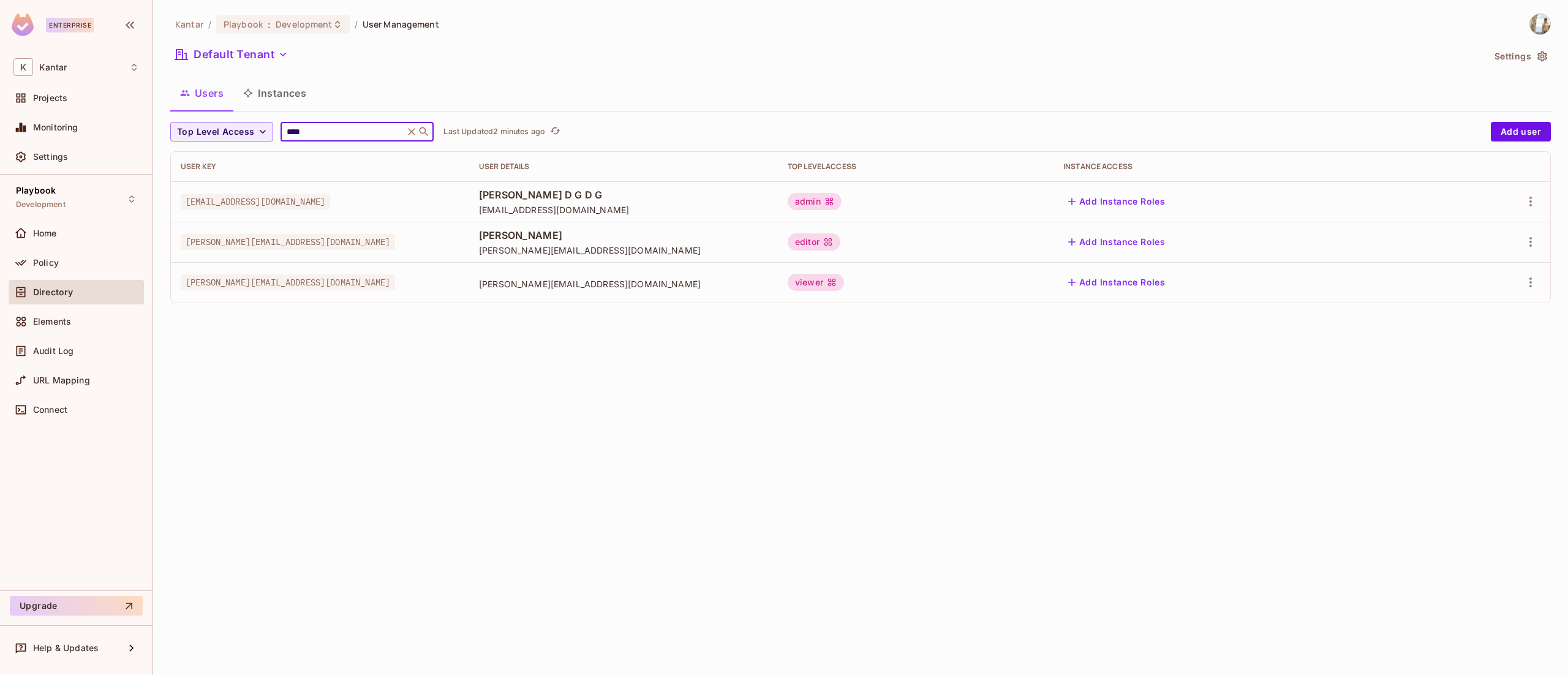
type input "****"
click at [1529, 285] on icon "button" at bounding box center [1531, 282] width 15 height 15
click at [1488, 306] on li "Edit" at bounding box center [1478, 310] width 108 height 27
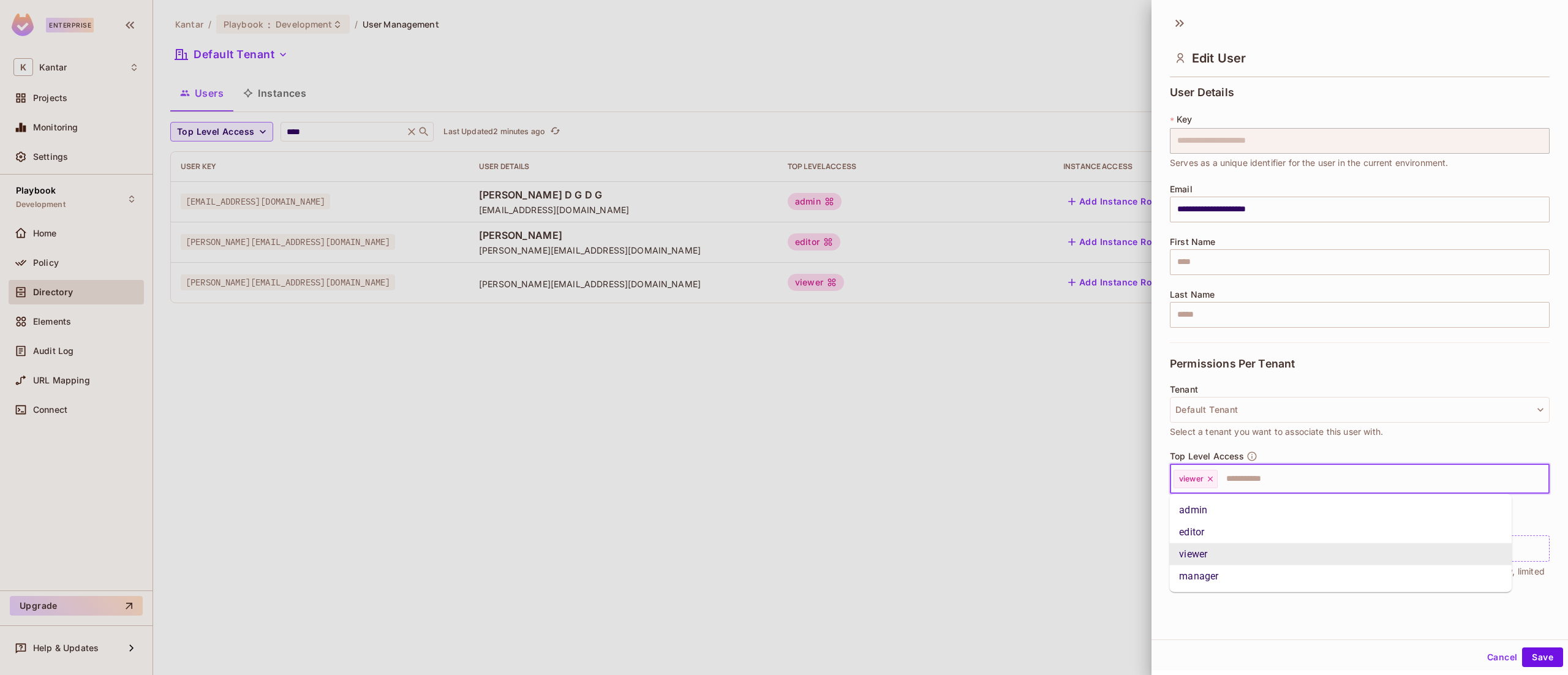
click at [1259, 478] on input "text" at bounding box center [1373, 479] width 307 height 24
type input "*****"
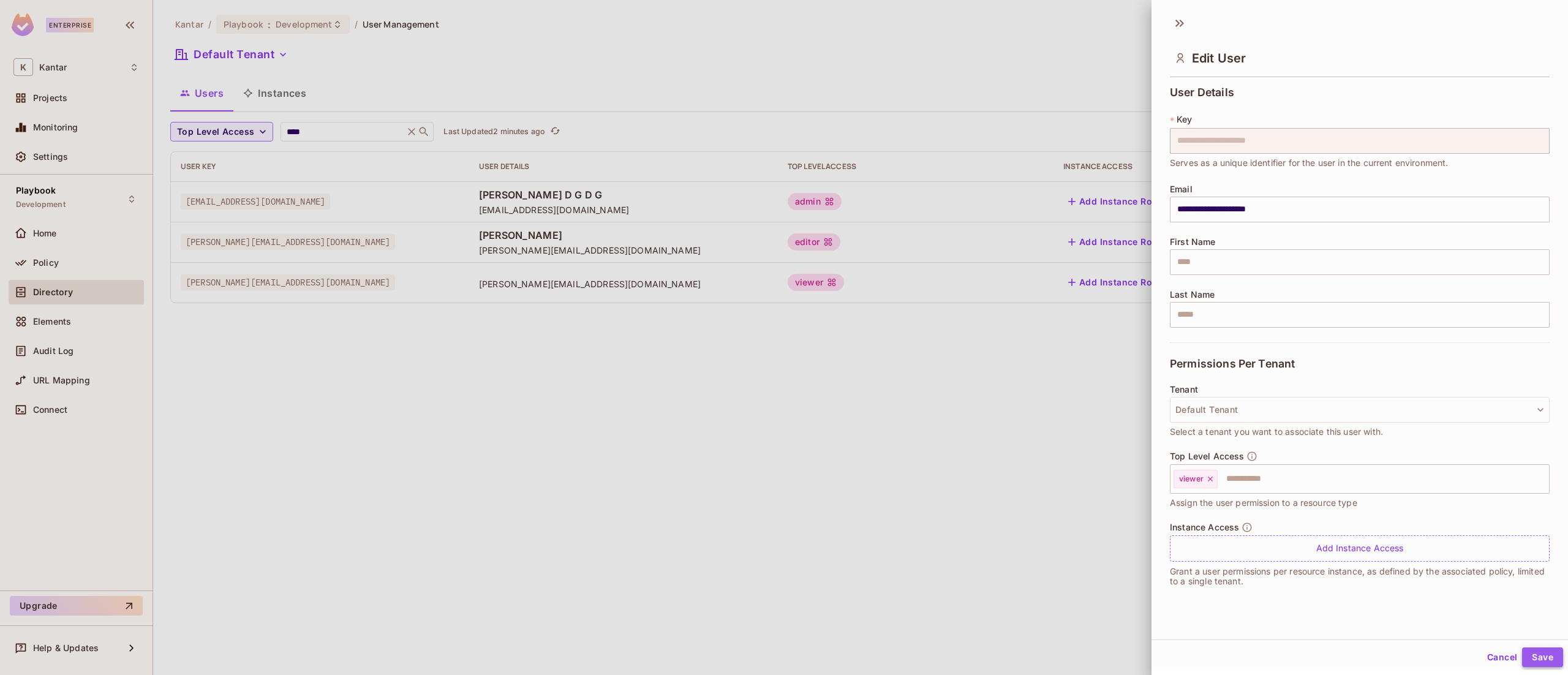
click at [1528, 660] on button "Save" at bounding box center [1542, 657] width 41 height 19
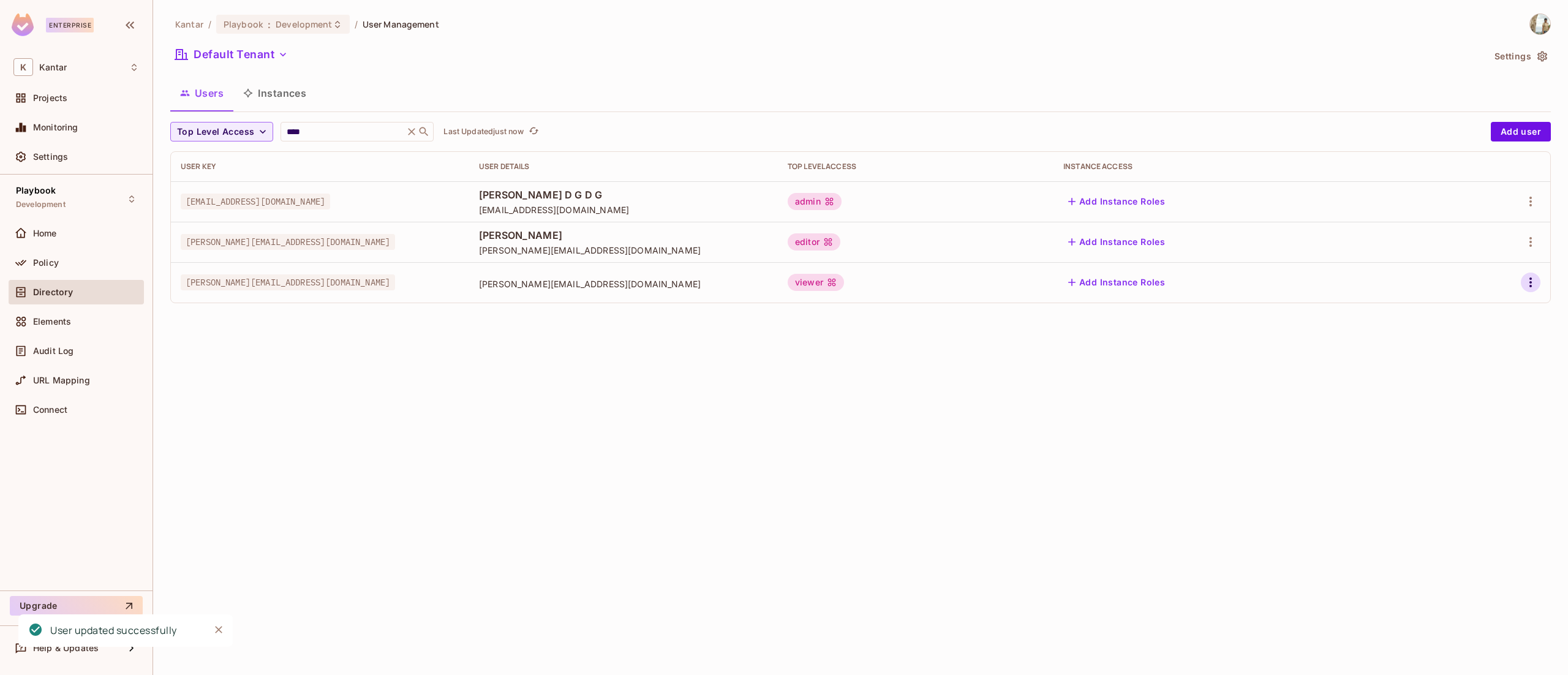
click at [1526, 285] on icon "button" at bounding box center [1531, 282] width 15 height 15
click at [1493, 315] on li "Edit" at bounding box center [1478, 310] width 108 height 27
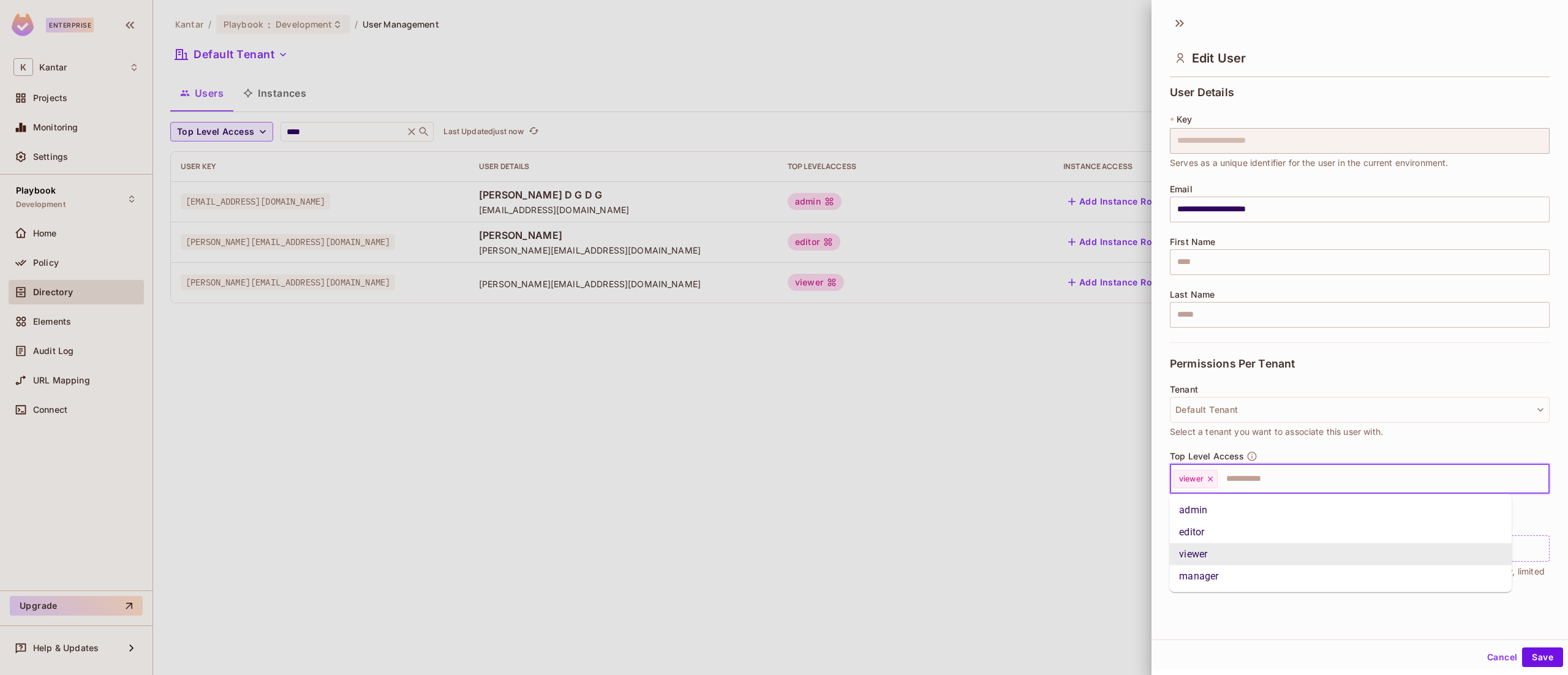
click at [1350, 470] on input "text" at bounding box center [1373, 479] width 307 height 24
click at [1311, 509] on li "admin" at bounding box center [1340, 510] width 343 height 22
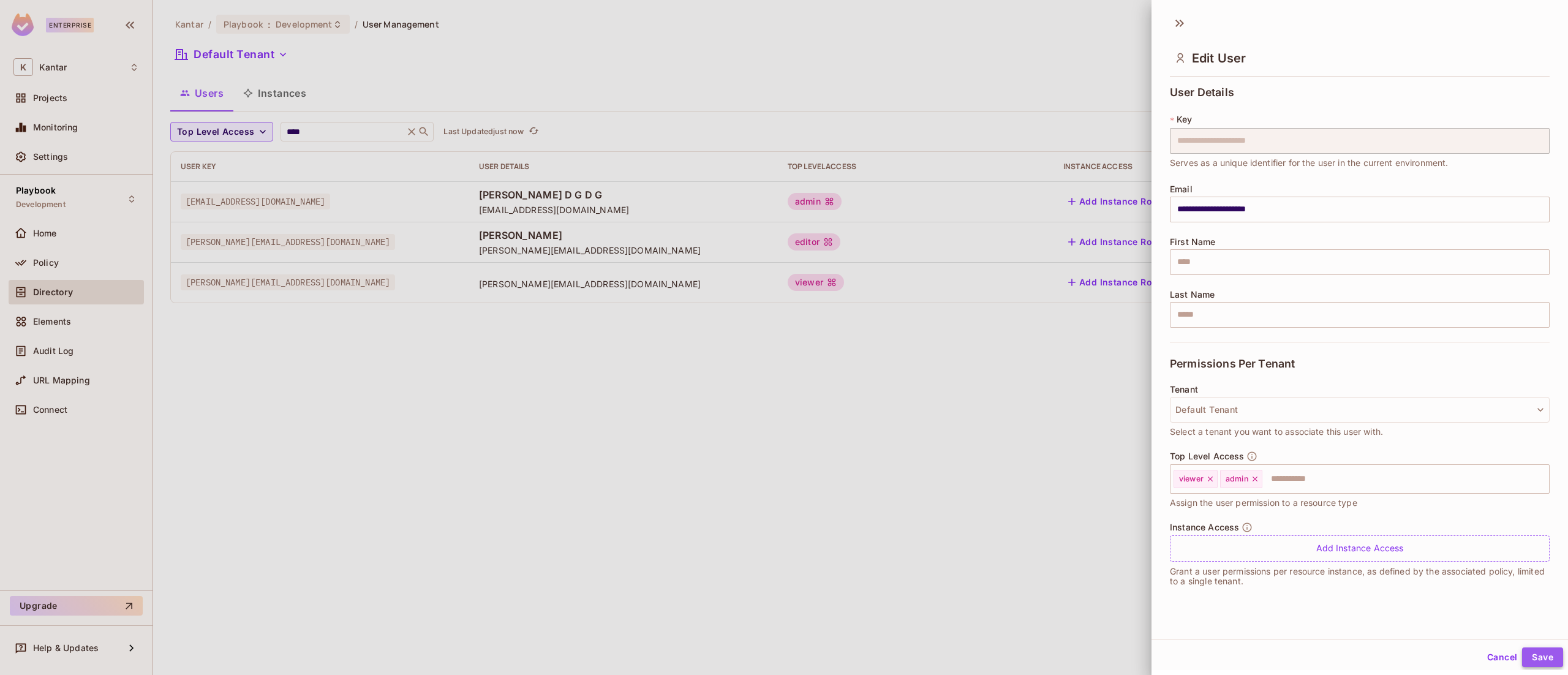
click at [1522, 658] on button "Save" at bounding box center [1542, 657] width 41 height 19
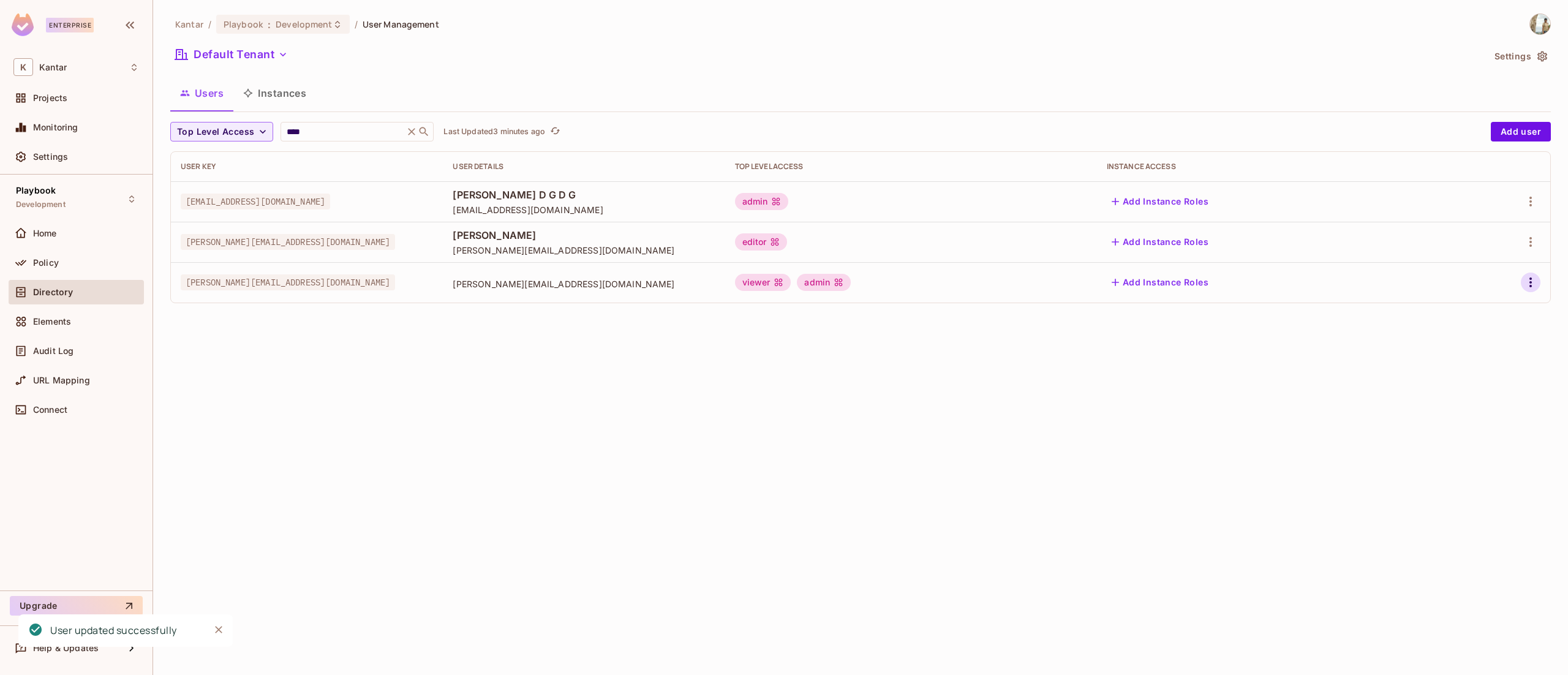
click at [1532, 279] on icon "button" at bounding box center [1531, 282] width 15 height 15
click at [1508, 298] on li "Edit" at bounding box center [1478, 310] width 108 height 27
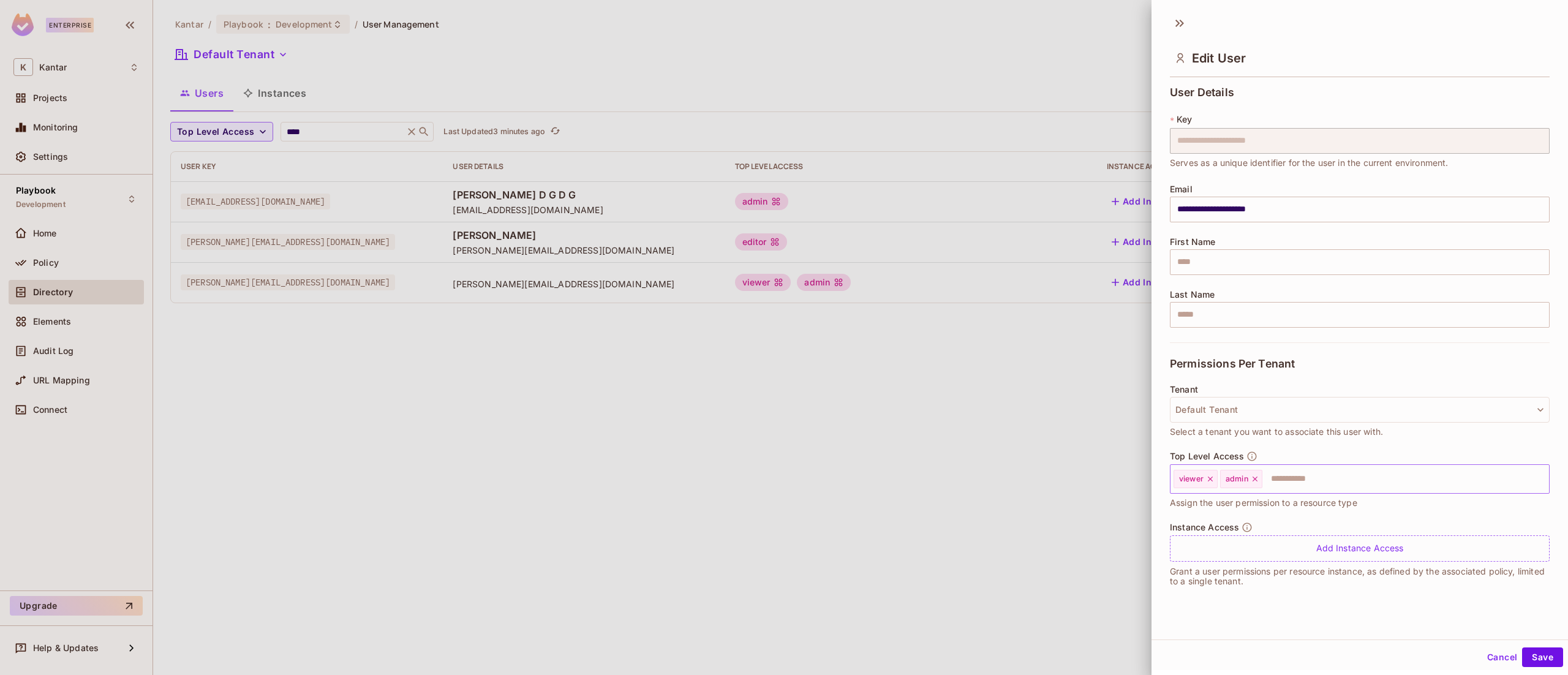
click at [1255, 479] on icon at bounding box center [1255, 479] width 9 height 9
click at [1528, 651] on button "Save" at bounding box center [1542, 657] width 41 height 19
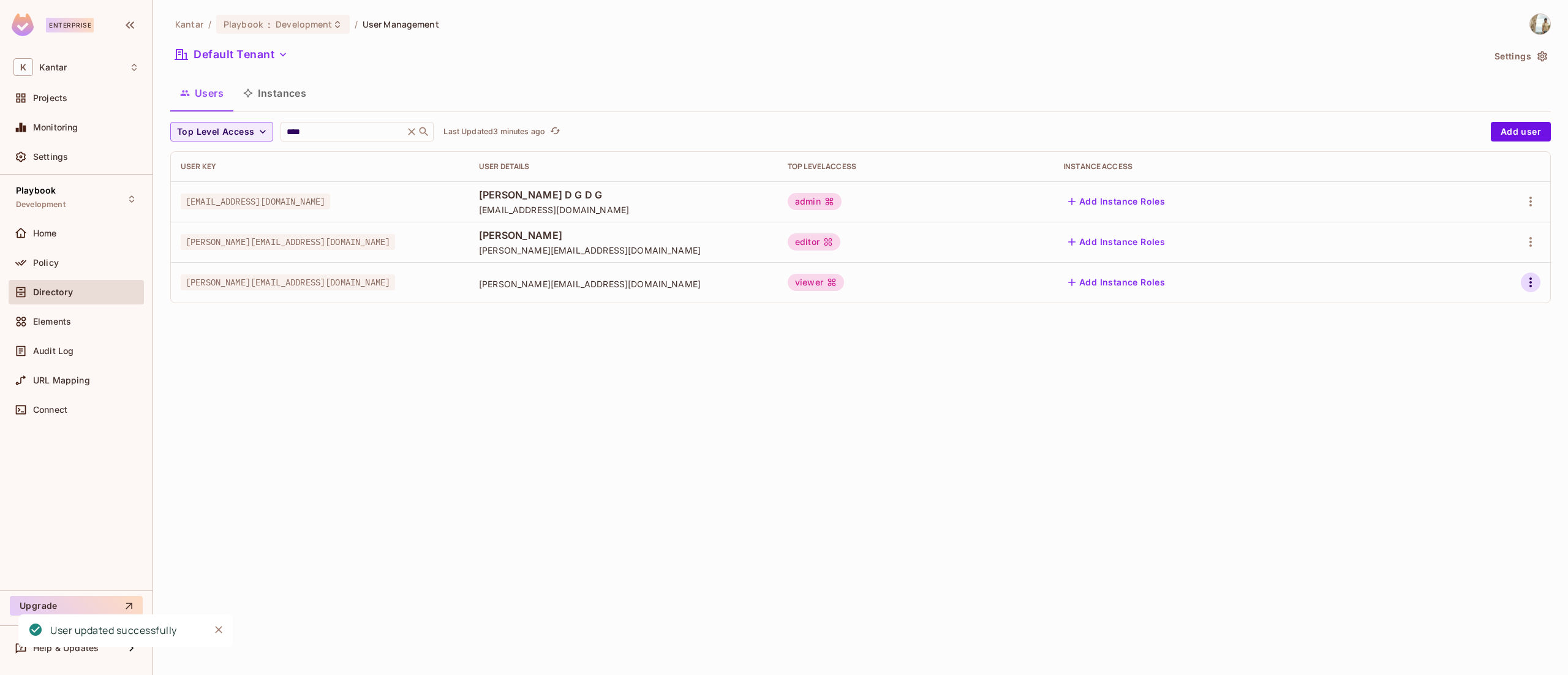
click at [1537, 288] on button "button" at bounding box center [1531, 282] width 19 height 19
click at [1480, 311] on li "Edit" at bounding box center [1478, 310] width 108 height 27
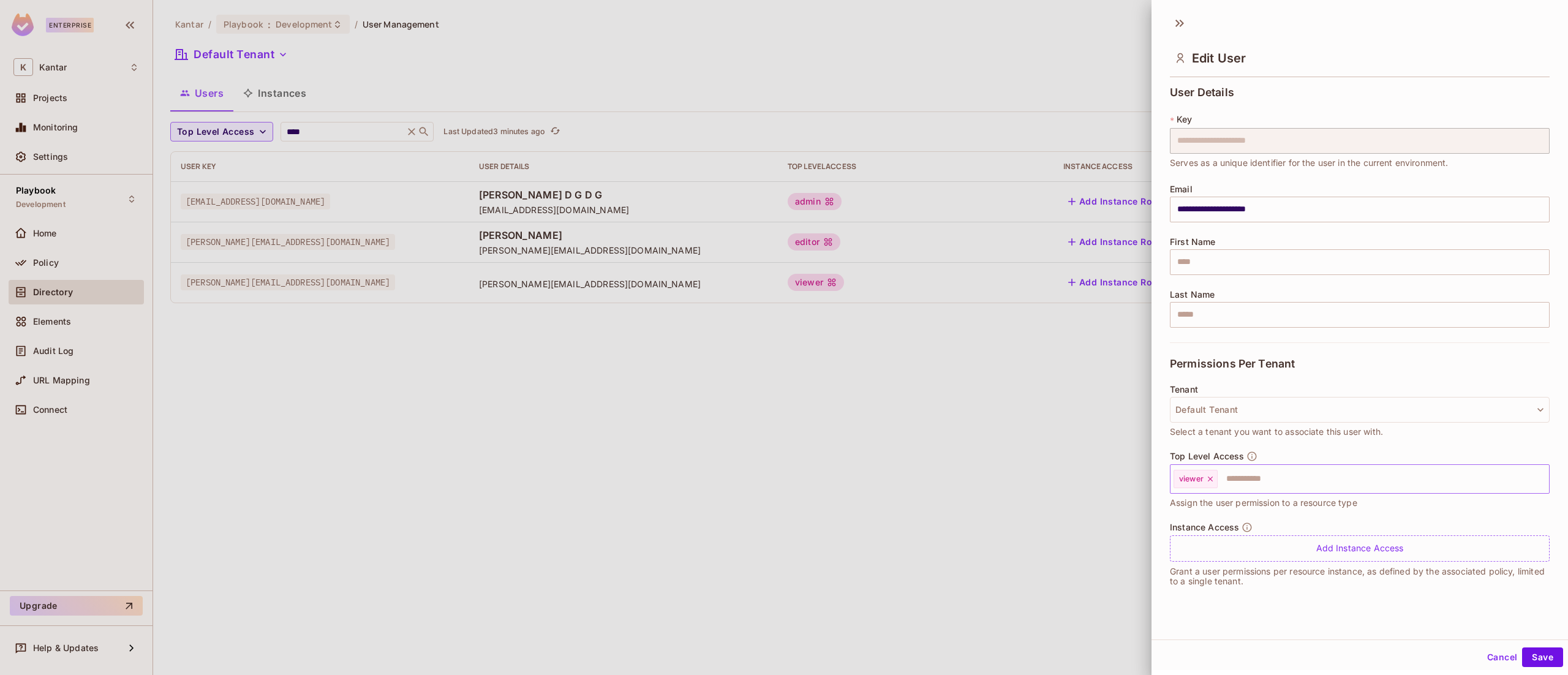
click at [1255, 475] on input "text" at bounding box center [1373, 479] width 307 height 24
click at [1250, 507] on li "admin" at bounding box center [1340, 510] width 343 height 22
click at [1522, 651] on button "Save" at bounding box center [1542, 657] width 41 height 19
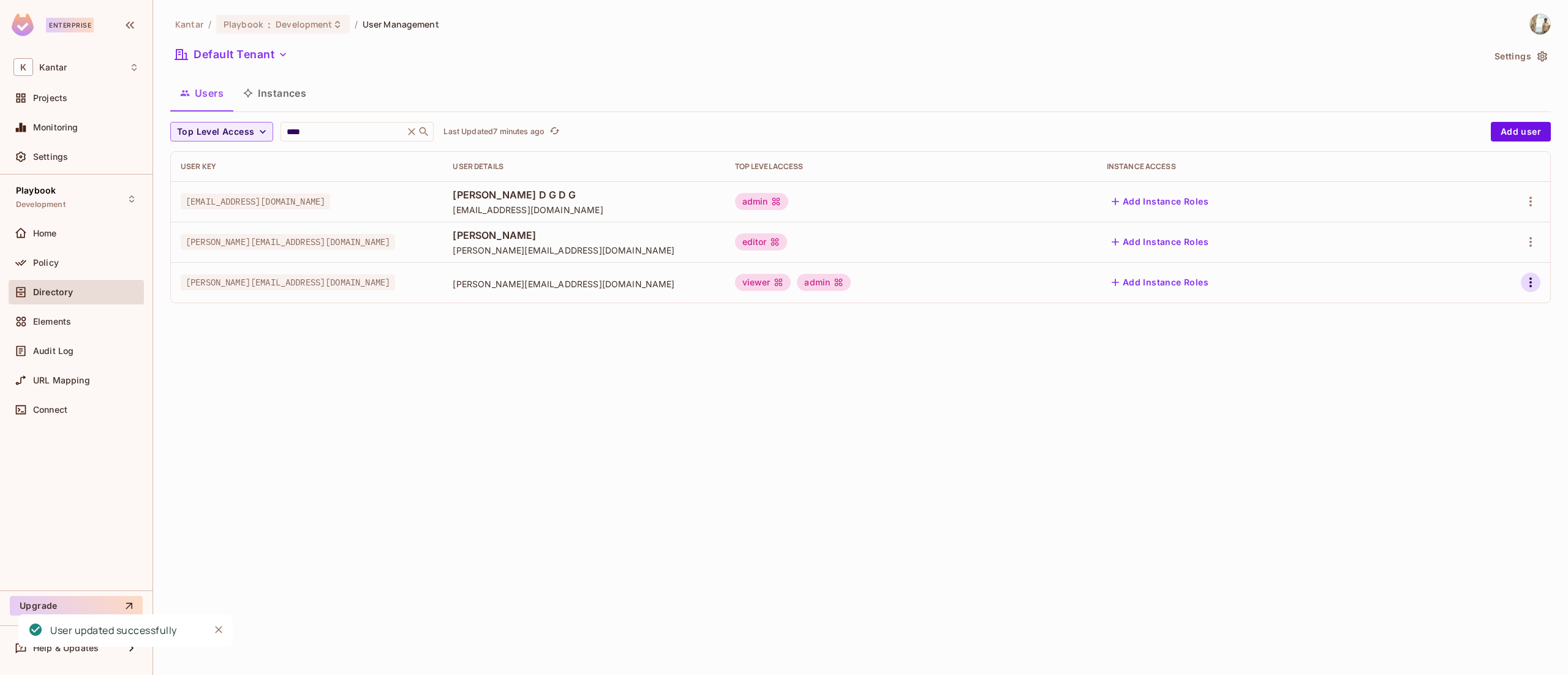
click at [1525, 289] on icon "button" at bounding box center [1531, 282] width 15 height 15
click at [1473, 297] on li "Edit" at bounding box center [1478, 310] width 108 height 27
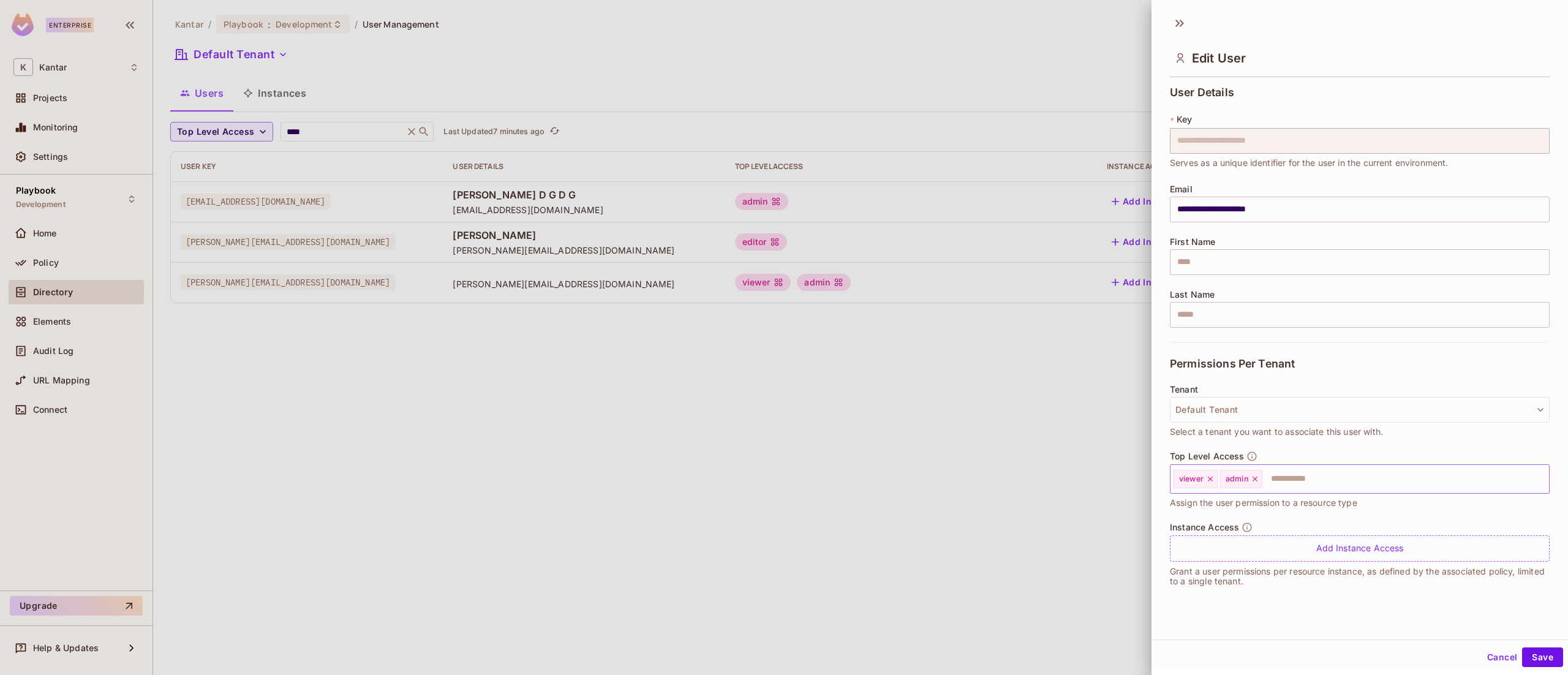
click at [1255, 479] on icon at bounding box center [1255, 479] width 9 height 9
click at [1526, 659] on button "Save" at bounding box center [1542, 657] width 41 height 19
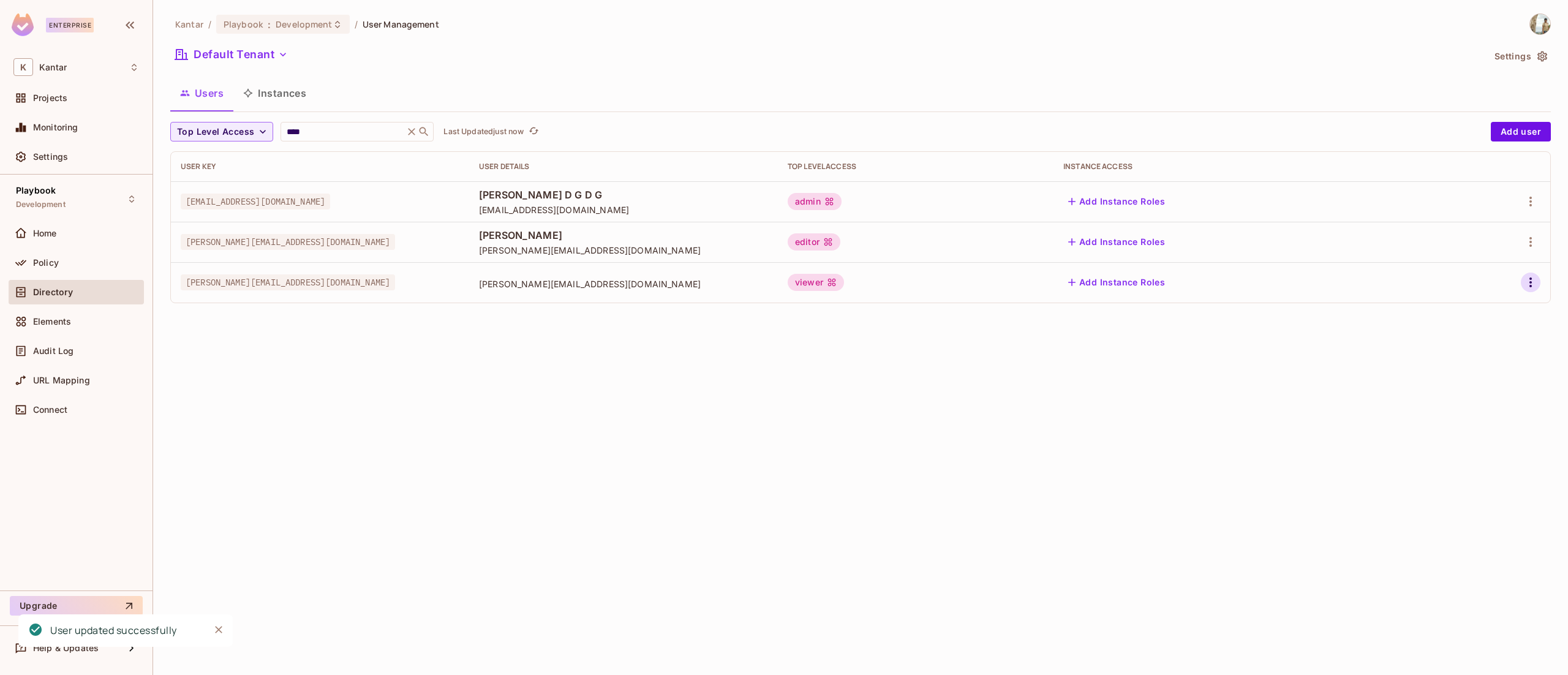
click at [1536, 285] on icon "button" at bounding box center [1531, 282] width 15 height 15
click at [1490, 313] on li "Edit" at bounding box center [1478, 310] width 108 height 27
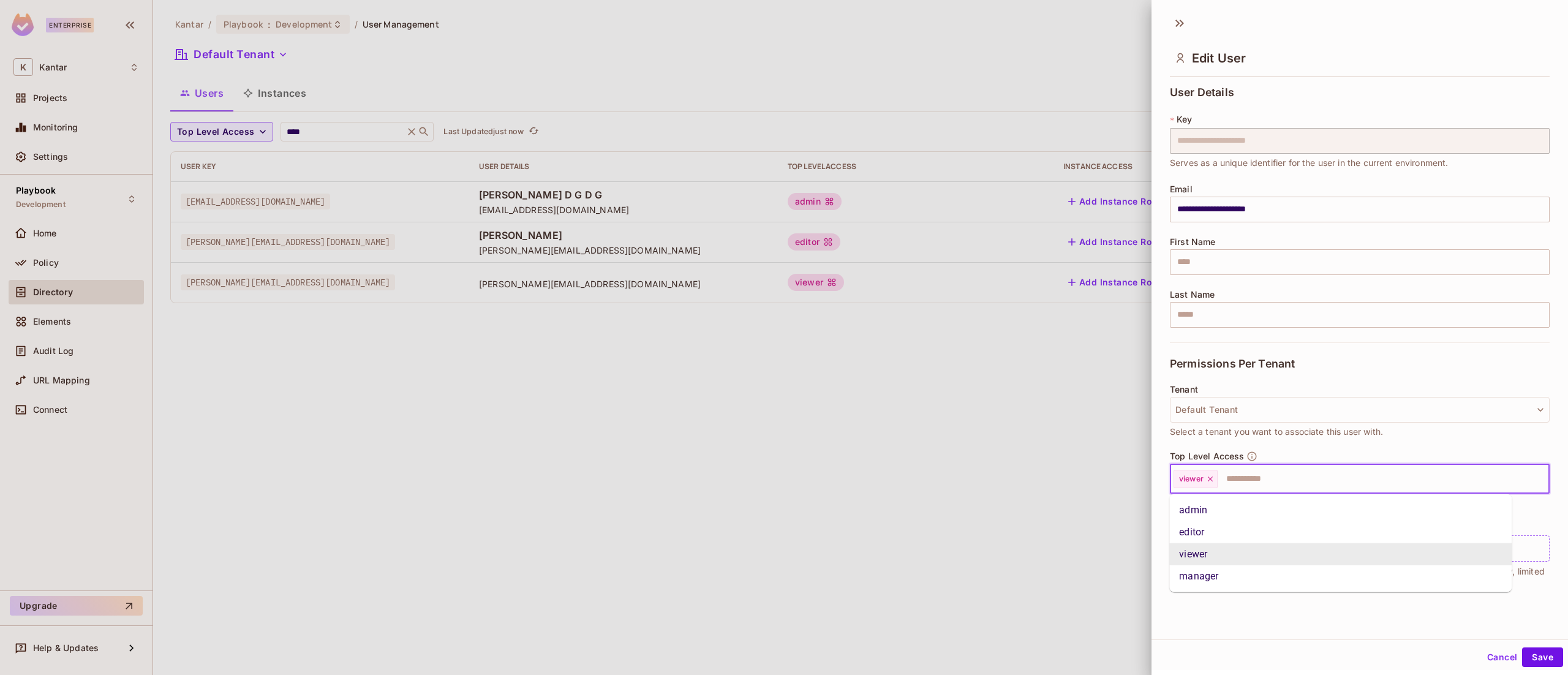
click at [1282, 475] on input "text" at bounding box center [1373, 479] width 307 height 24
click at [1277, 510] on li "admin" at bounding box center [1340, 510] width 343 height 22
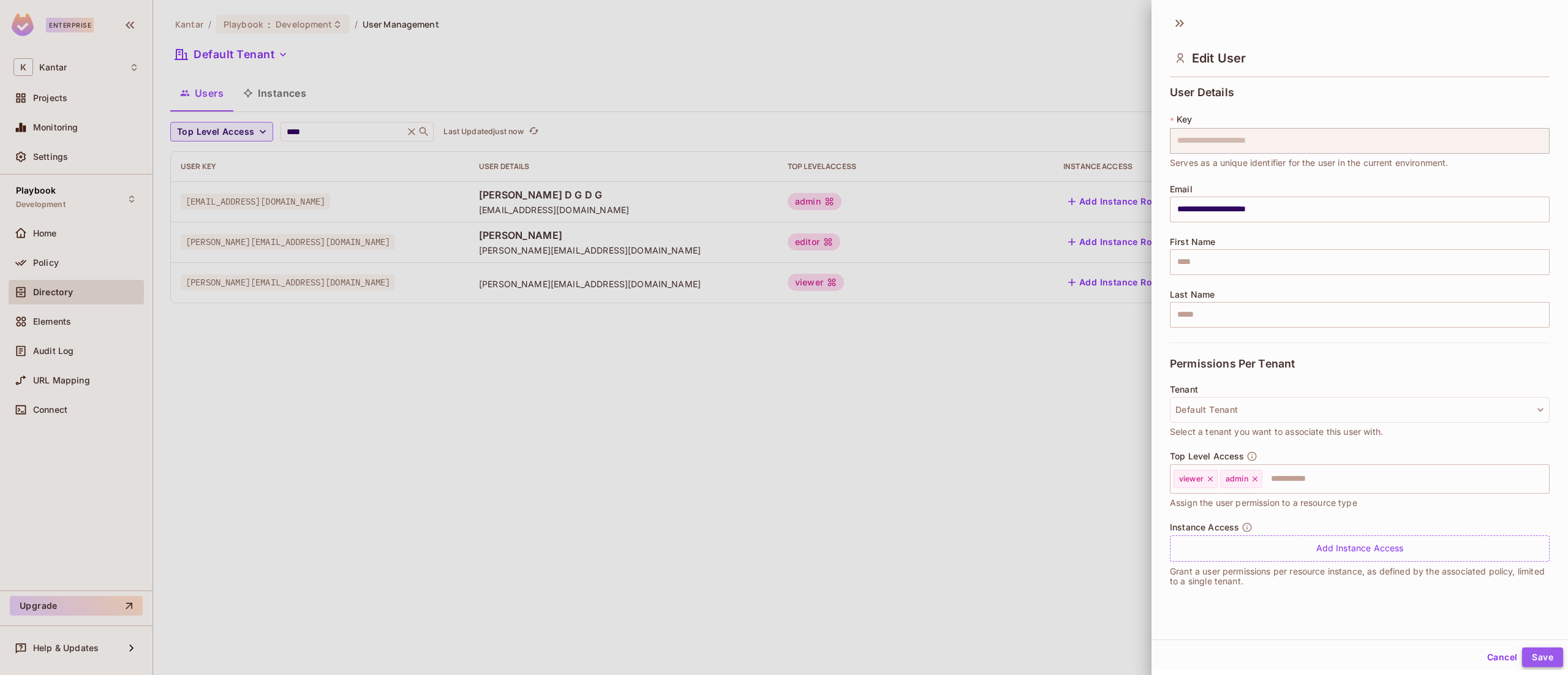
click at [1526, 654] on button "Save" at bounding box center [1542, 657] width 41 height 19
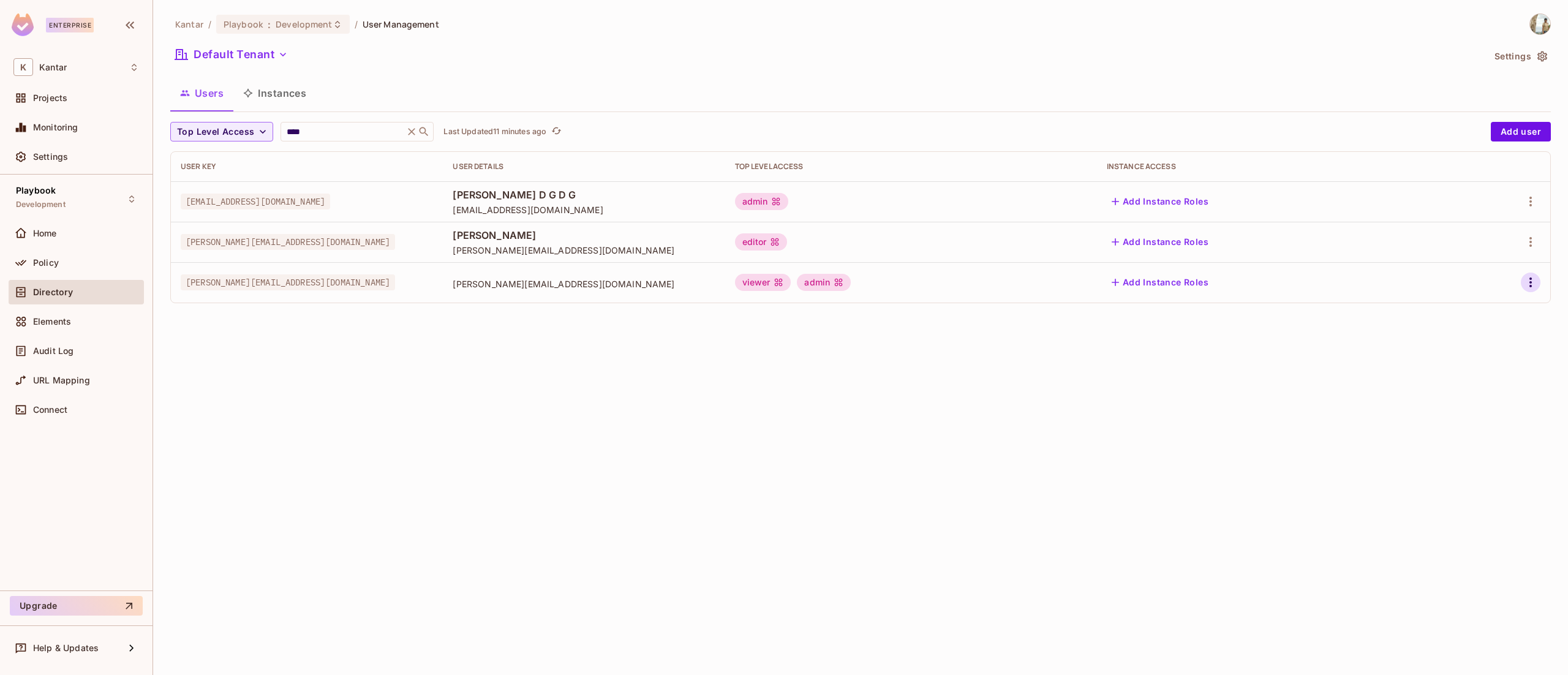
click at [1526, 279] on icon "button" at bounding box center [1531, 282] width 15 height 15
click at [1492, 303] on li "Edit" at bounding box center [1478, 310] width 108 height 27
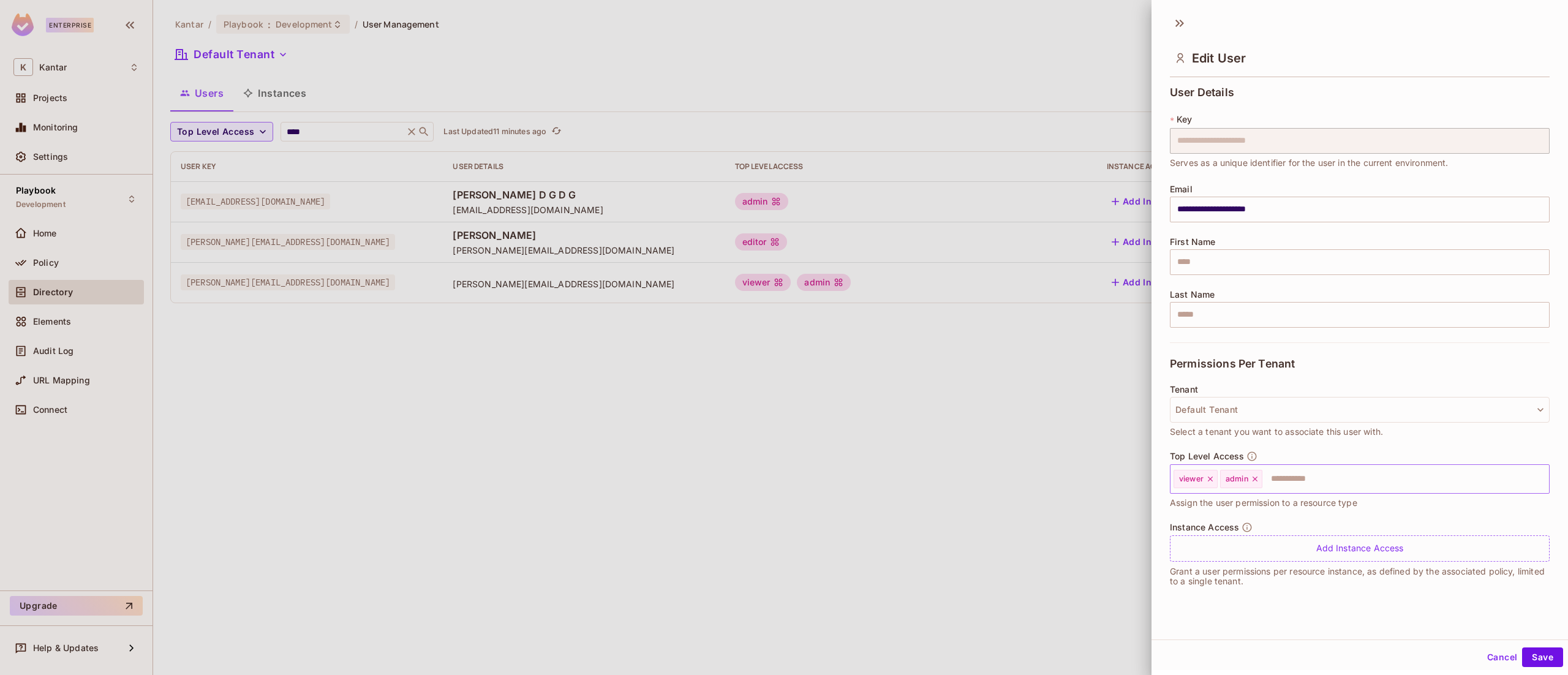
click at [1253, 478] on icon at bounding box center [1255, 479] width 9 height 9
click at [1522, 651] on button "Save" at bounding box center [1542, 657] width 41 height 19
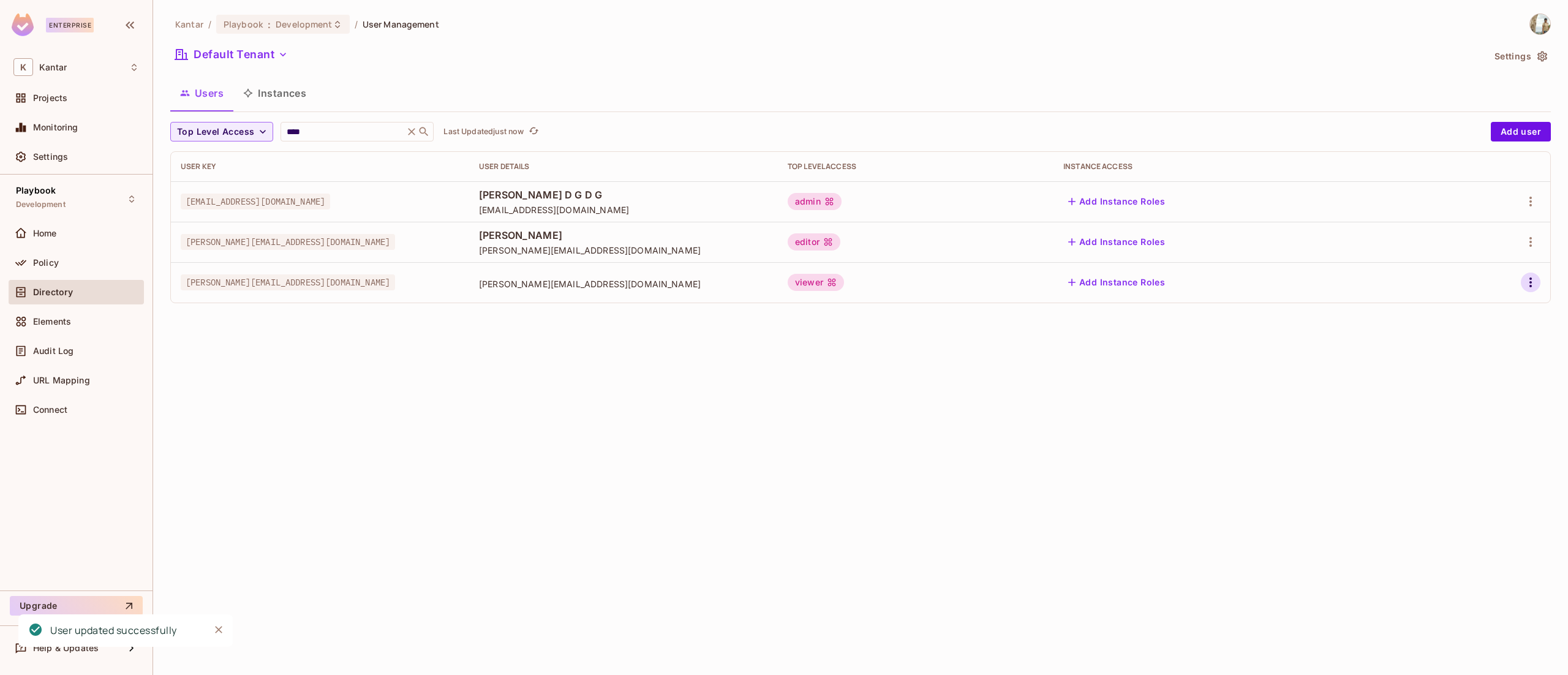
click at [1532, 279] on icon "button" at bounding box center [1531, 282] width 15 height 15
click at [1507, 303] on li "Edit" at bounding box center [1478, 310] width 108 height 27
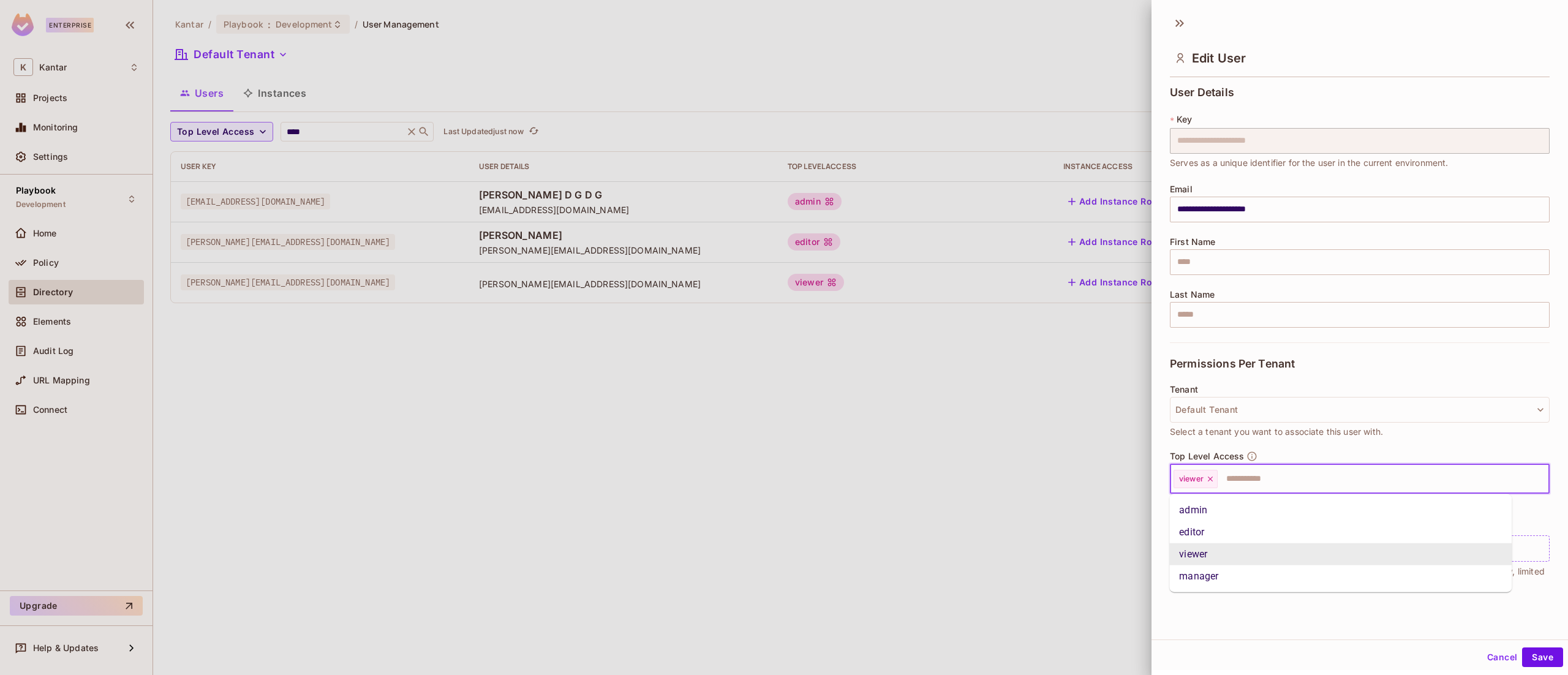
click at [1267, 489] on input "text" at bounding box center [1373, 479] width 307 height 24
click at [1267, 502] on li "admin" at bounding box center [1340, 510] width 343 height 22
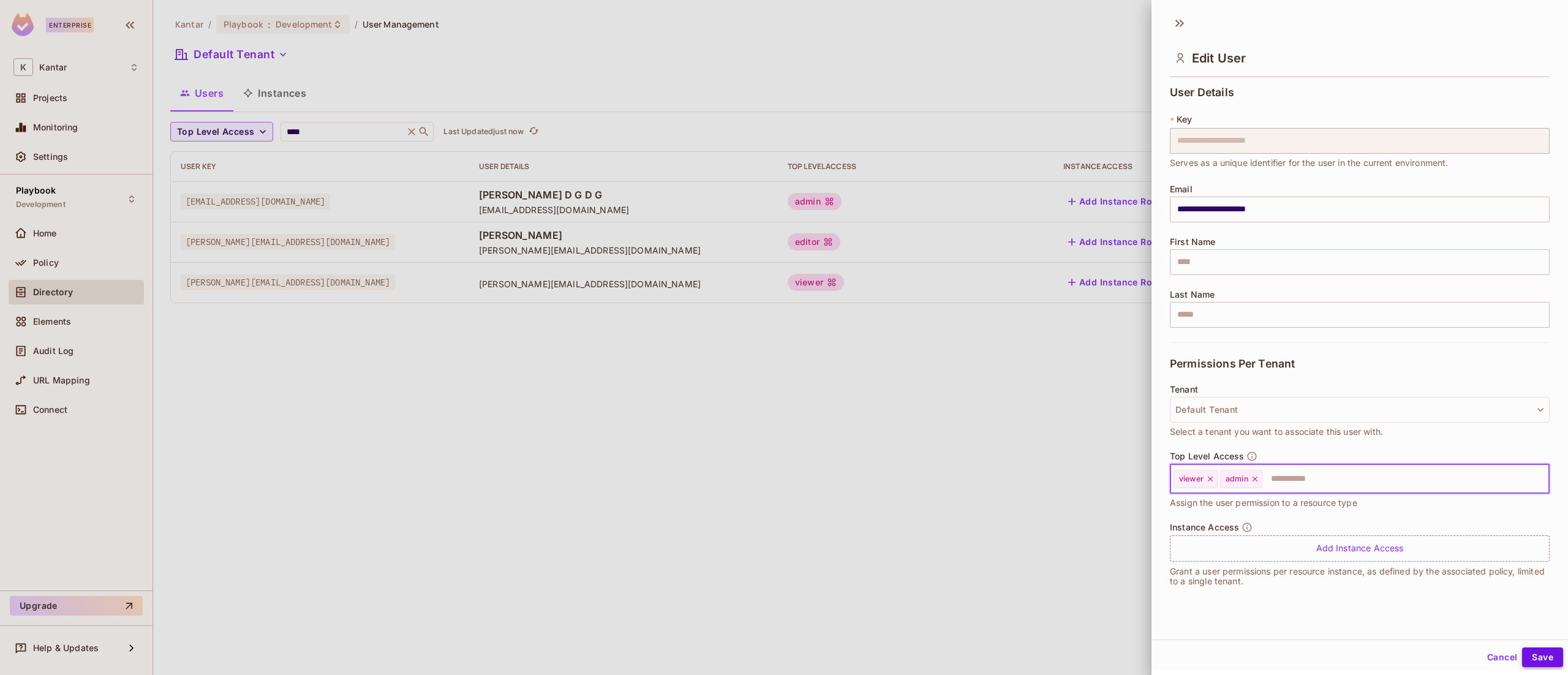
click at [1522, 664] on button "Save" at bounding box center [1542, 657] width 41 height 19
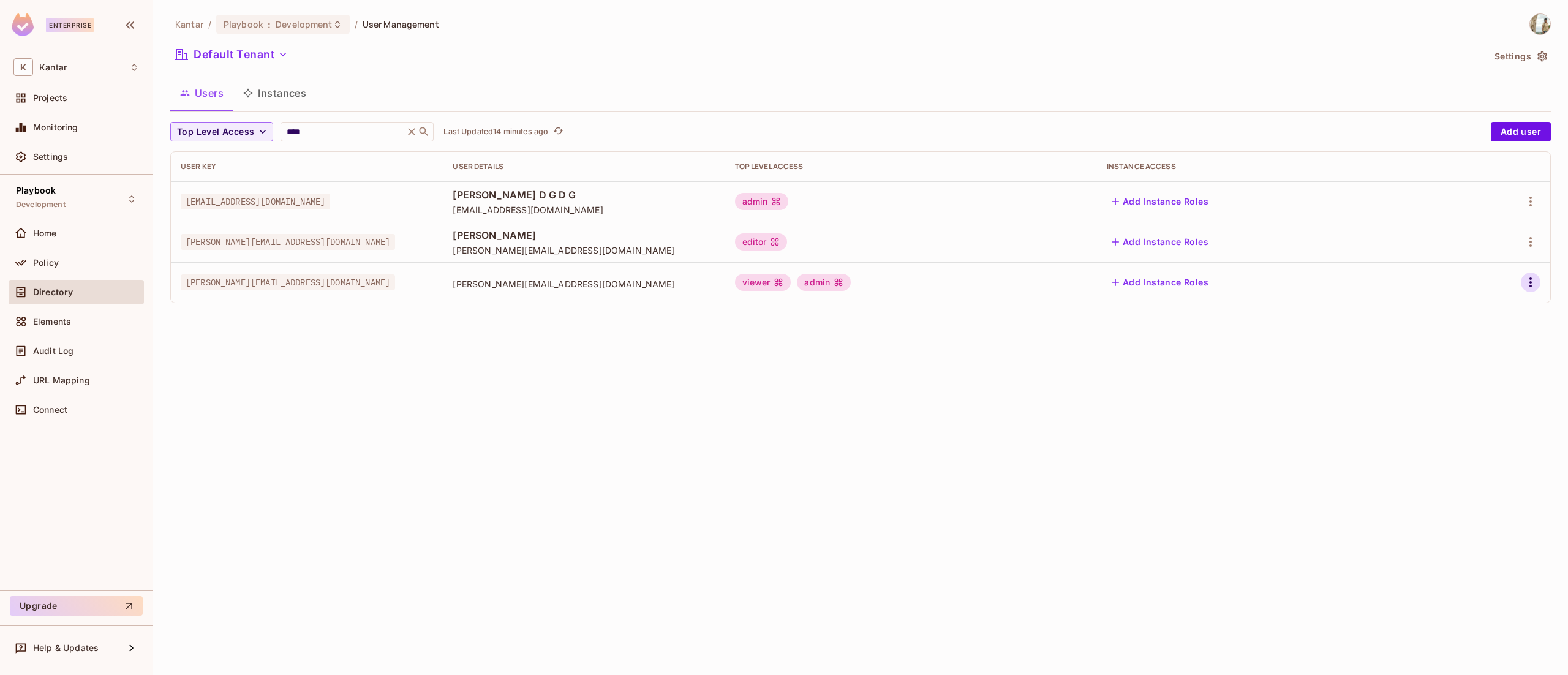
click at [1524, 285] on icon "button" at bounding box center [1531, 282] width 15 height 15
click at [1490, 315] on li "Edit" at bounding box center [1478, 310] width 108 height 27
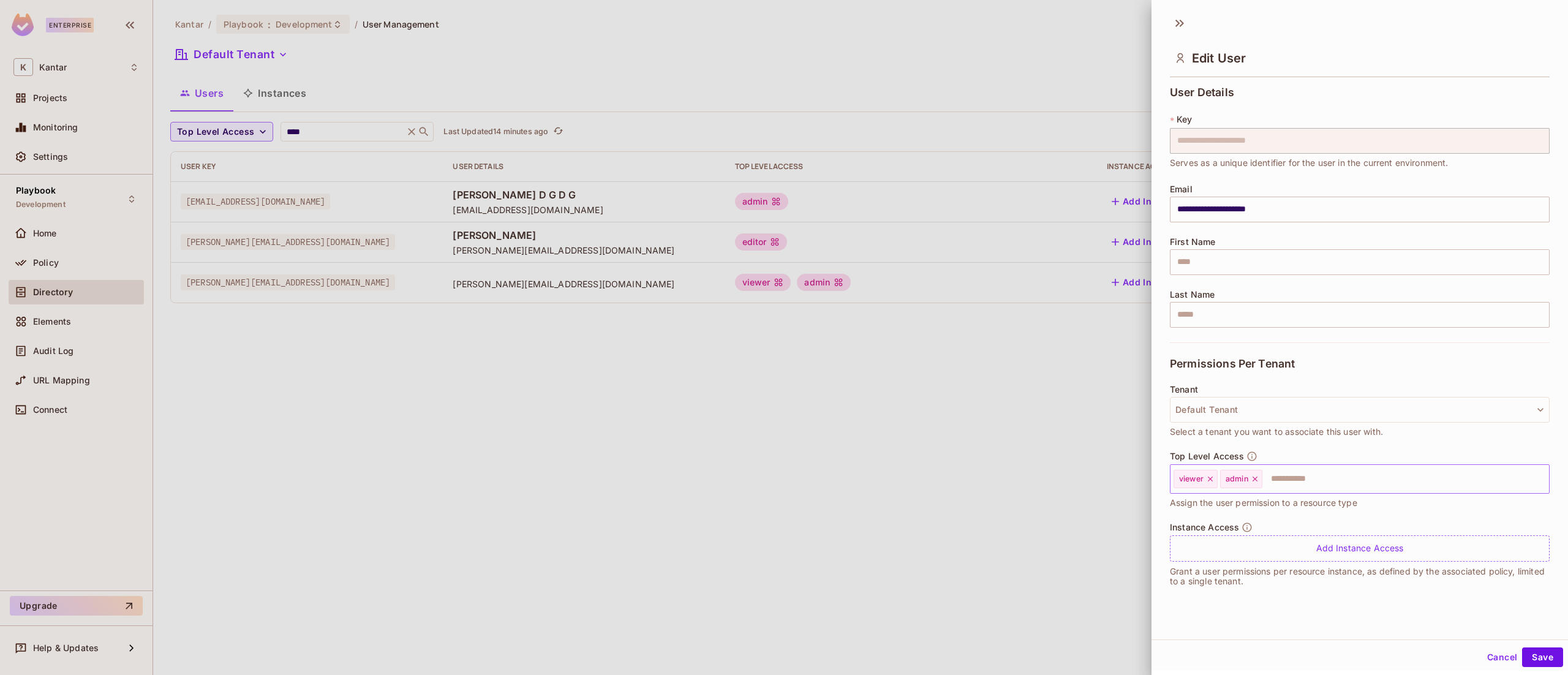
click at [1255, 478] on icon at bounding box center [1255, 479] width 9 height 9
click at [1522, 652] on button "Save" at bounding box center [1542, 657] width 41 height 19
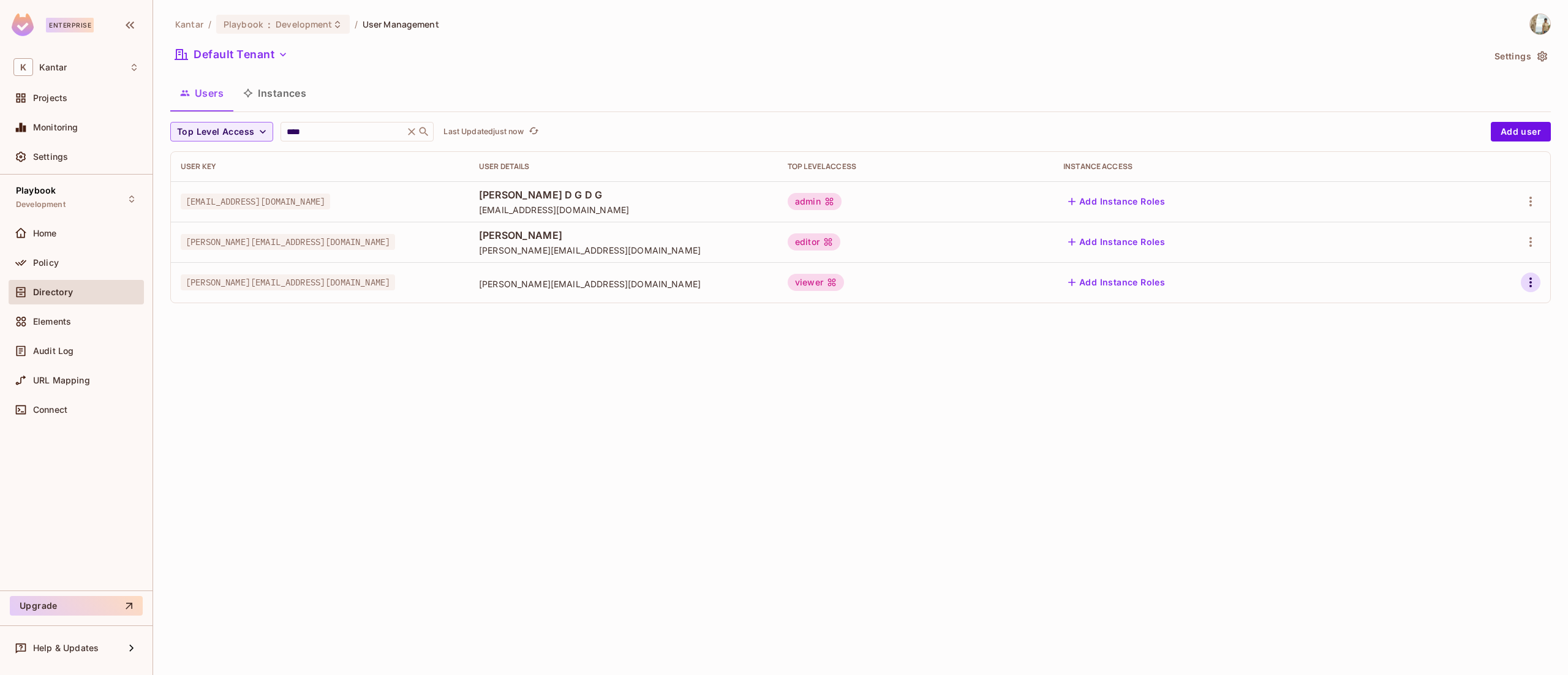
click at [1522, 287] on button "button" at bounding box center [1531, 282] width 19 height 19
click at [1480, 313] on li "Edit" at bounding box center [1478, 310] width 108 height 27
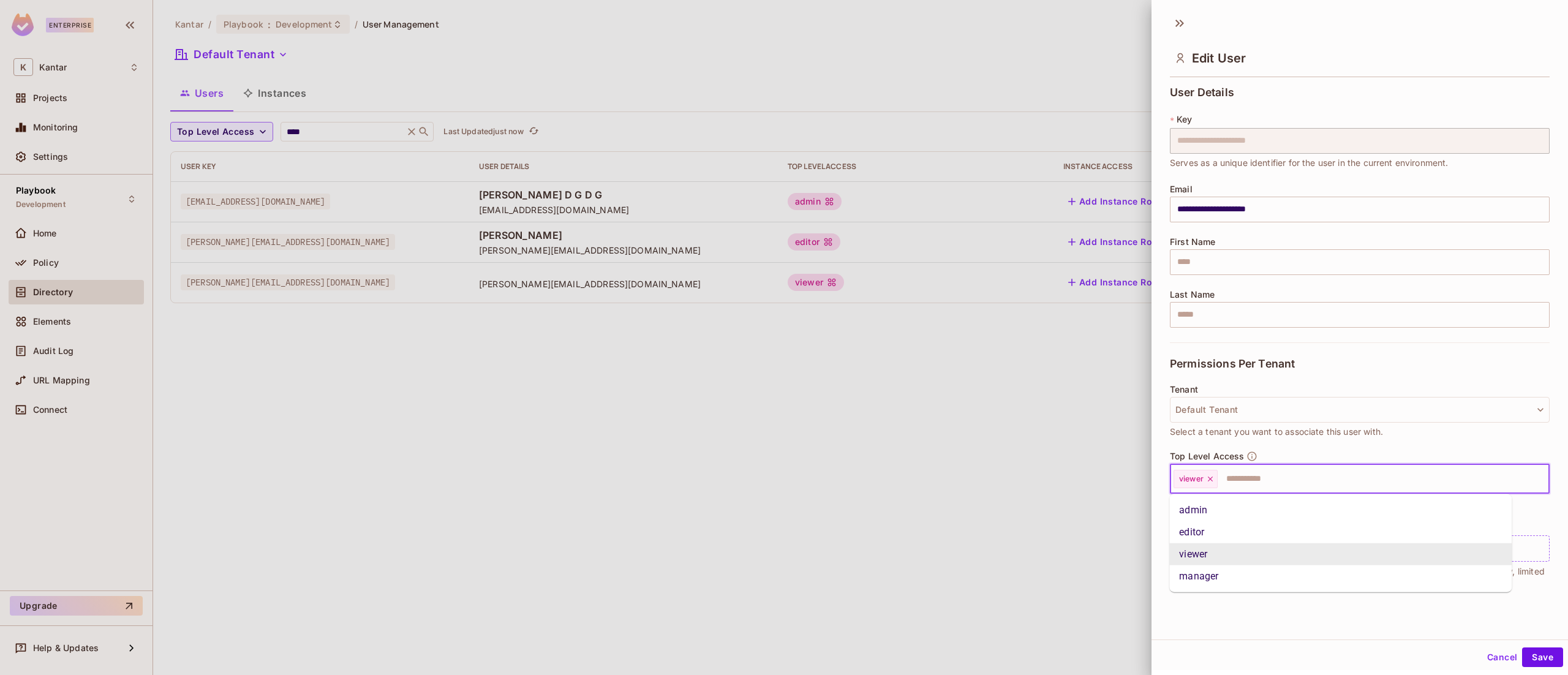
click at [1309, 483] on input "text" at bounding box center [1373, 479] width 307 height 24
click at [1296, 511] on li "admin" at bounding box center [1340, 510] width 343 height 22
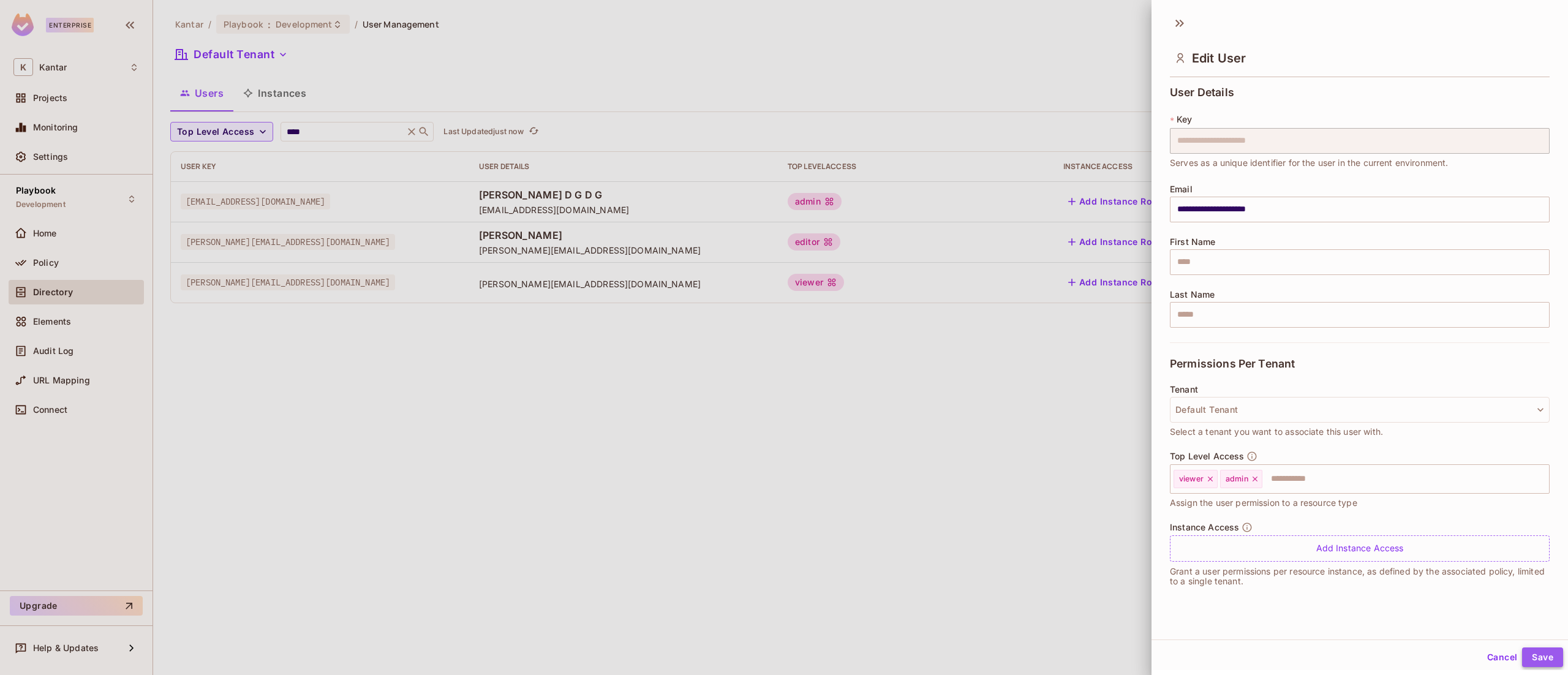
click at [1530, 662] on button "Save" at bounding box center [1542, 657] width 41 height 19
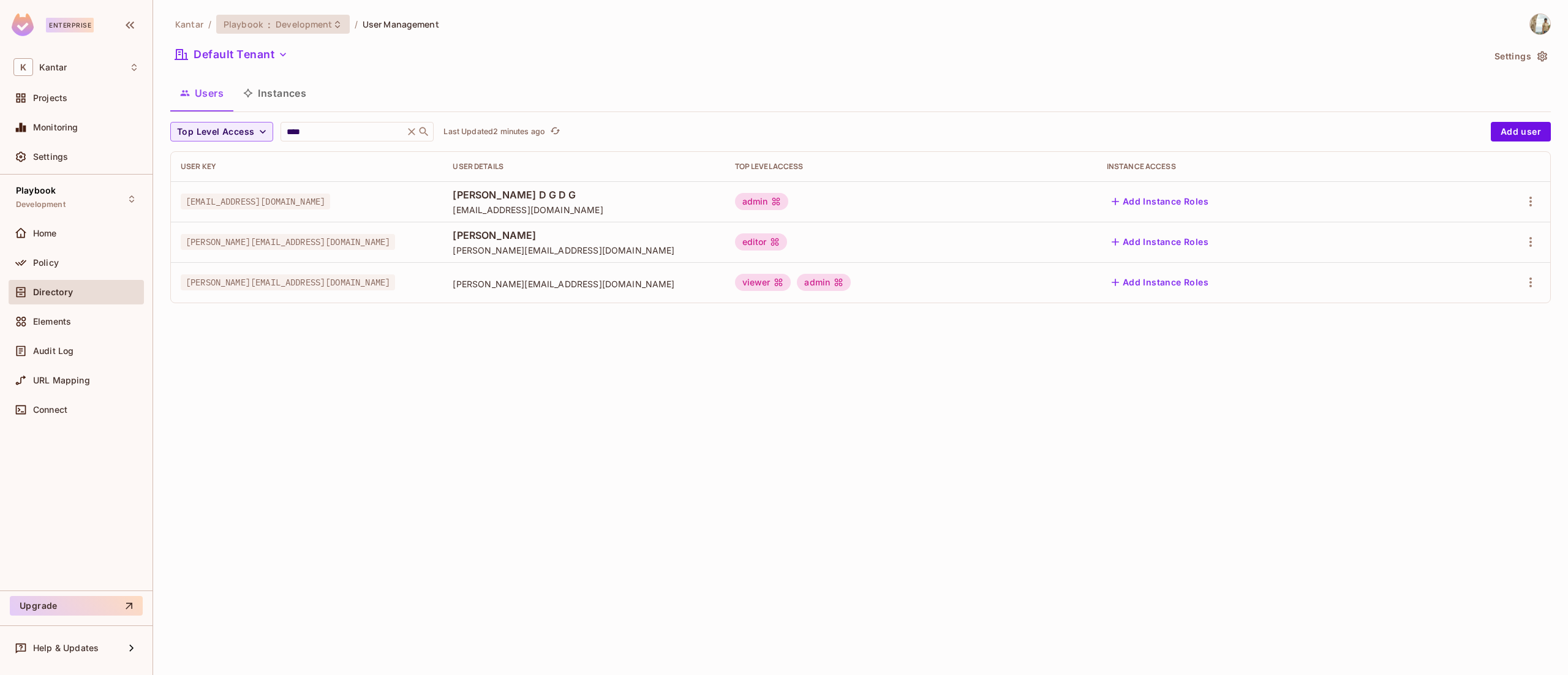
click at [287, 32] on div "Playbook : Development" at bounding box center [283, 24] width 133 height 19
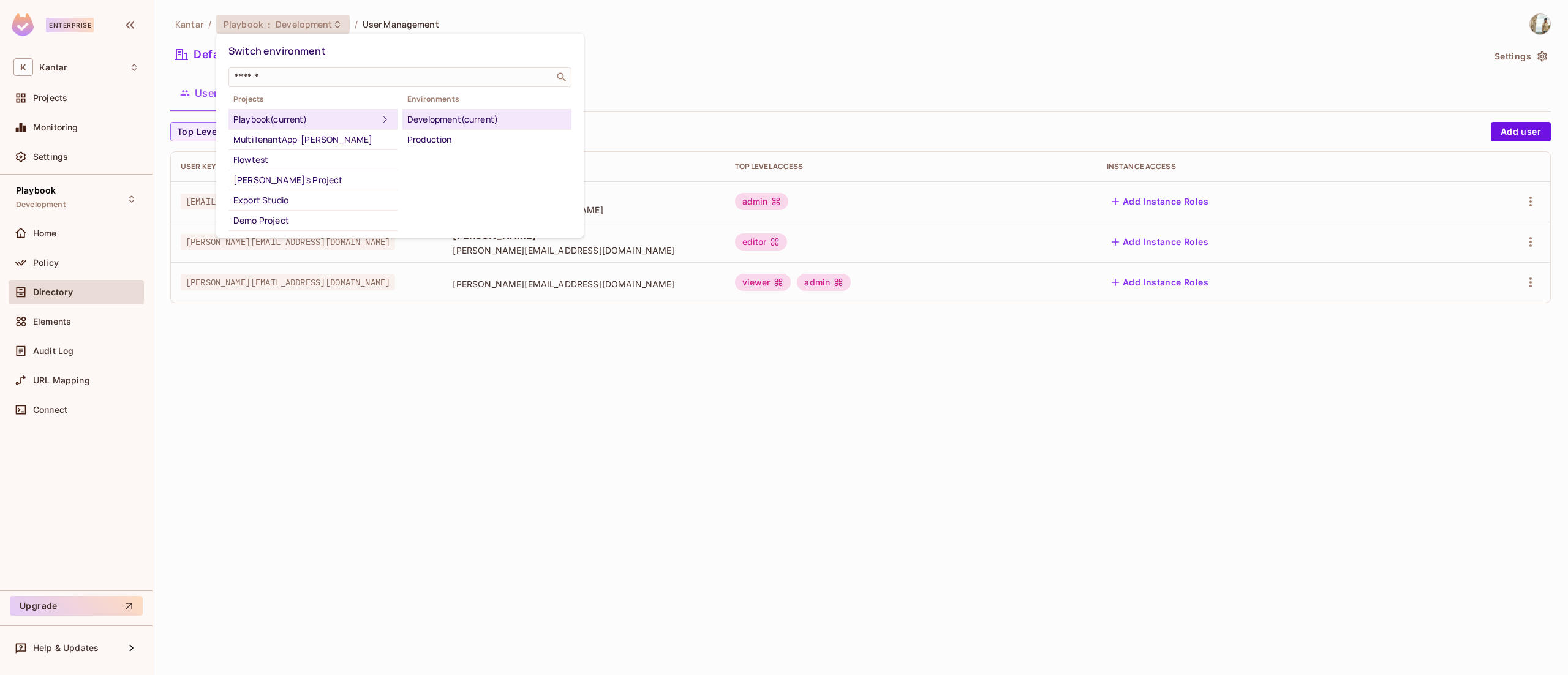
click at [437, 122] on div "Development (current)" at bounding box center [486, 120] width 159 height 15
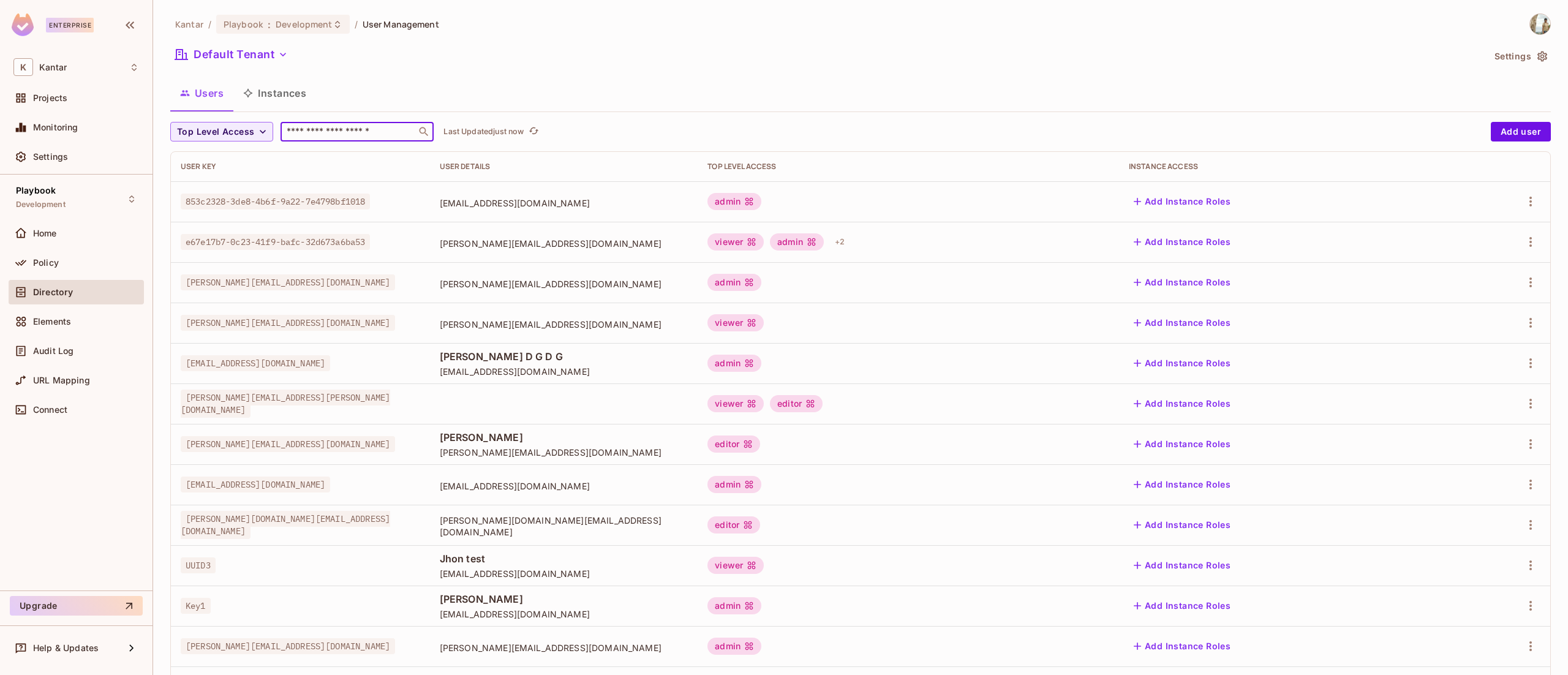
click at [376, 128] on input "text" at bounding box center [348, 131] width 128 height 12
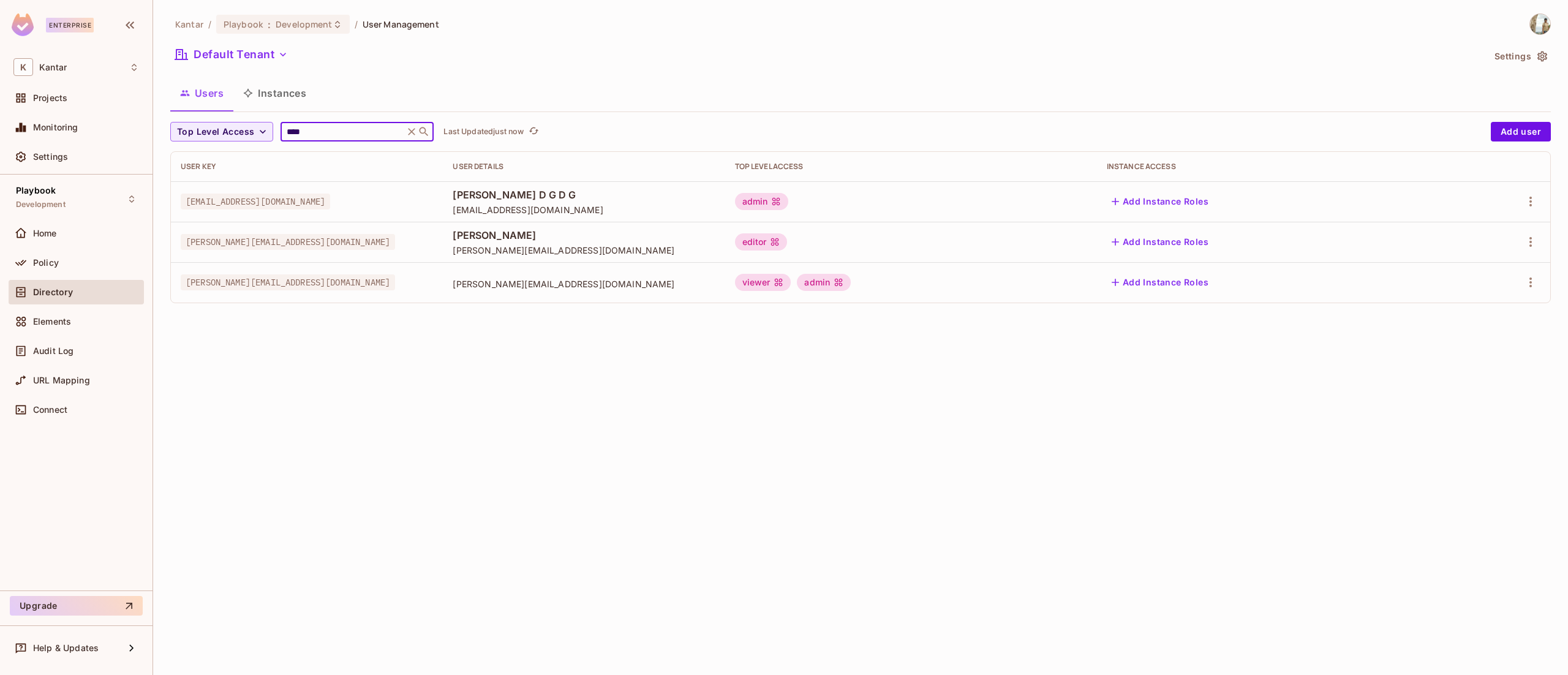
type input "****"
click at [822, 475] on div "Kantar / Playbook : Development / User Management Default Tenant Settings Users…" at bounding box center [860, 337] width 1415 height 675
click at [1527, 279] on icon "button" at bounding box center [1531, 282] width 15 height 15
click at [1473, 320] on span "Edit" at bounding box center [1466, 311] width 24 height 19
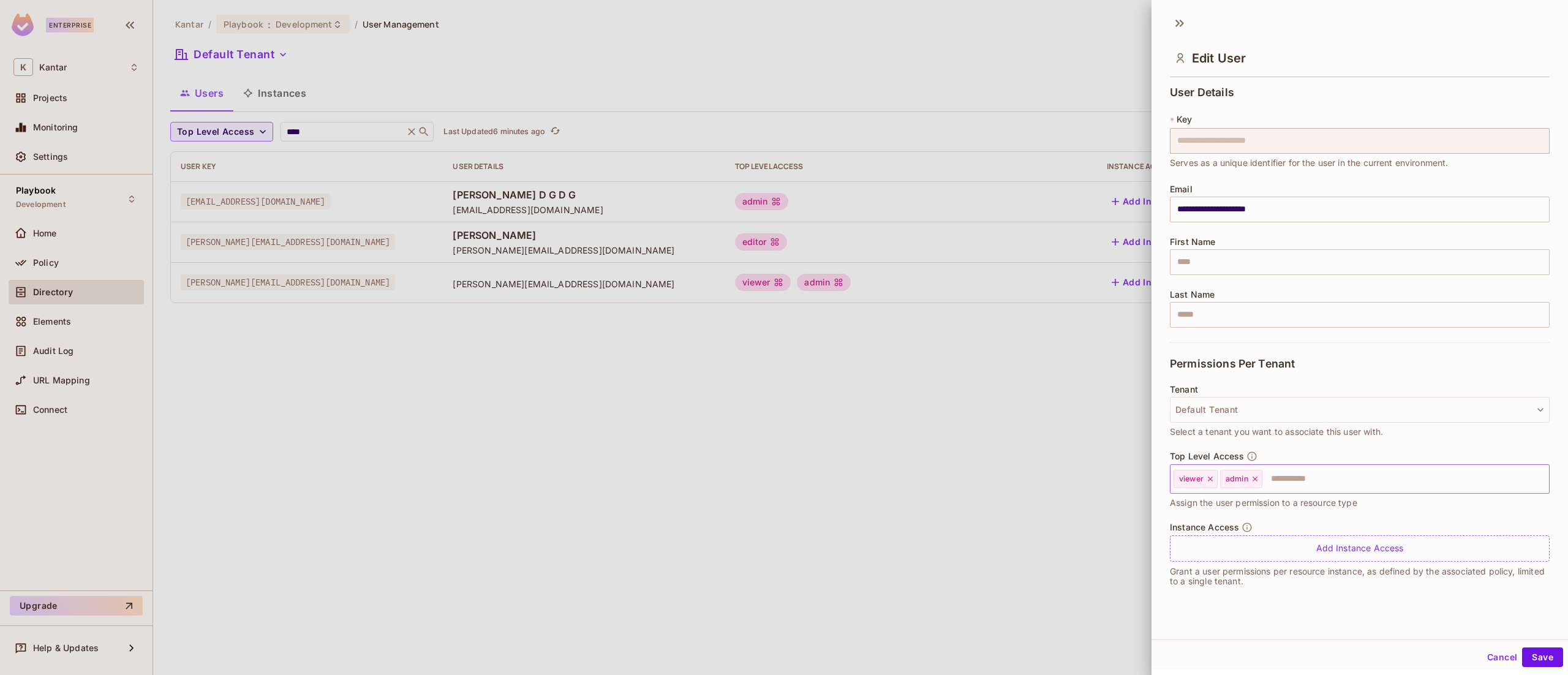
click at [1252, 480] on icon at bounding box center [1255, 479] width 9 height 9
click at [1532, 663] on button "Save" at bounding box center [1542, 657] width 41 height 19
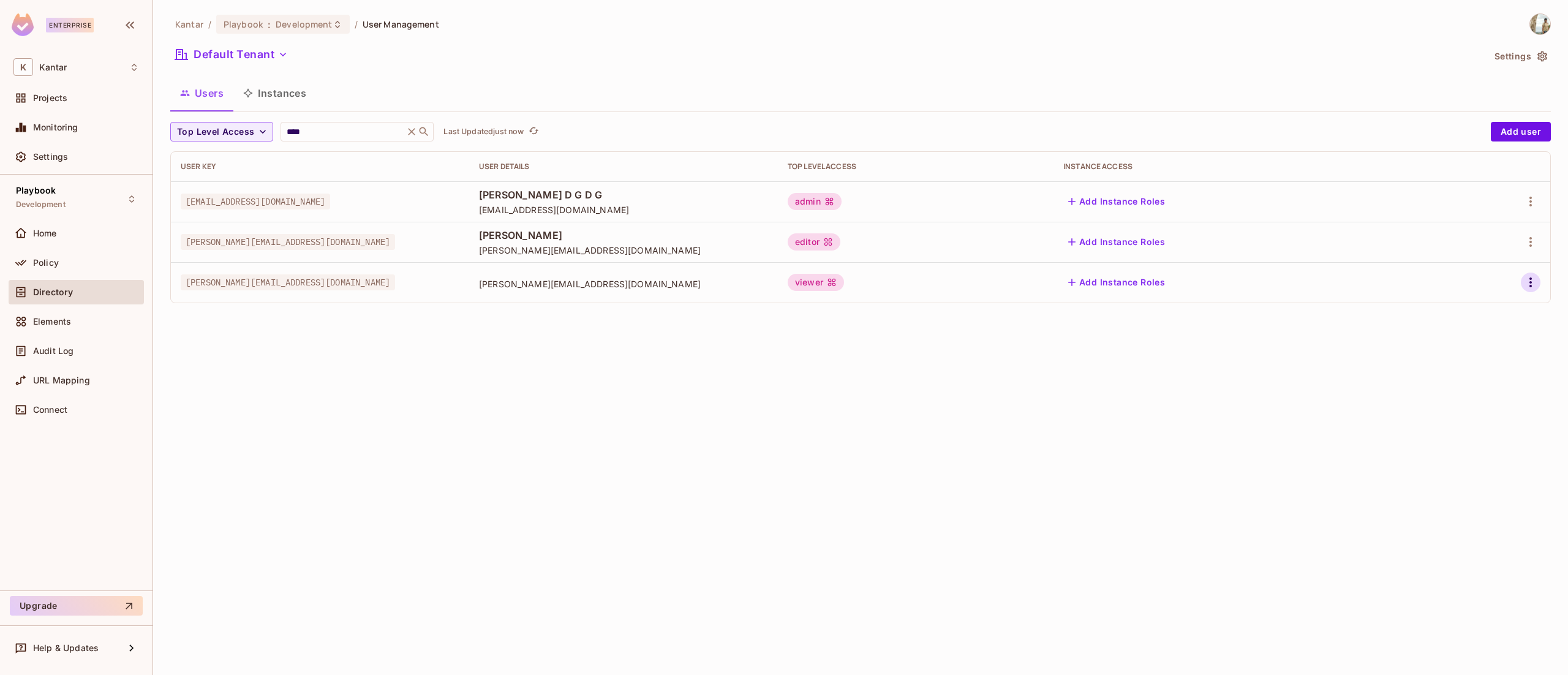
click at [1533, 277] on icon "button" at bounding box center [1531, 282] width 15 height 15
click at [1471, 309] on div "Edit" at bounding box center [1465, 311] width 16 height 12
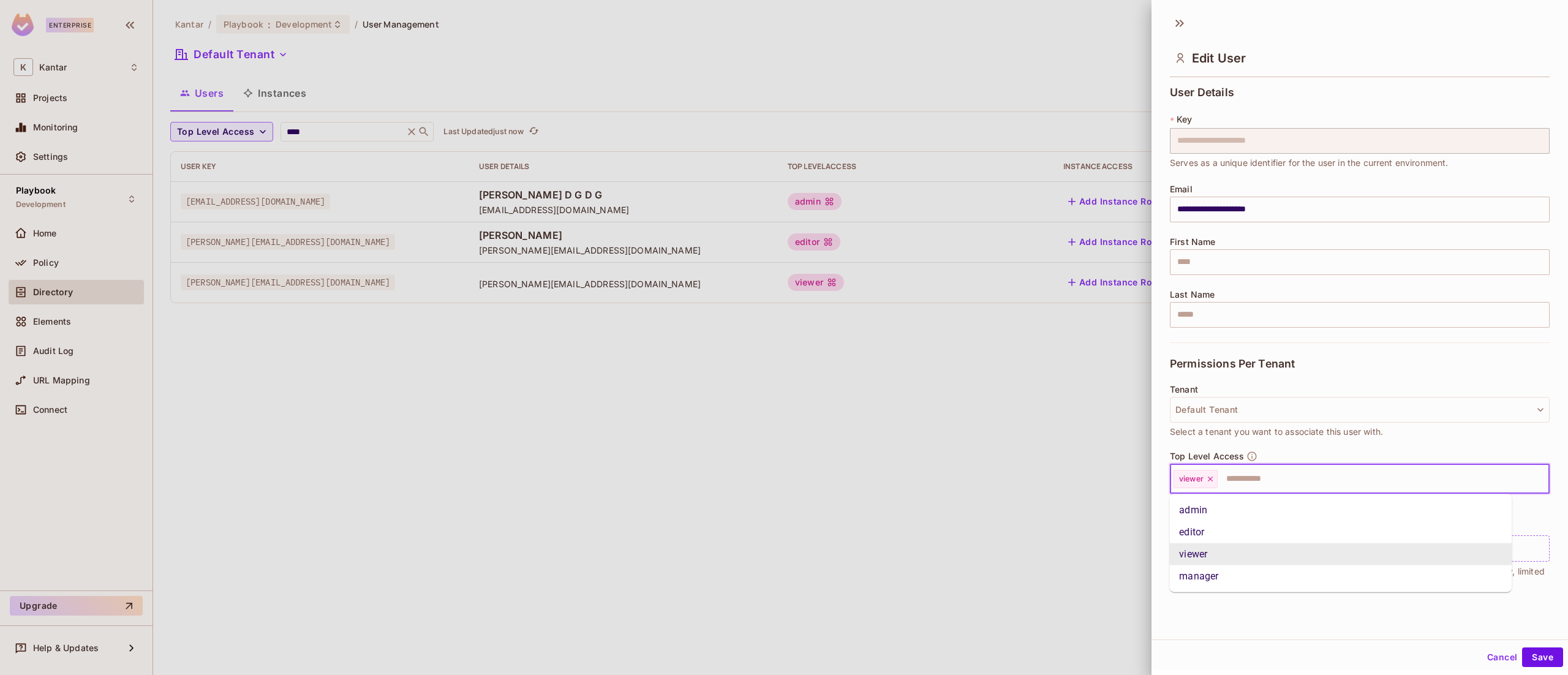
click at [1397, 472] on input "text" at bounding box center [1373, 479] width 307 height 24
click at [1336, 501] on li "admin" at bounding box center [1340, 510] width 343 height 22
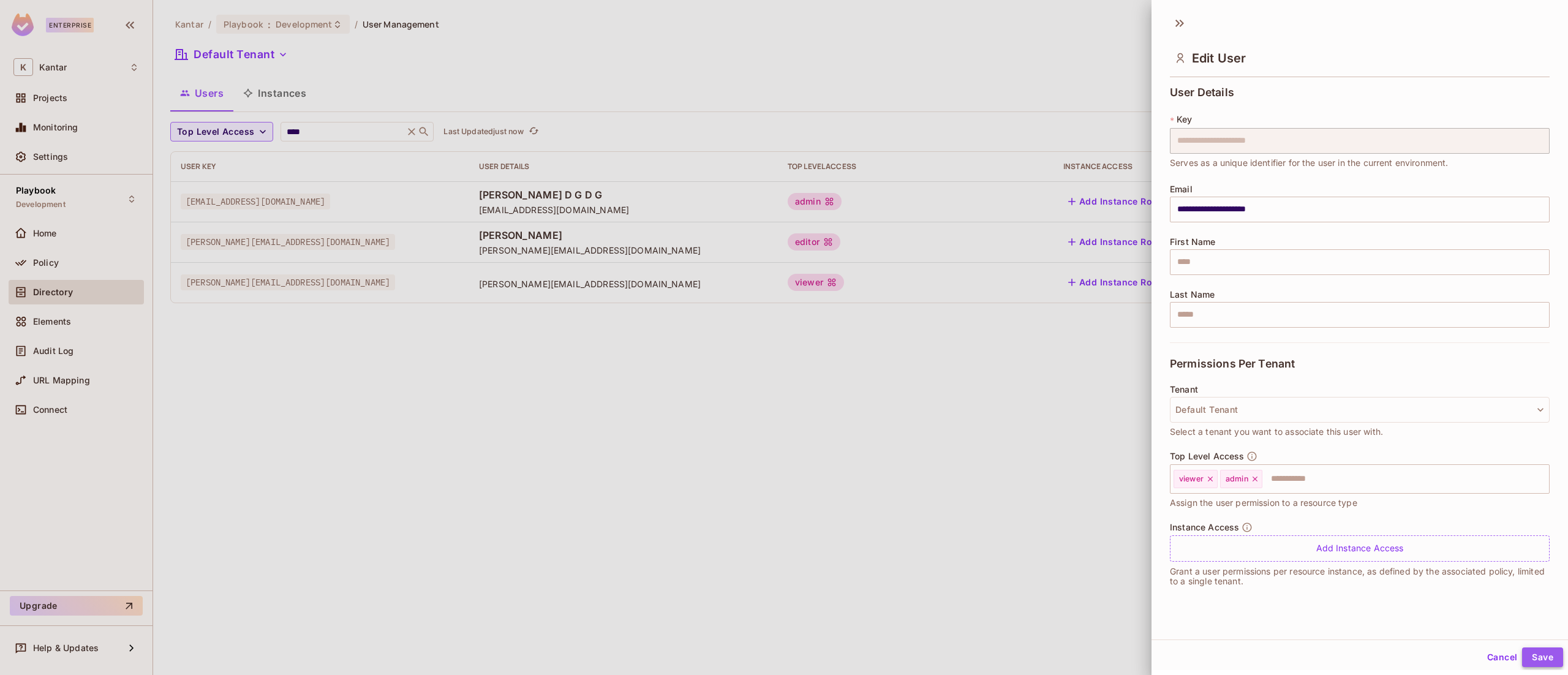
click at [1522, 664] on button "Save" at bounding box center [1542, 657] width 41 height 19
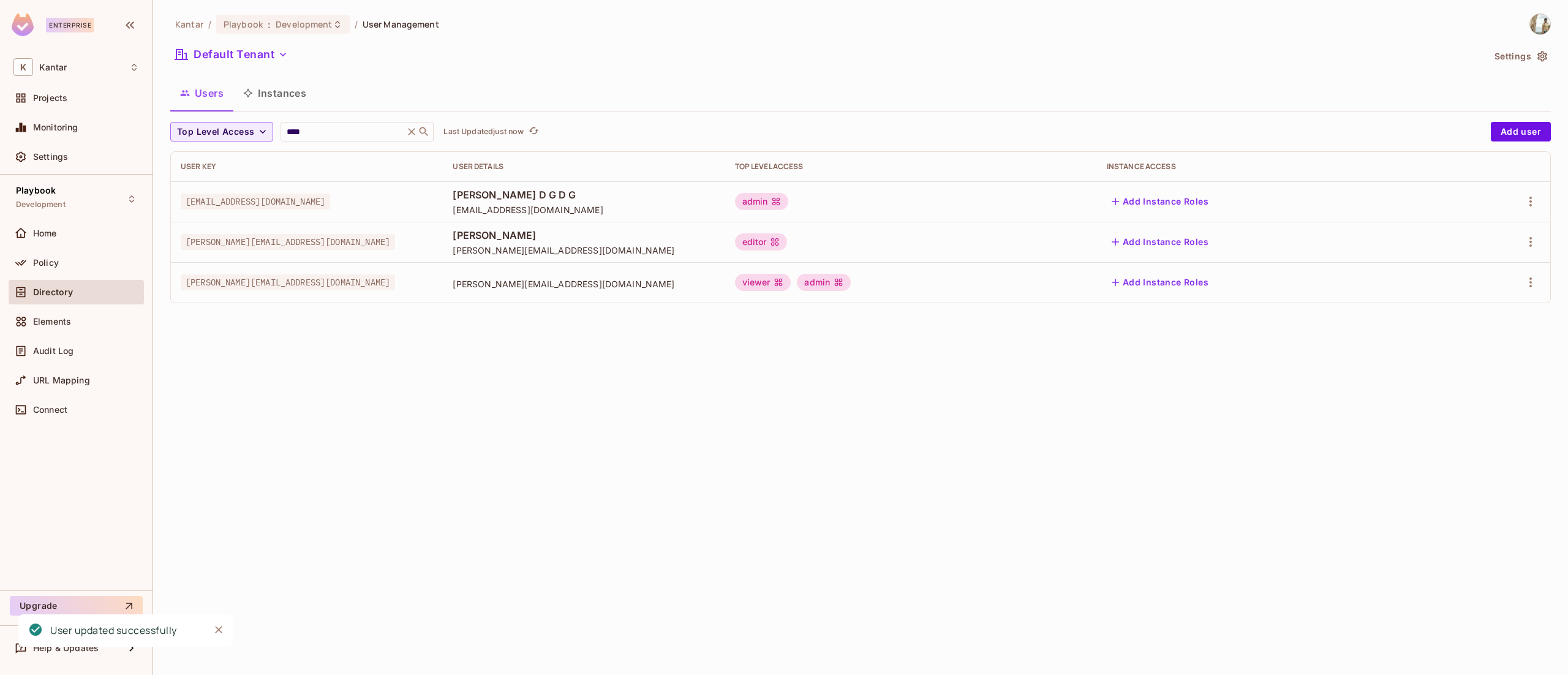
click at [919, 510] on div "Kantar / Playbook : Development / User Management Default Tenant Settings Users…" at bounding box center [860, 337] width 1415 height 675
click at [1529, 297] on td at bounding box center [1496, 282] width 107 height 40
click at [1529, 290] on icon "button" at bounding box center [1531, 282] width 15 height 15
click at [1469, 315] on div "Edit" at bounding box center [1465, 311] width 16 height 12
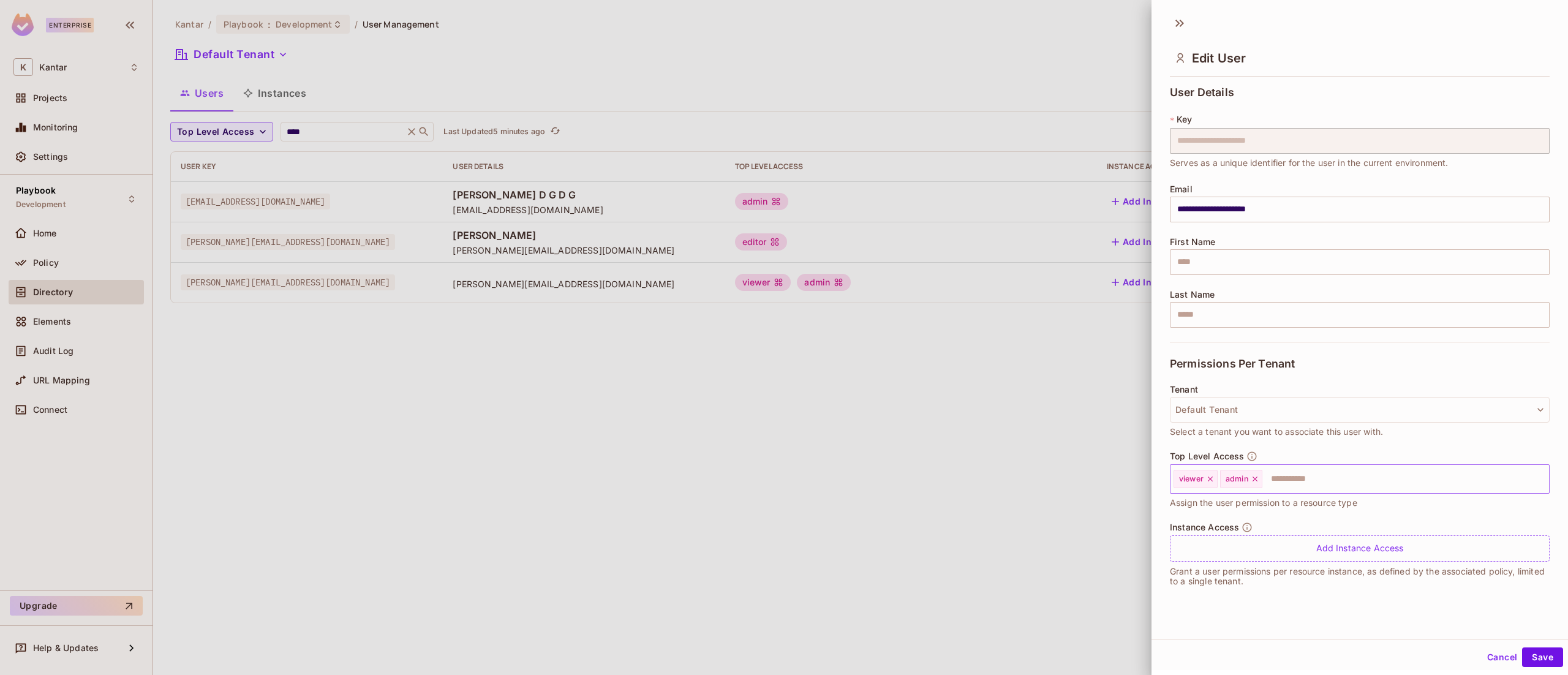
click at [1255, 475] on icon at bounding box center [1255, 479] width 9 height 9
click at [1531, 657] on button "Save" at bounding box center [1542, 657] width 41 height 19
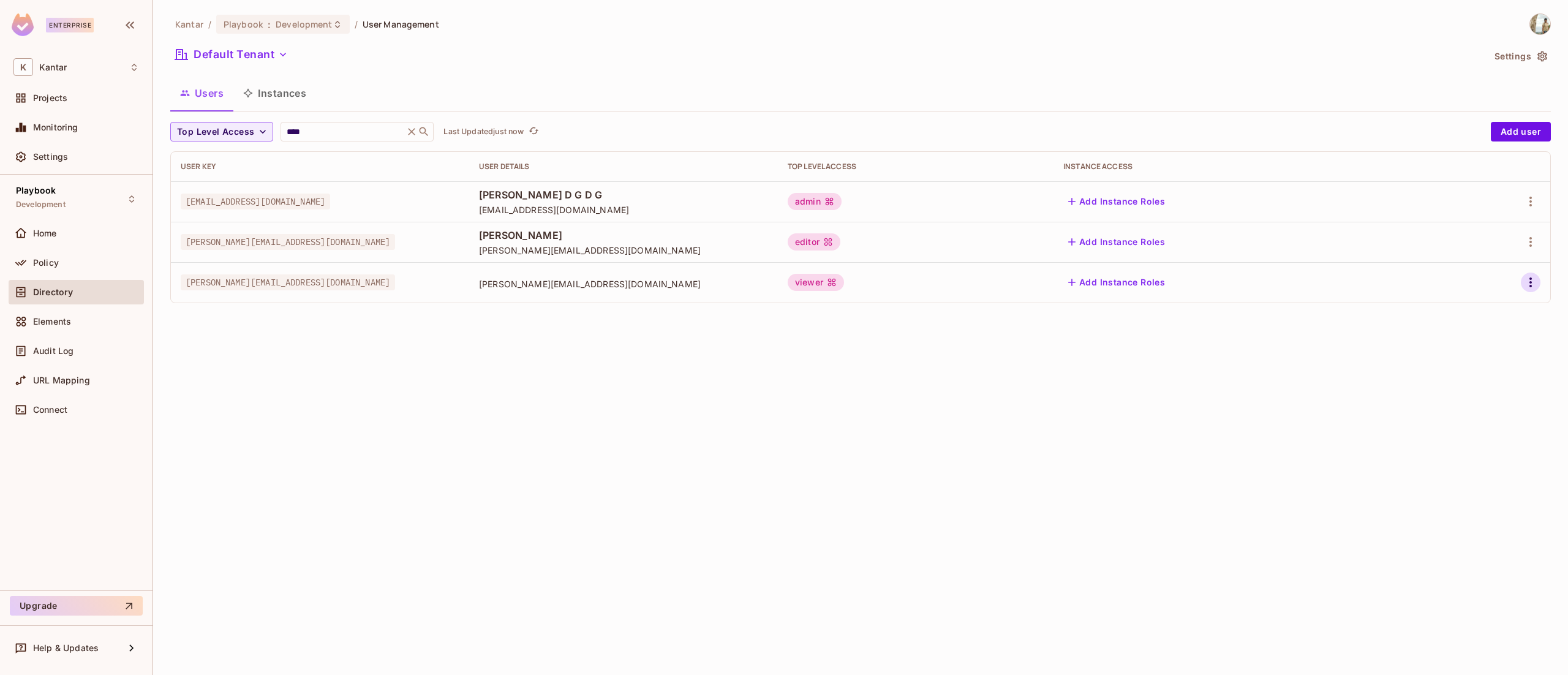
click at [1521, 279] on button "button" at bounding box center [1531, 282] width 19 height 19
click at [1485, 310] on li "Edit" at bounding box center [1478, 310] width 108 height 27
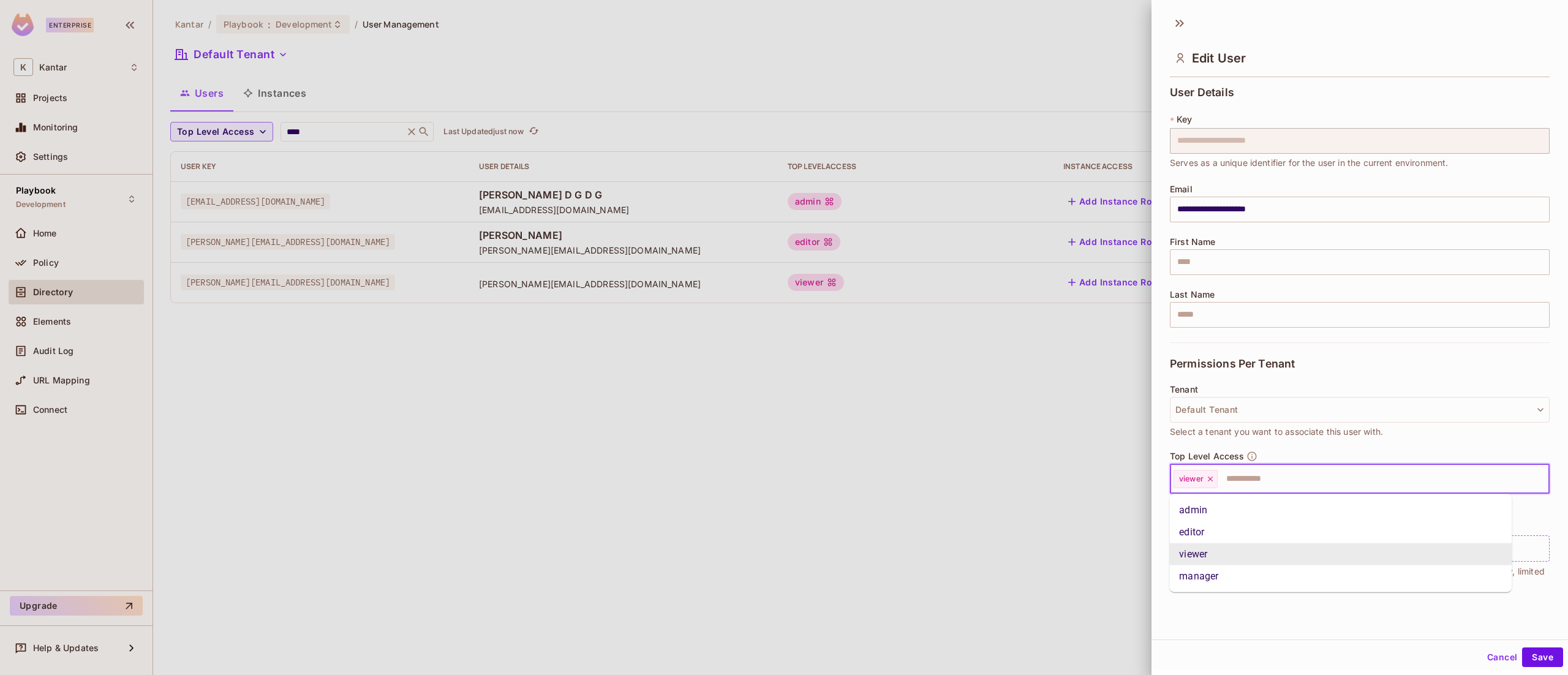
click at [1232, 487] on input "text" at bounding box center [1373, 479] width 307 height 24
click at [1232, 506] on li "admin" at bounding box center [1340, 510] width 343 height 22
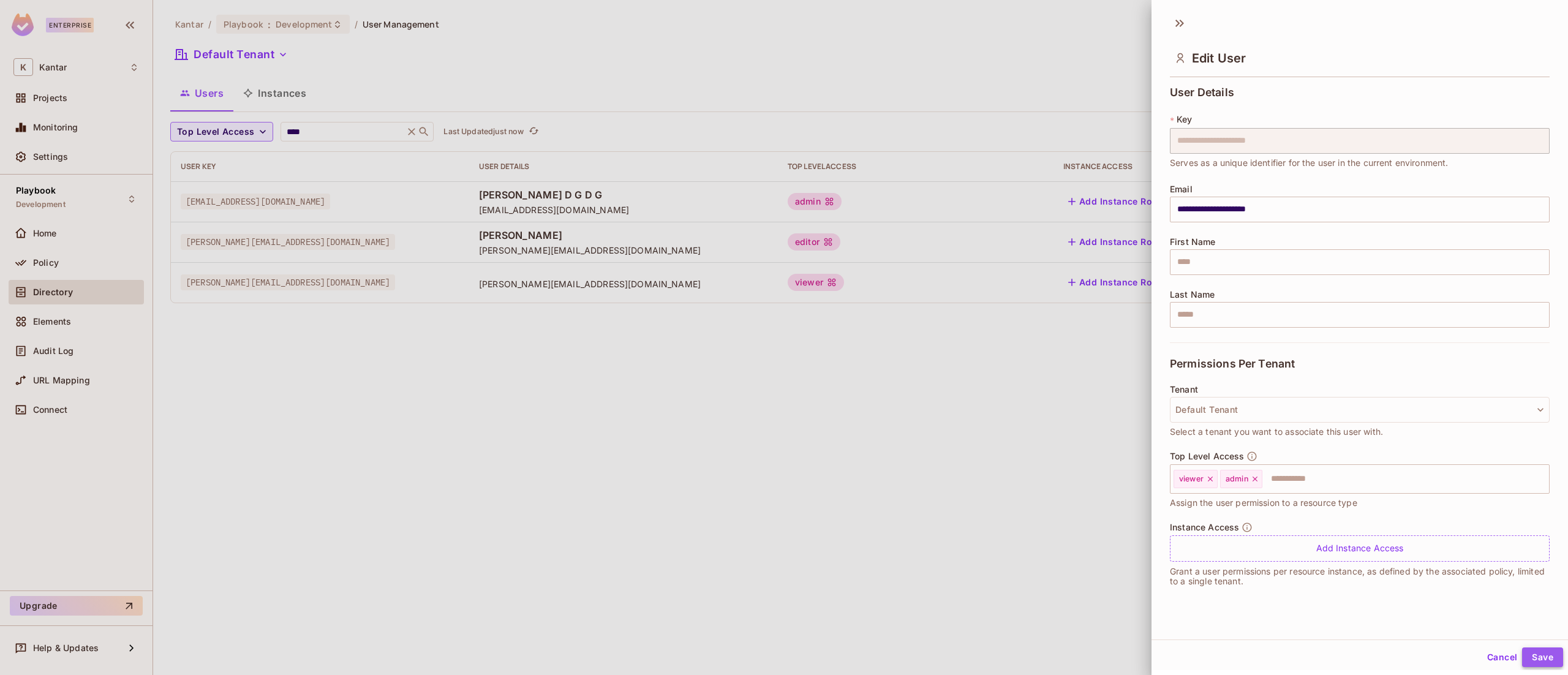
click at [1527, 660] on button "Save" at bounding box center [1542, 657] width 41 height 19
